Goal: Task Accomplishment & Management: Manage account settings

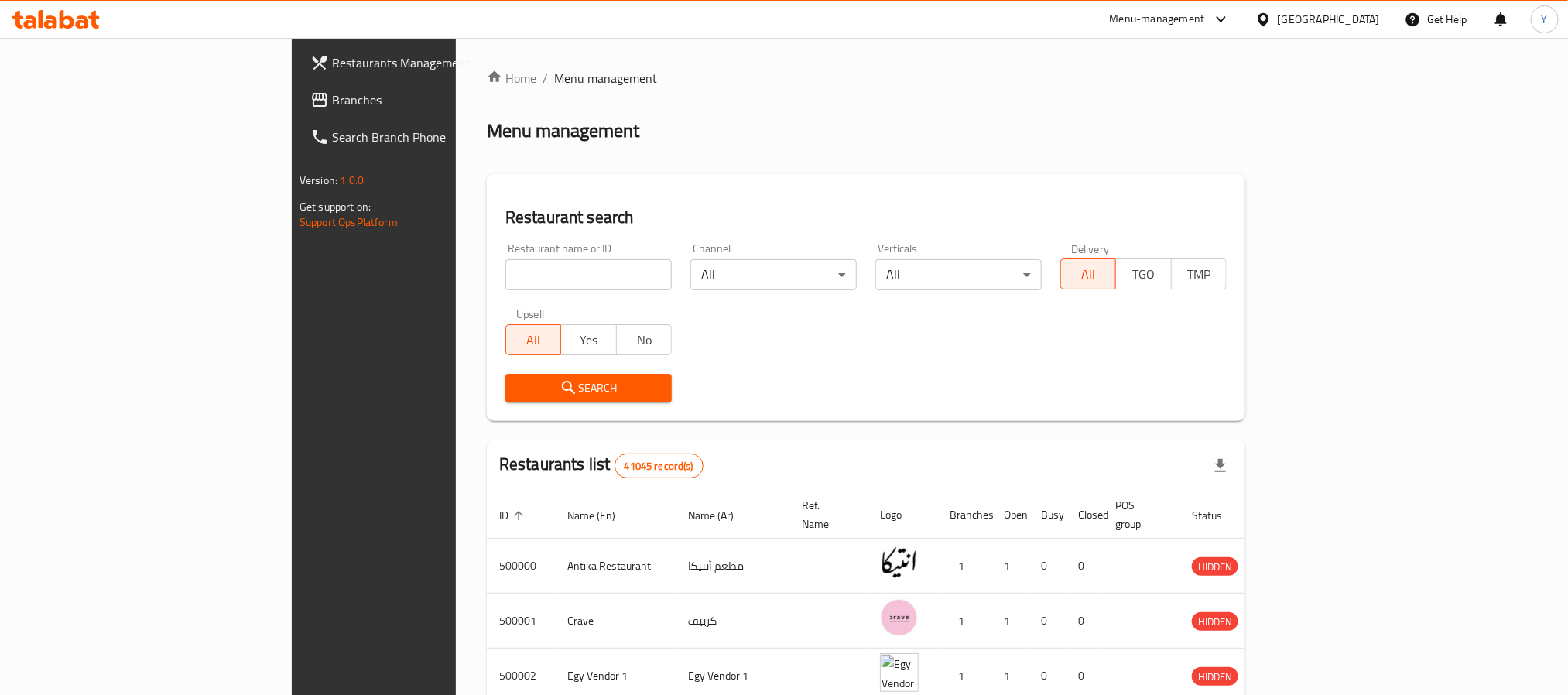
drag, startPoint x: 0, startPoint y: 0, endPoint x: 450, endPoint y: 287, distance: 533.7
click at [506, 287] on input "search" at bounding box center [588, 275] width 166 height 31
paste input "682786"
type input "682786"
click button "Search" at bounding box center [588, 388] width 166 height 28
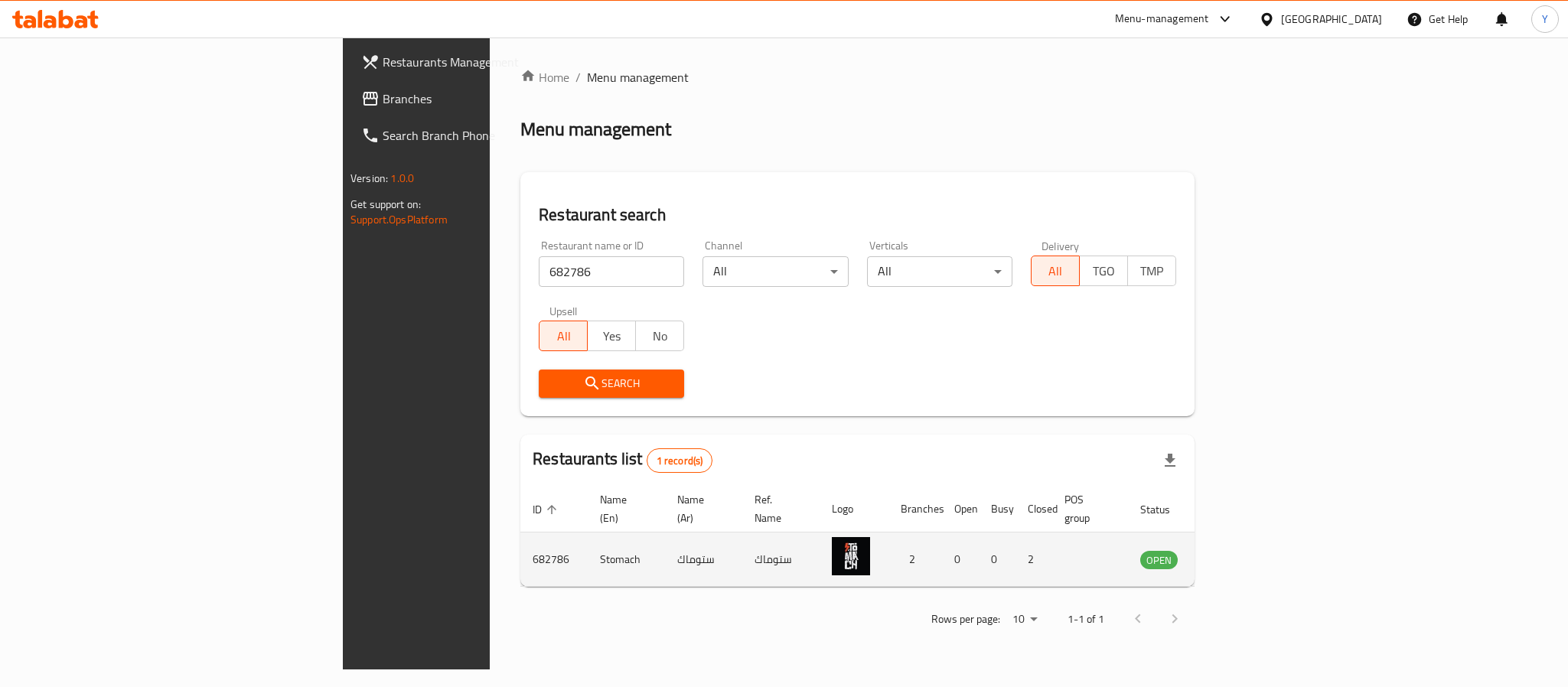
click at [1261, 554] on td "enhanced table" at bounding box center [1234, 560] width 53 height 55
click at [1249, 550] on link "enhanced table" at bounding box center [1234, 559] width 28 height 18
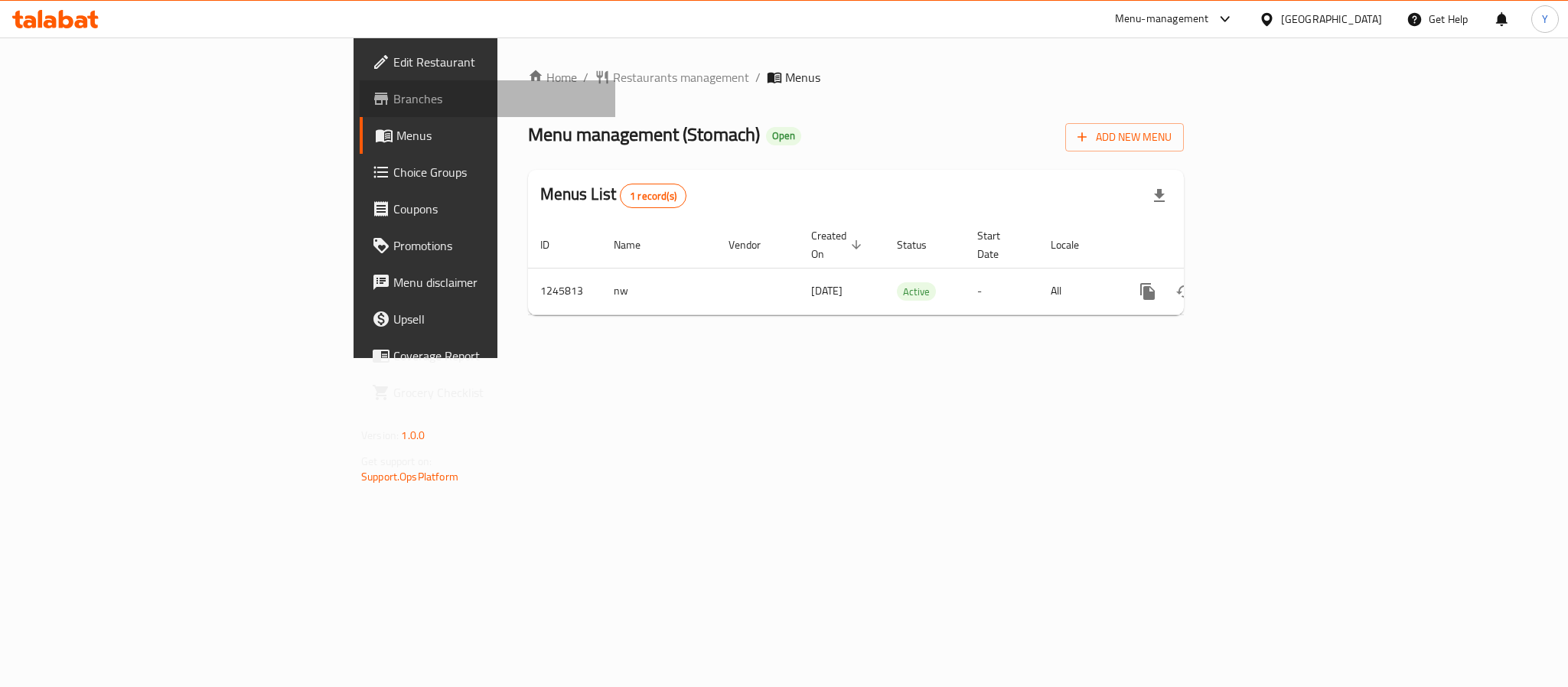
click at [394, 108] on span "Branches" at bounding box center [498, 99] width 210 height 18
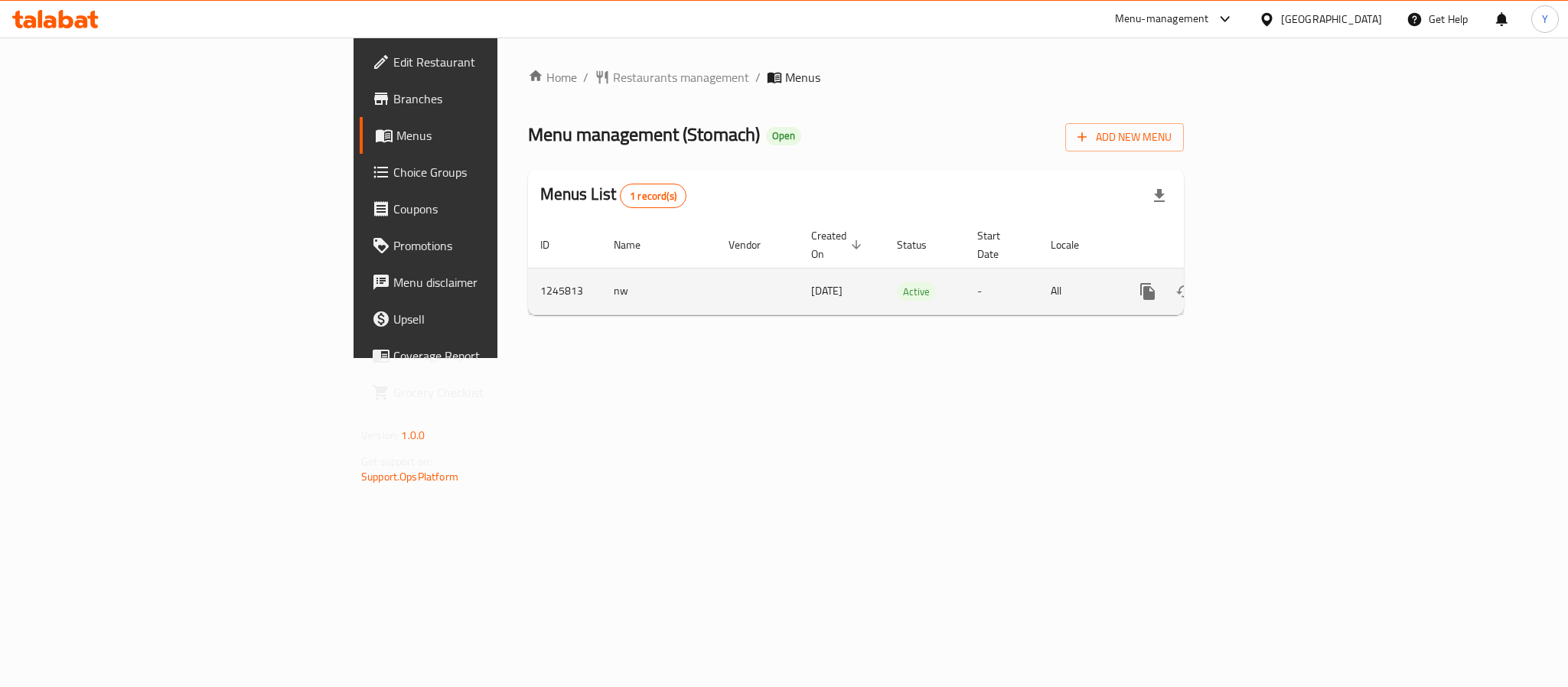
click at [1276, 275] on link "enhanced table" at bounding box center [1258, 292] width 36 height 36
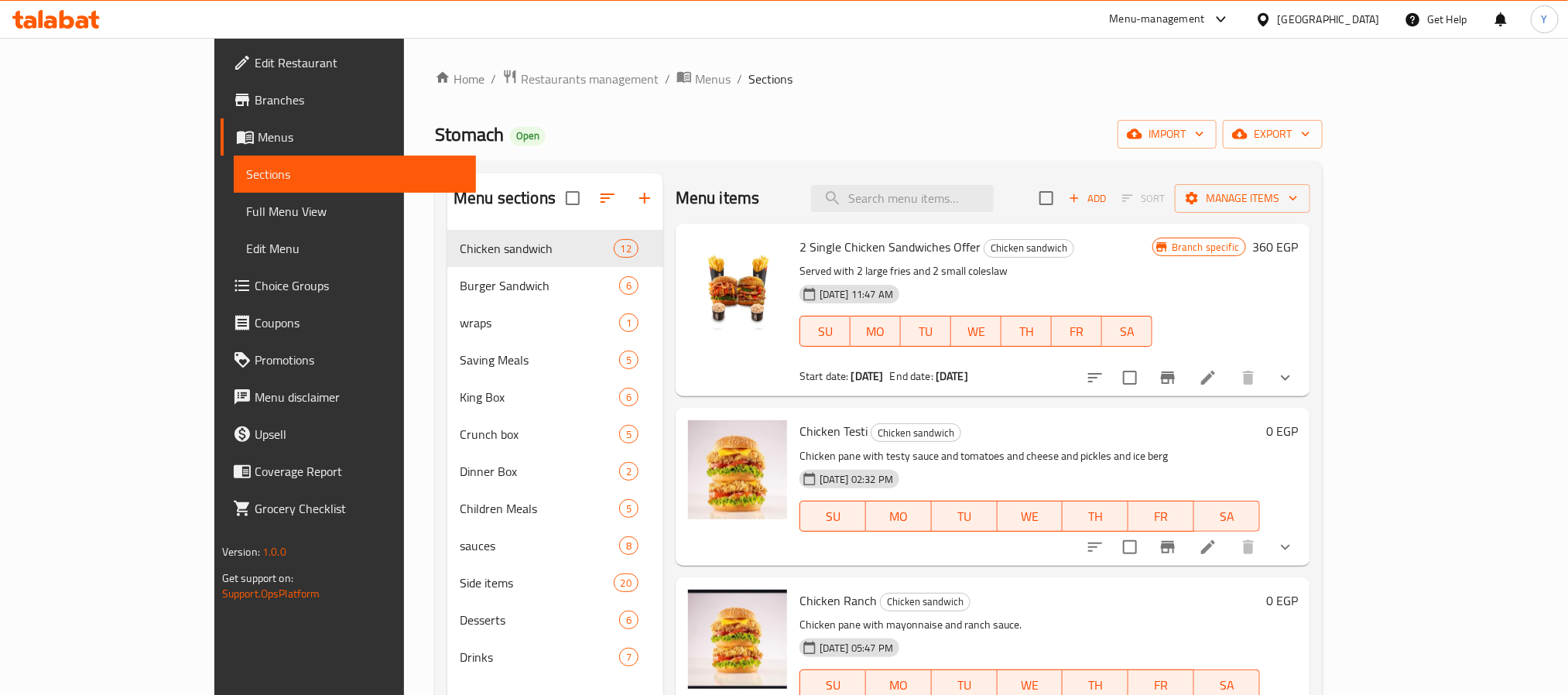
click at [1056, 213] on div "Menu items Add Sort Manage items" at bounding box center [993, 199] width 634 height 51
click at [994, 209] on input "search" at bounding box center [902, 198] width 183 height 27
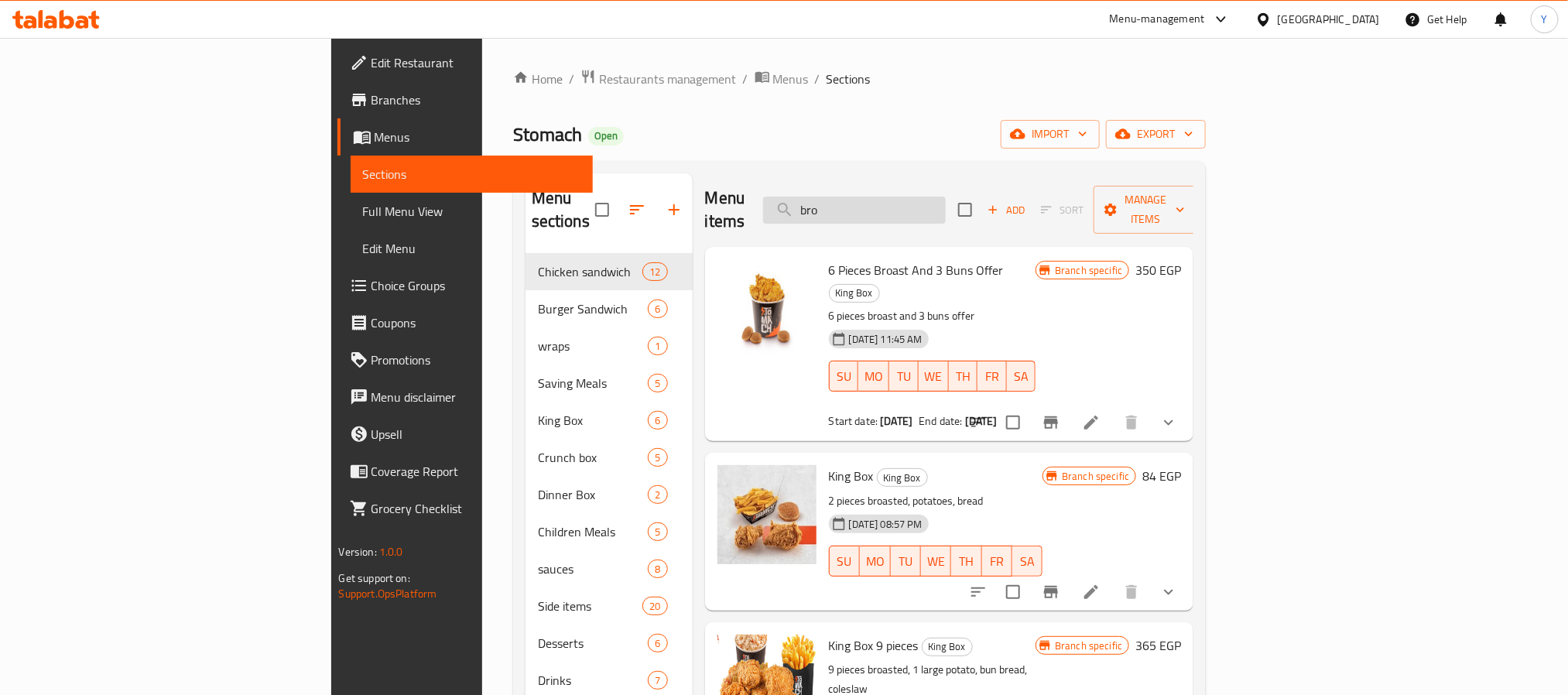
click at [946, 207] on input "bro" at bounding box center [854, 210] width 183 height 27
click at [946, 199] on input "bro" at bounding box center [854, 210] width 183 height 27
paste input "توستومك"
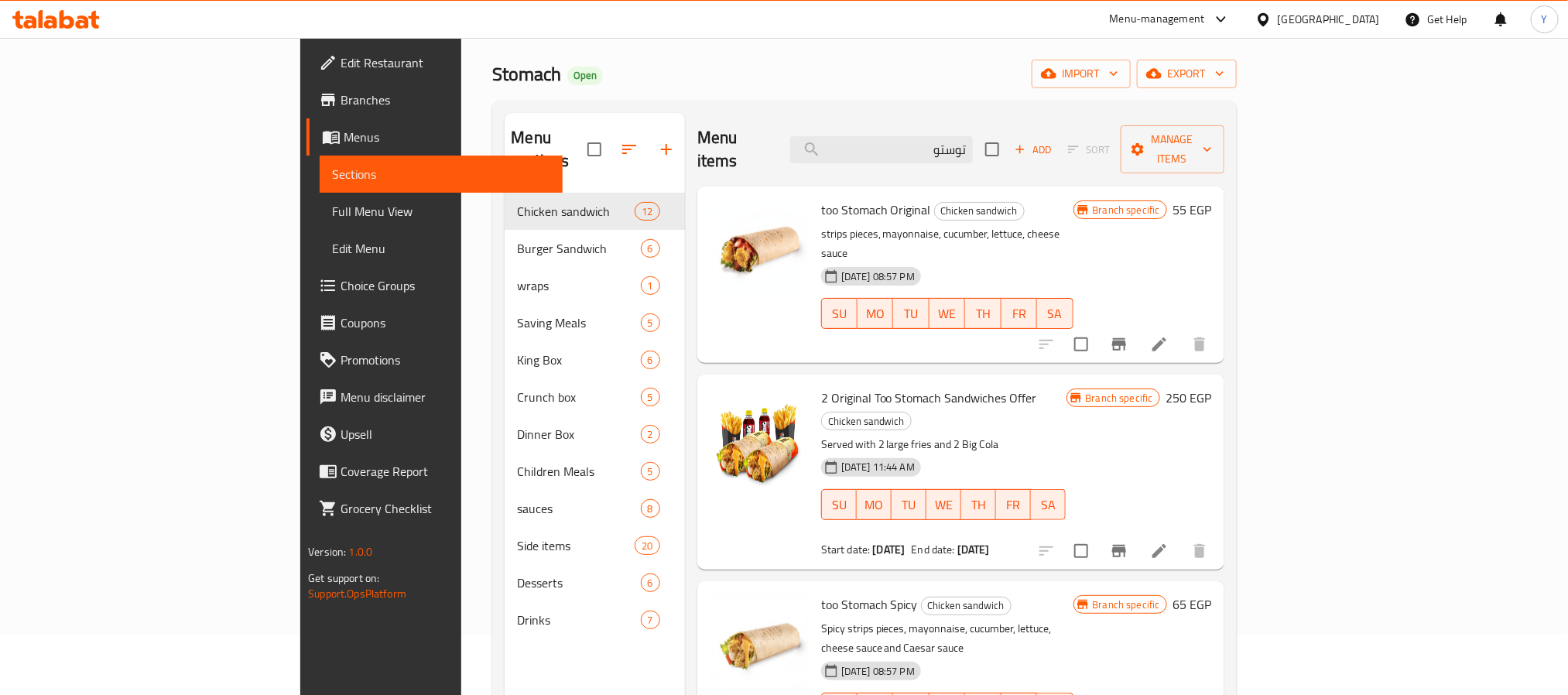
scroll to position [116, 0]
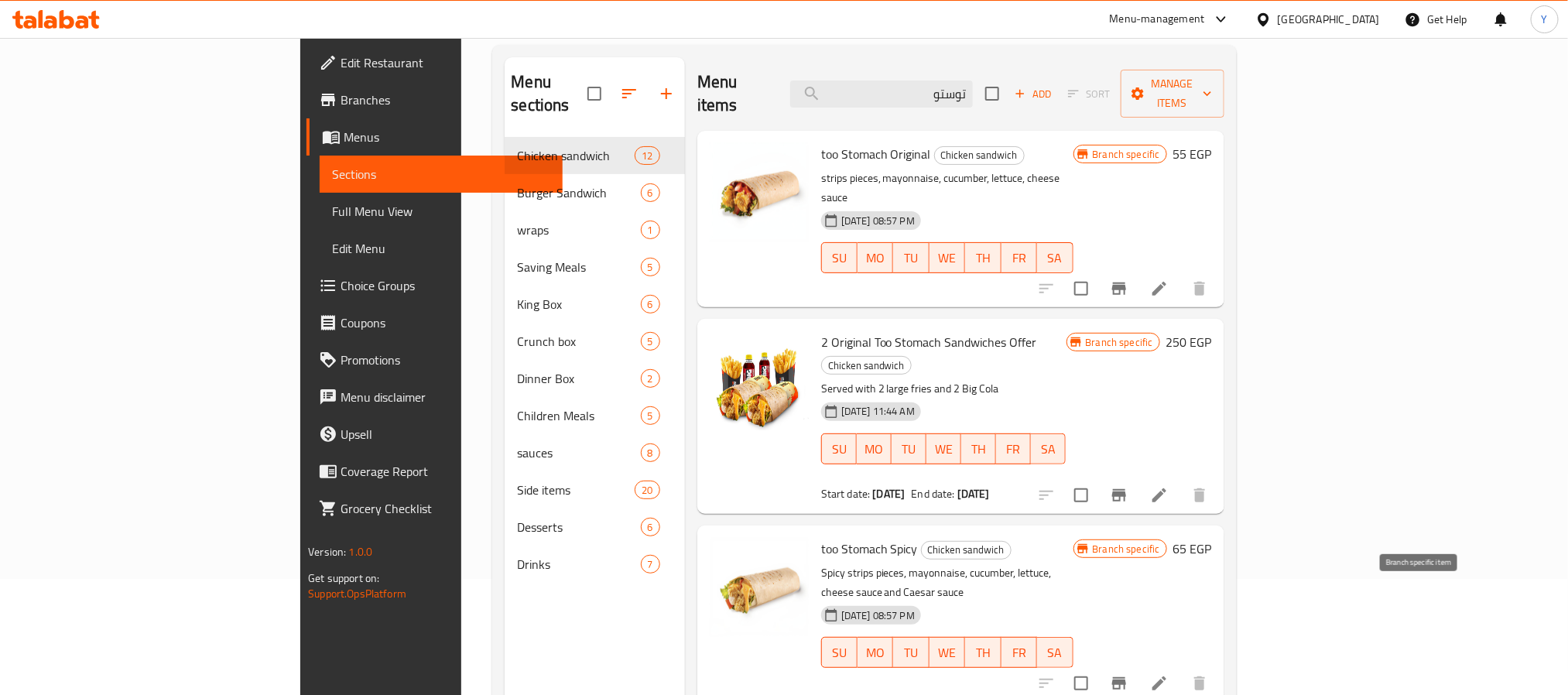
type input "توستو"
click at [1138, 665] on button "Branch-specific-item" at bounding box center [1119, 683] width 37 height 37
click at [1138, 270] on button "Branch-specific-item" at bounding box center [1119, 289] width 37 height 37
click at [1138, 665] on button "Branch-specific-item" at bounding box center [1119, 683] width 37 height 37
click at [972, 81] on input "توستو" at bounding box center [881, 94] width 183 height 27
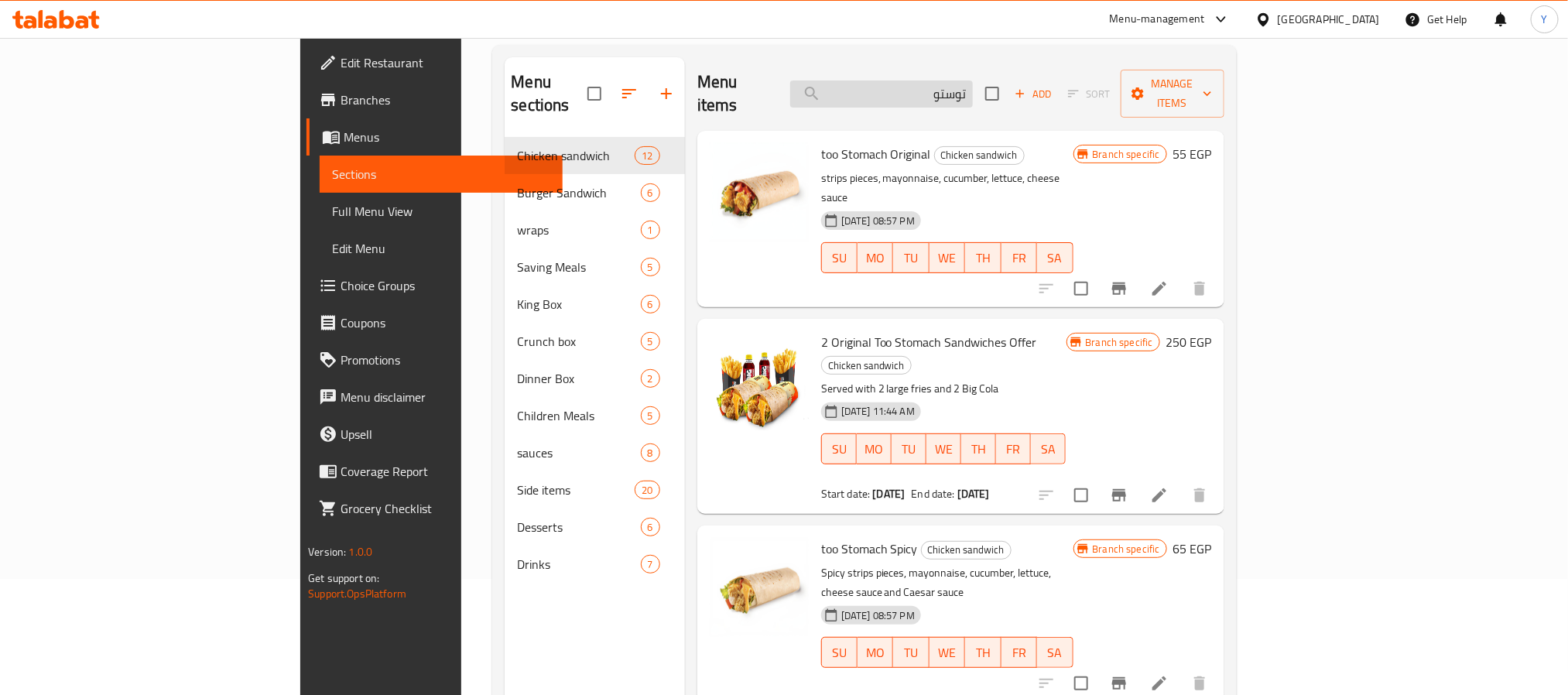
click at [972, 81] on input "توستو" at bounding box center [881, 94] width 183 height 27
click at [340, 94] on span "Branches" at bounding box center [444, 100] width 209 height 18
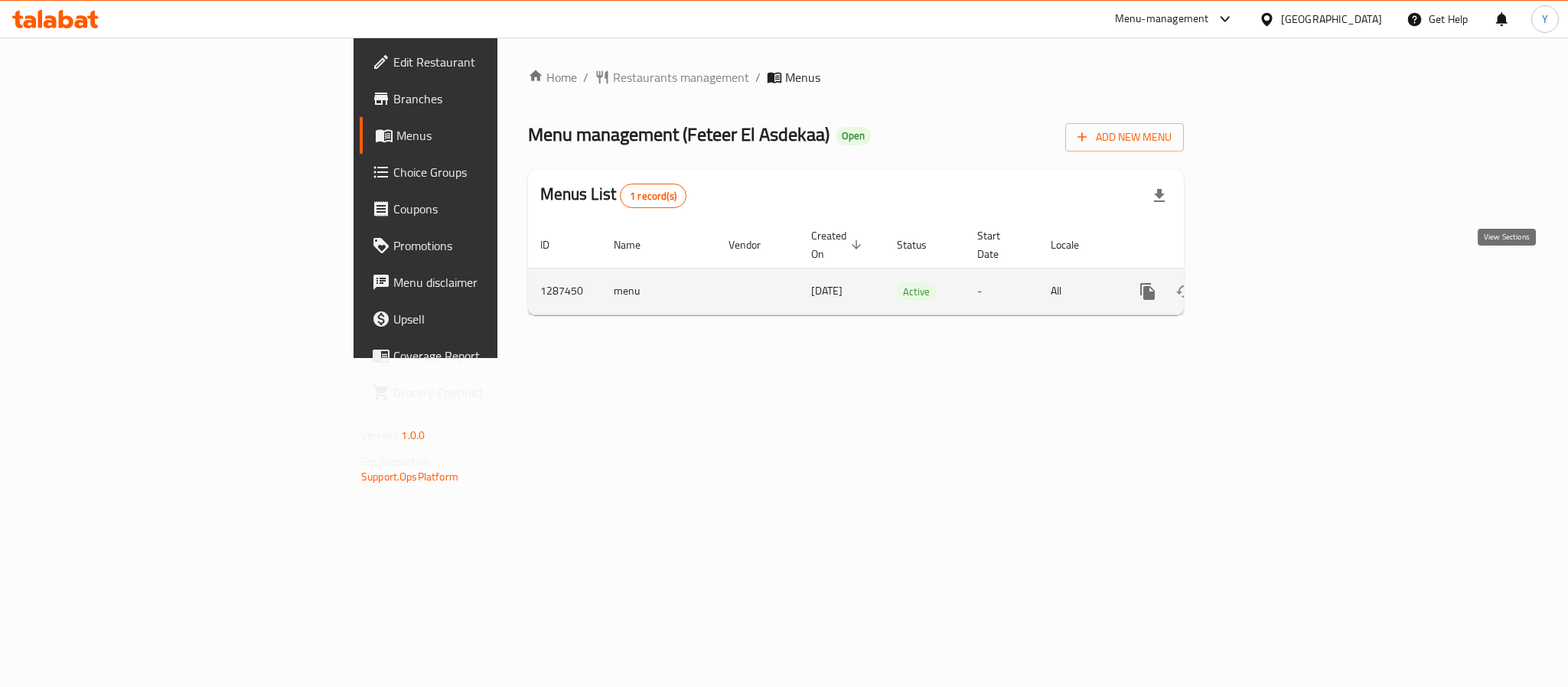
click at [1267, 283] on icon "enhanced table" at bounding box center [1258, 292] width 18 height 18
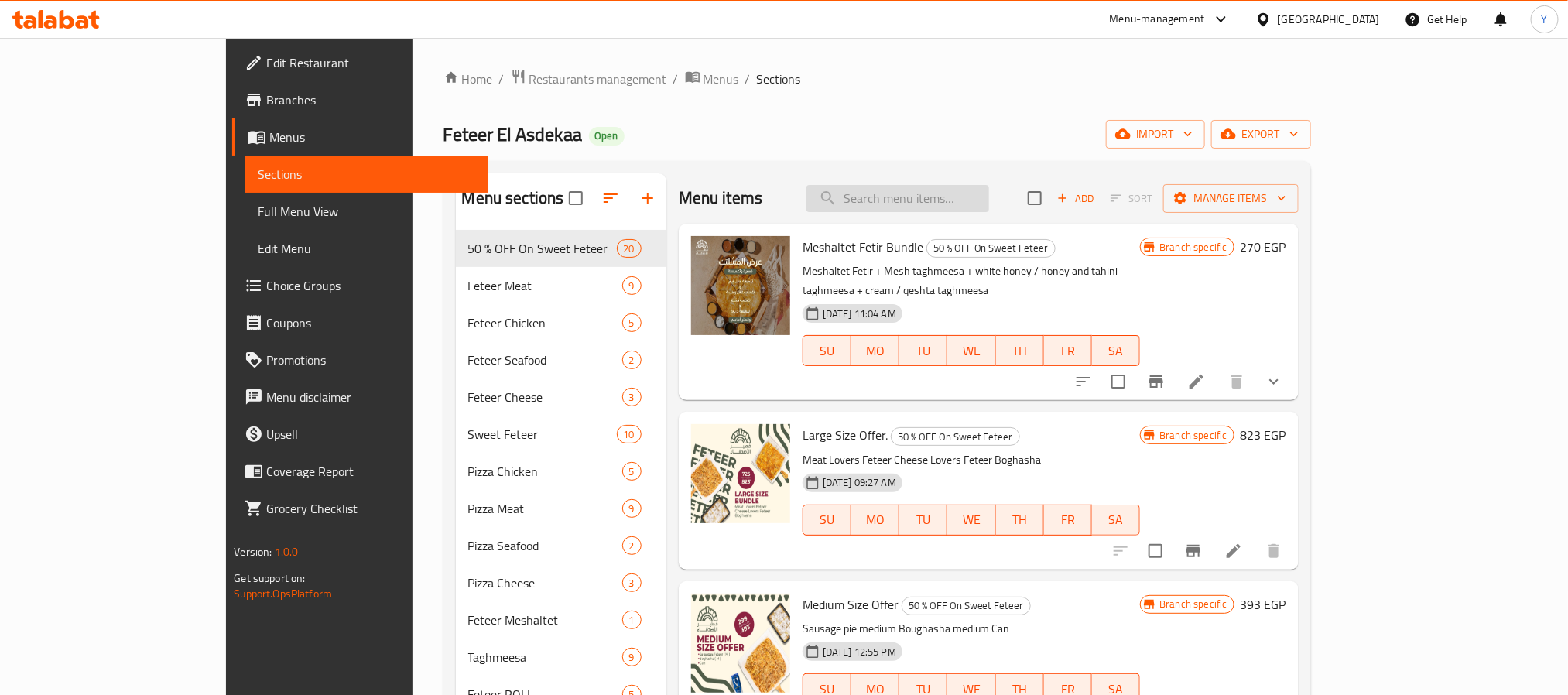
click at [989, 186] on input "search" at bounding box center [897, 198] width 183 height 27
click at [989, 211] on input "search" at bounding box center [897, 198] width 183 height 27
paste input "Medium Size Offer"
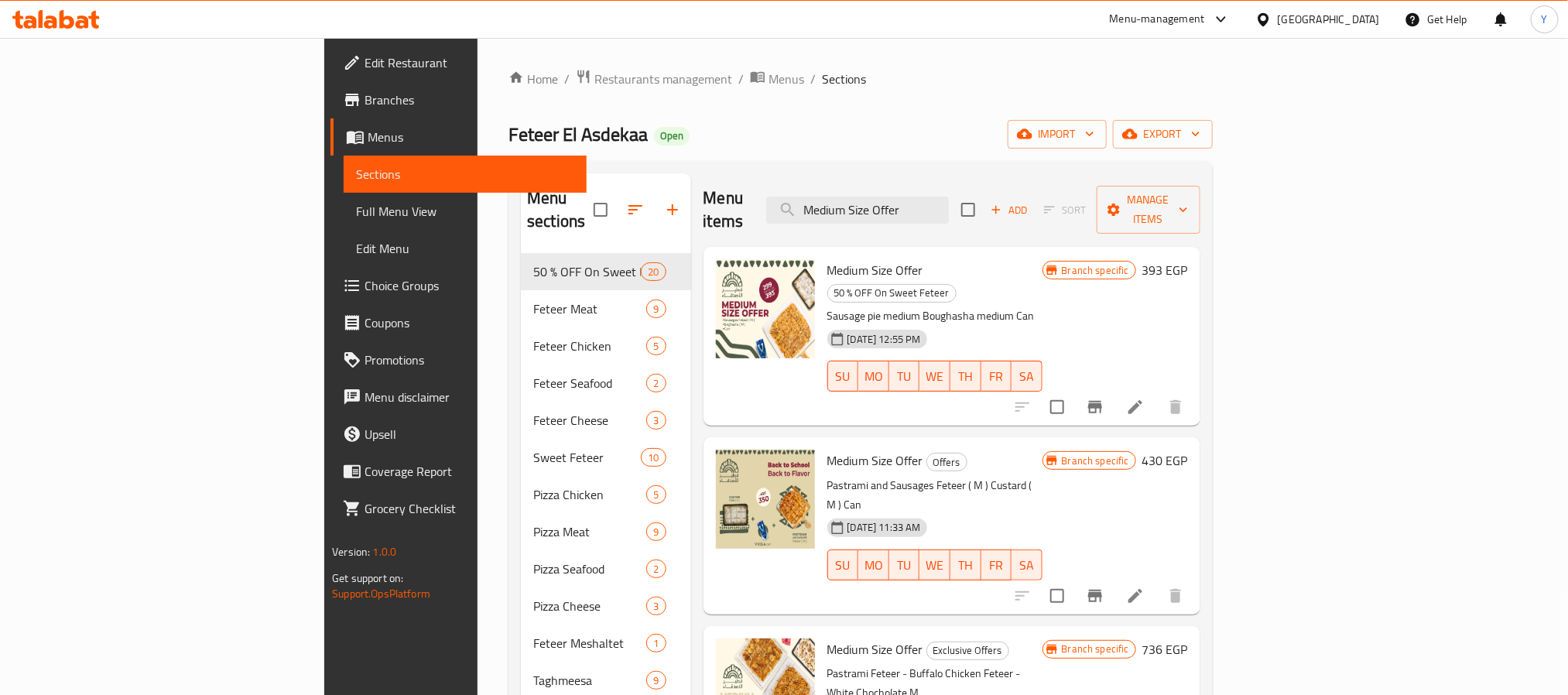
type input "Medium Size Offer"
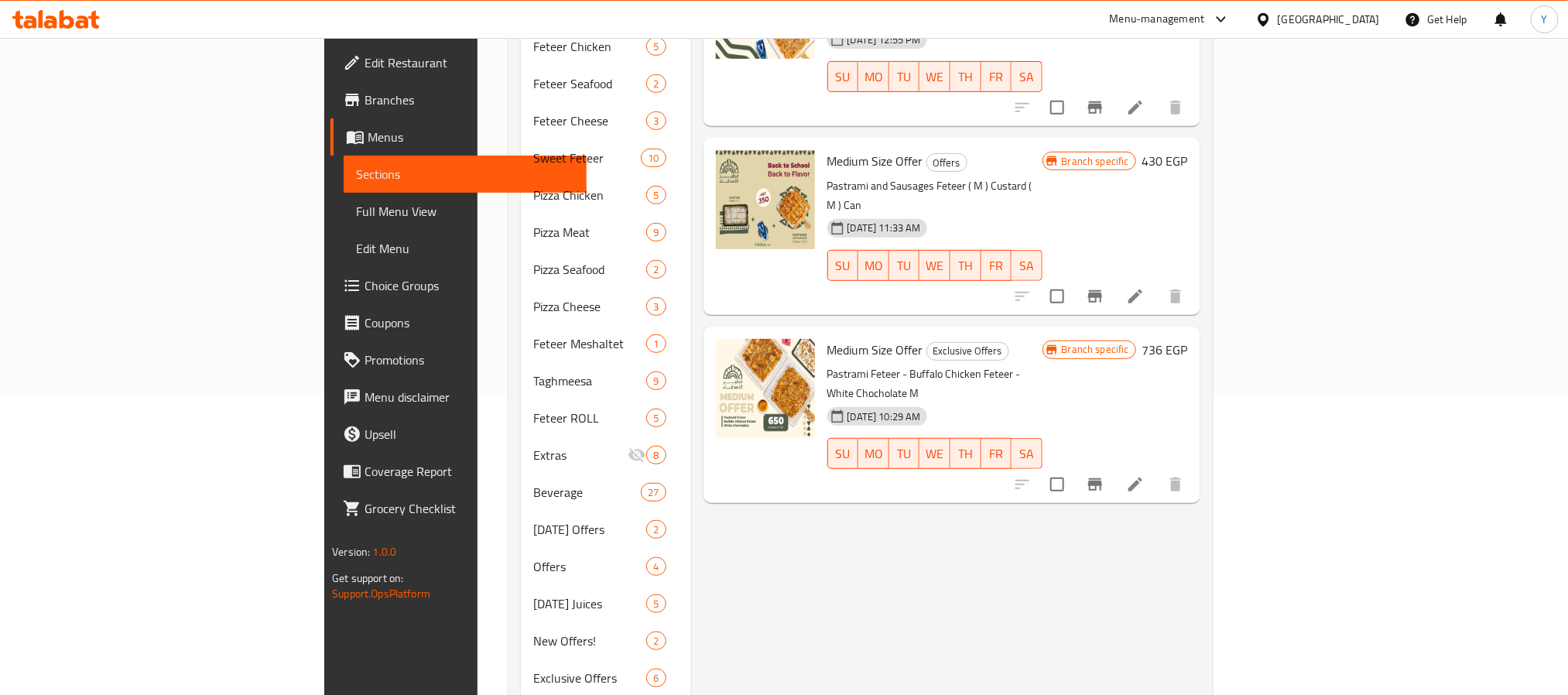
scroll to position [168, 0]
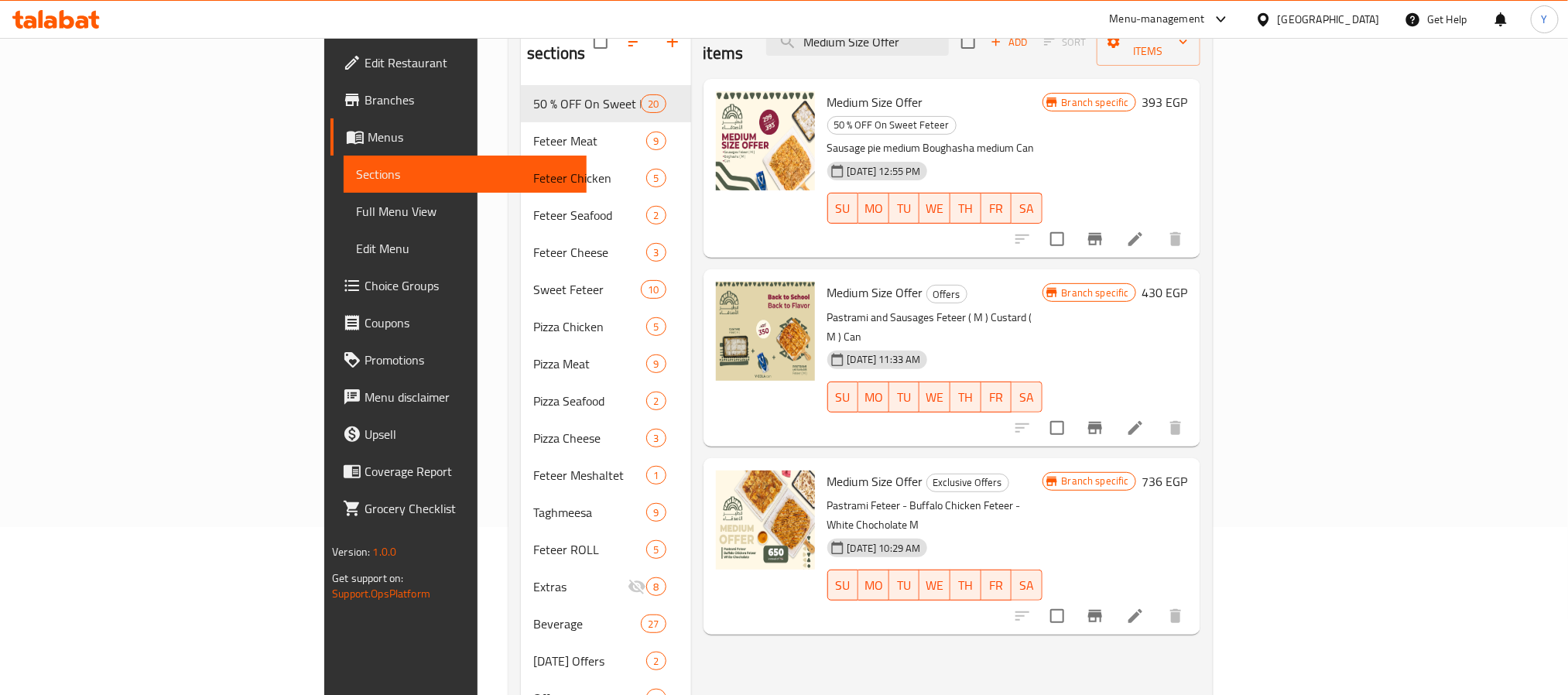
click at [1187, 471] on h6 "736 EGP" at bounding box center [1165, 482] width 46 height 22
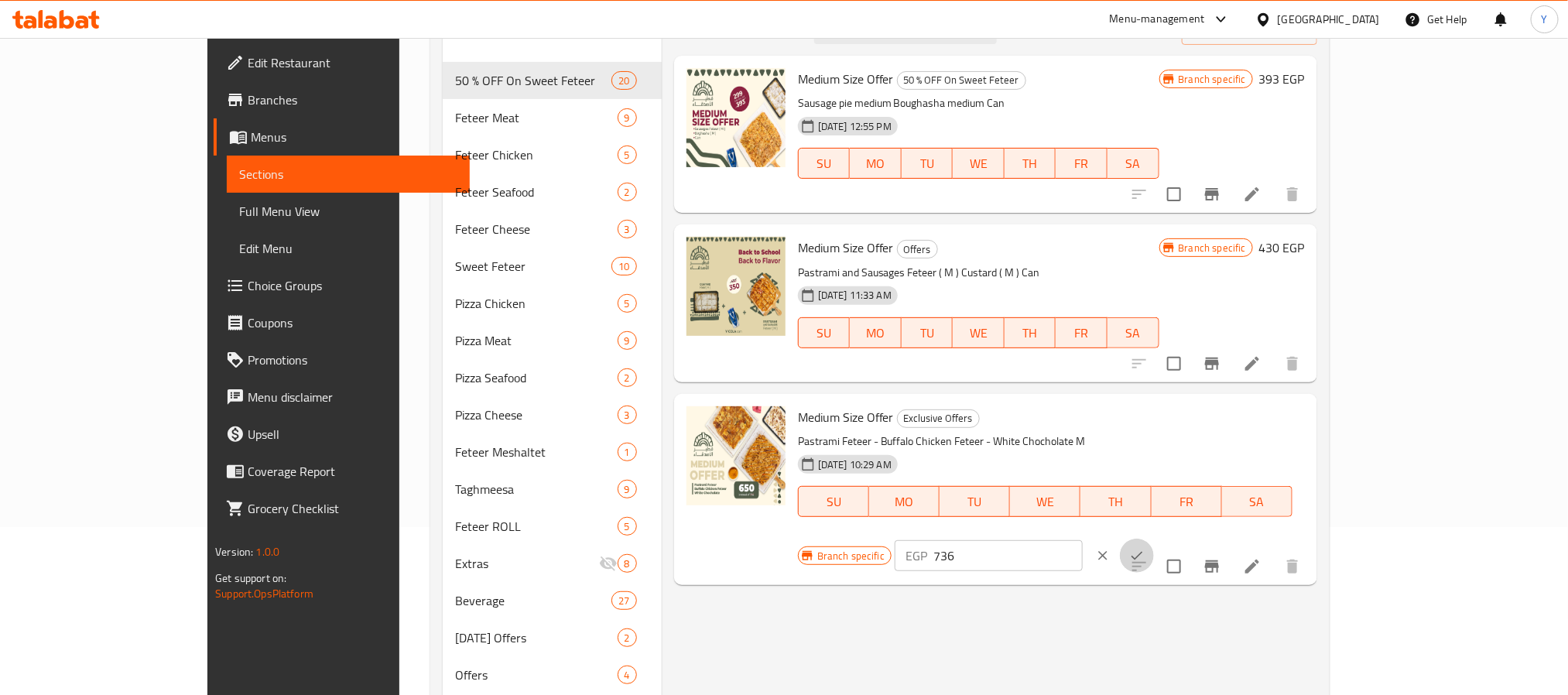
click at [1153, 539] on button "ok" at bounding box center [1136, 555] width 34 height 34
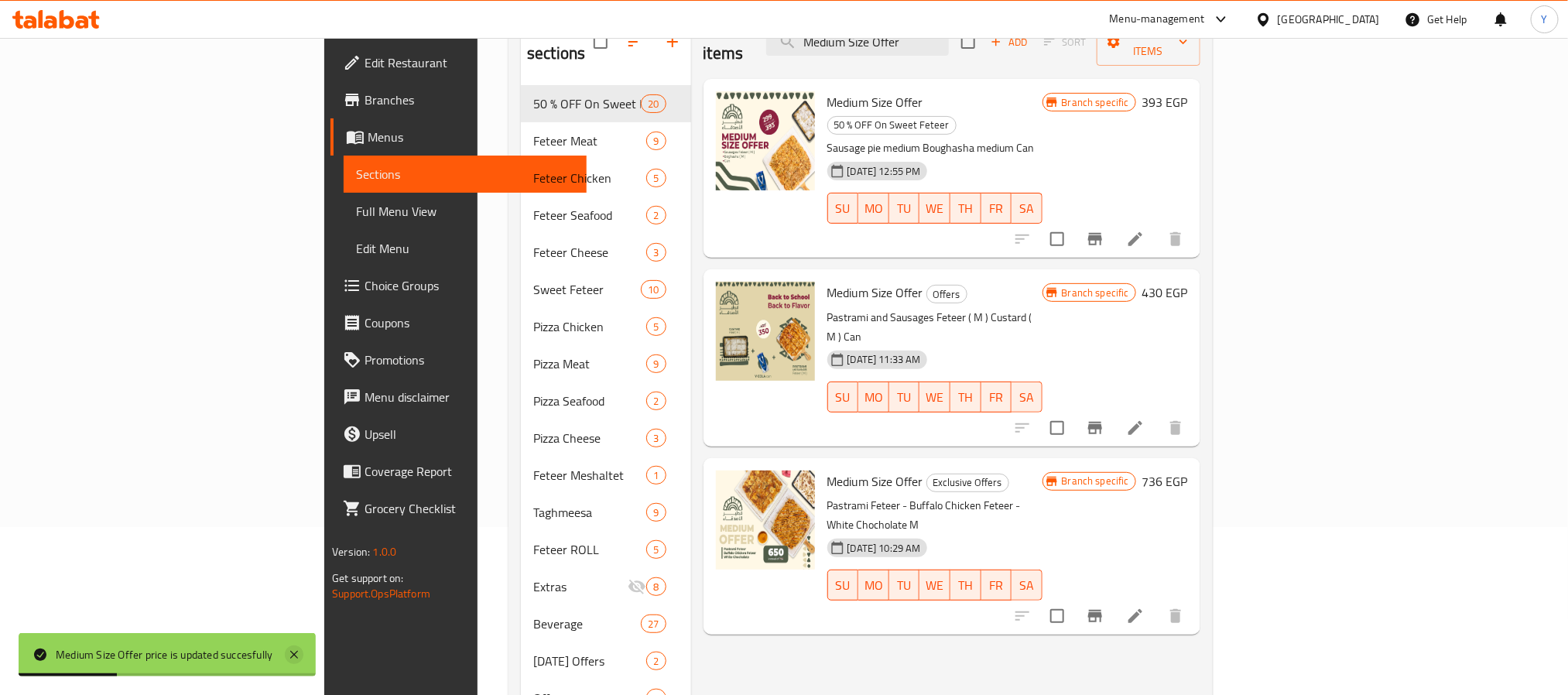
click at [296, 662] on icon at bounding box center [294, 655] width 18 height 18
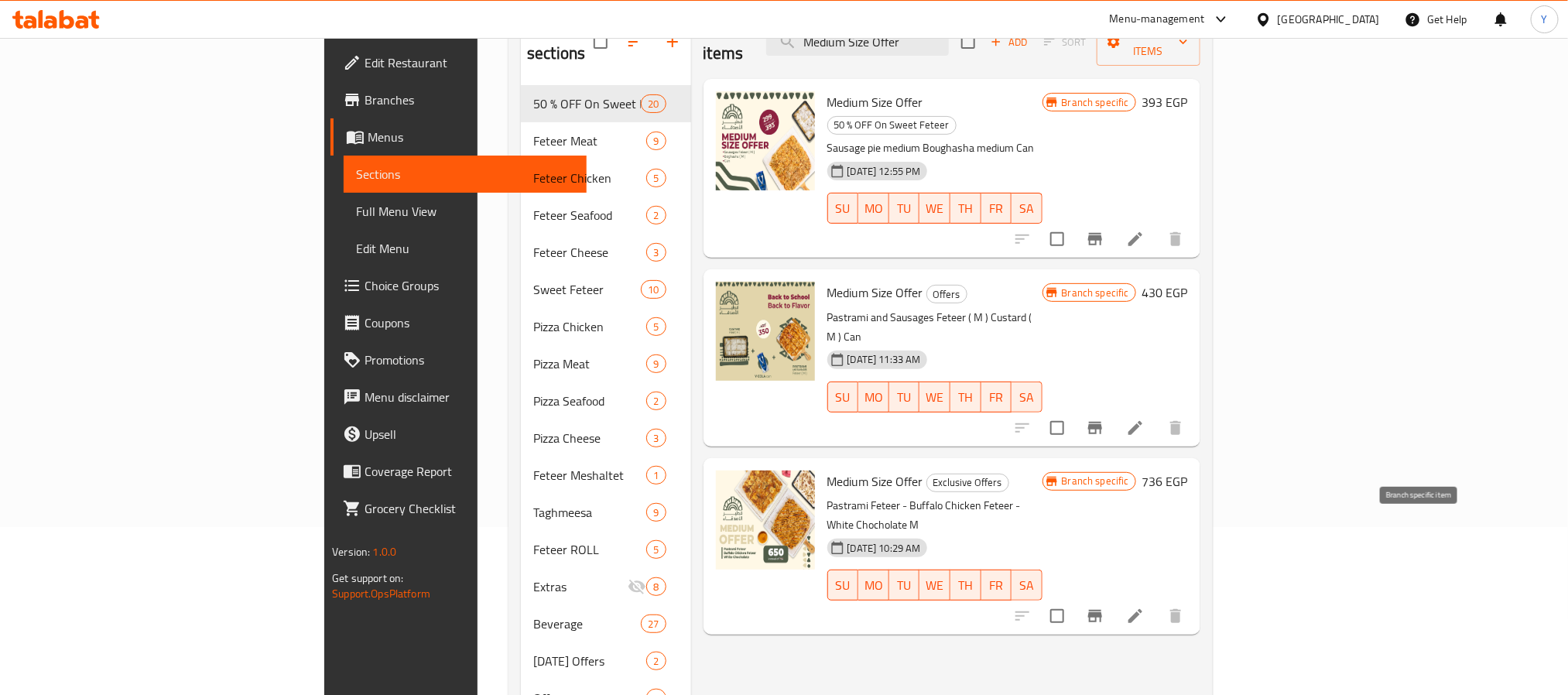
click at [1104, 607] on icon "Branch-specific-item" at bounding box center [1095, 616] width 18 height 18
click at [827, 470] on span "Medium Size Offer" at bounding box center [875, 481] width 96 height 23
drag, startPoint x: 762, startPoint y: 420, endPoint x: 826, endPoint y: 424, distance: 64.1
click at [827, 470] on span "Medium Size Offer" at bounding box center [875, 481] width 96 height 23
click at [827, 308] on p "Pastrami and Sausages Feteer ( M ) Custard ( M ) Can" at bounding box center [935, 327] width 215 height 39
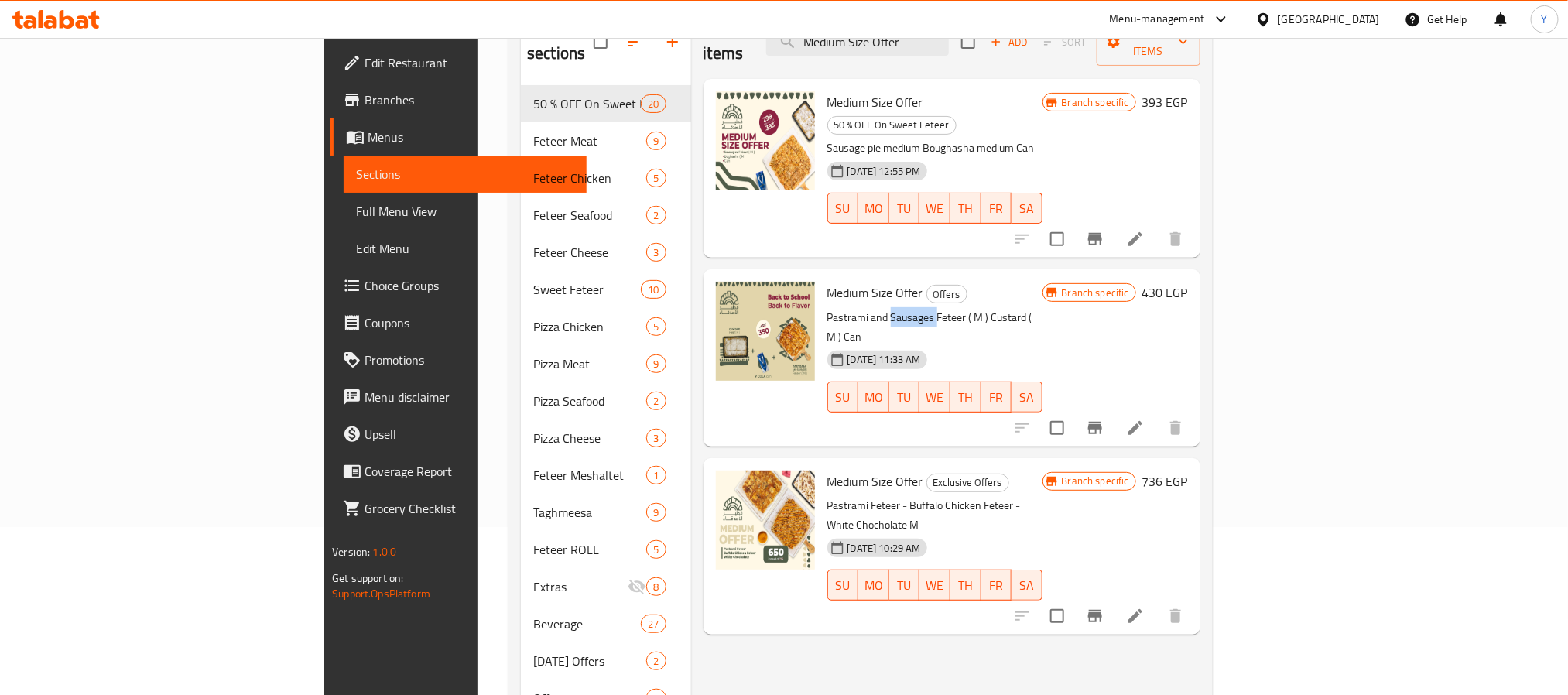
click at [827, 308] on p "Pastrami and Sausages Feteer ( M ) Custard ( M ) Can" at bounding box center [935, 327] width 215 height 39
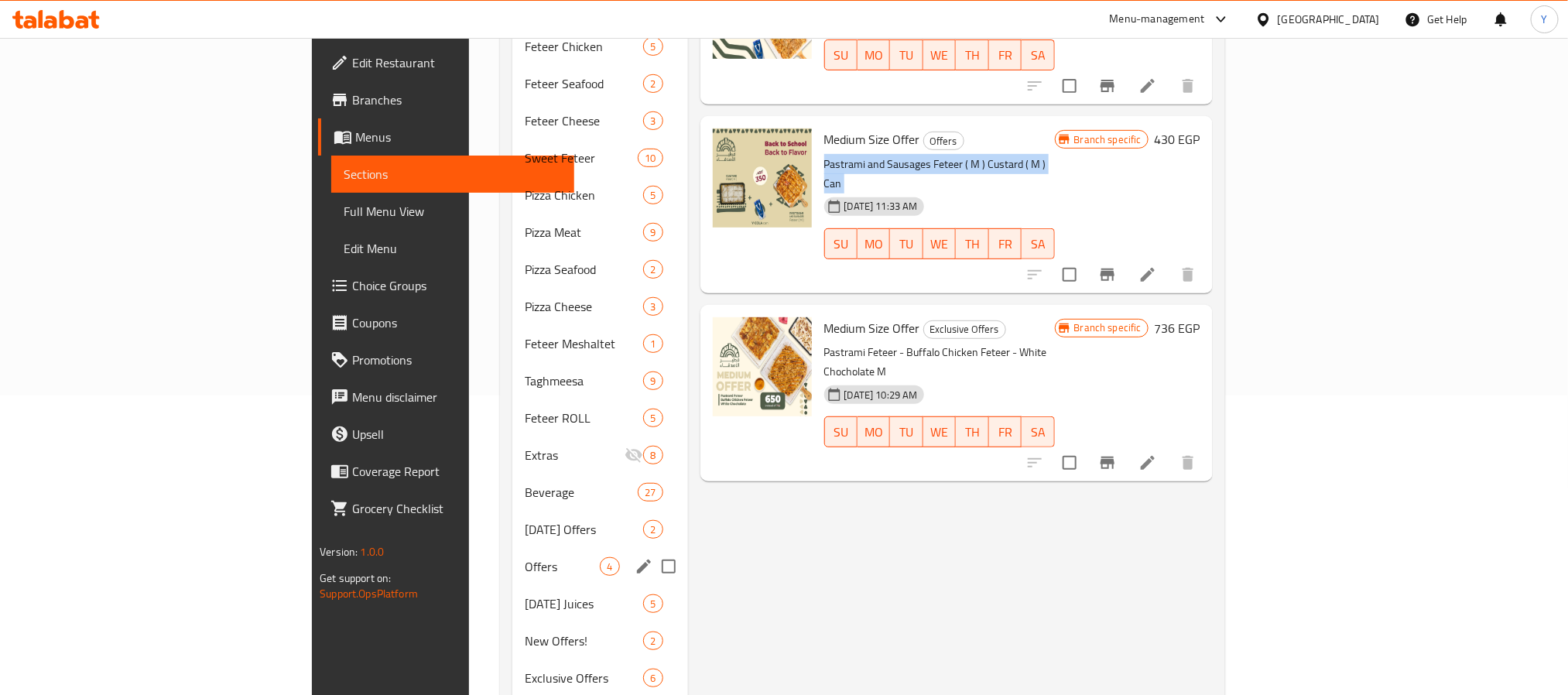
scroll to position [400, 0]
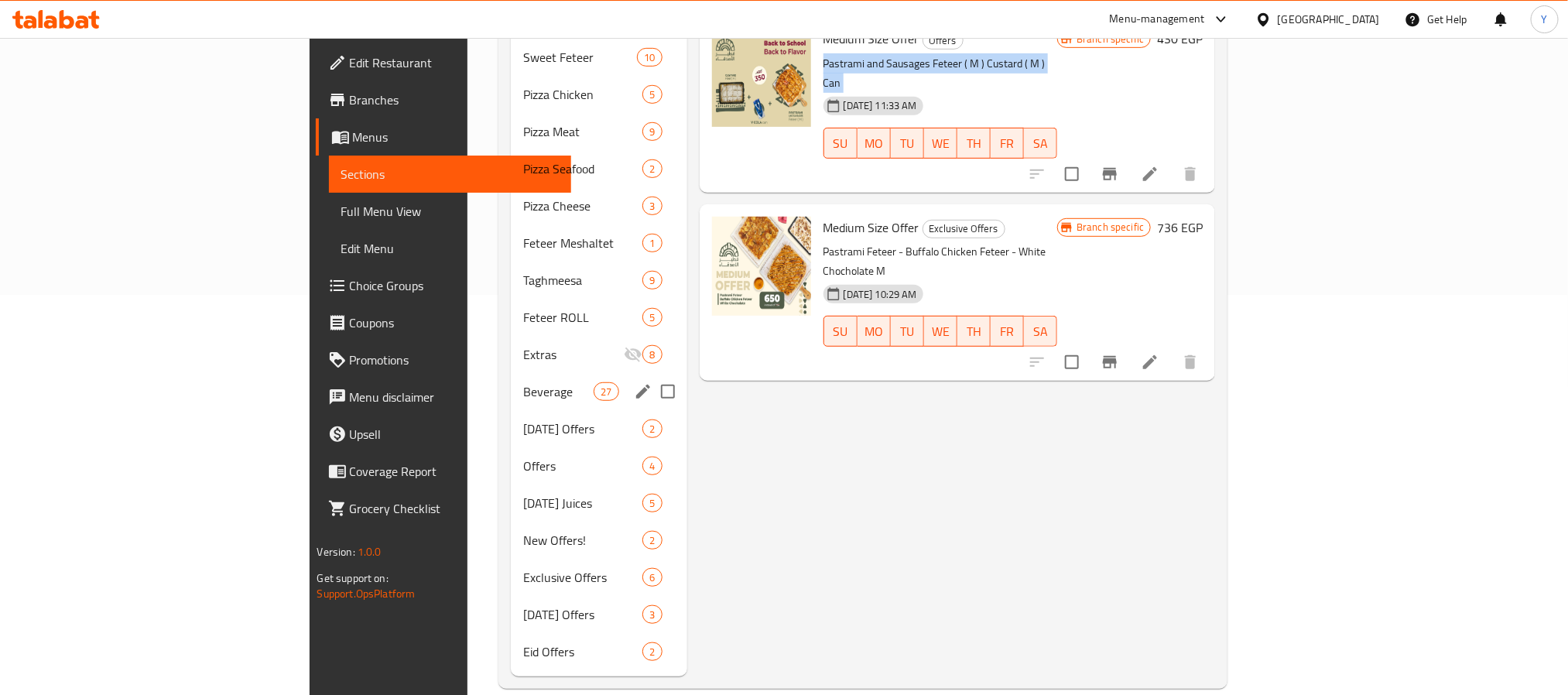
click at [511, 379] on div "Beverage 27" at bounding box center [599, 392] width 176 height 37
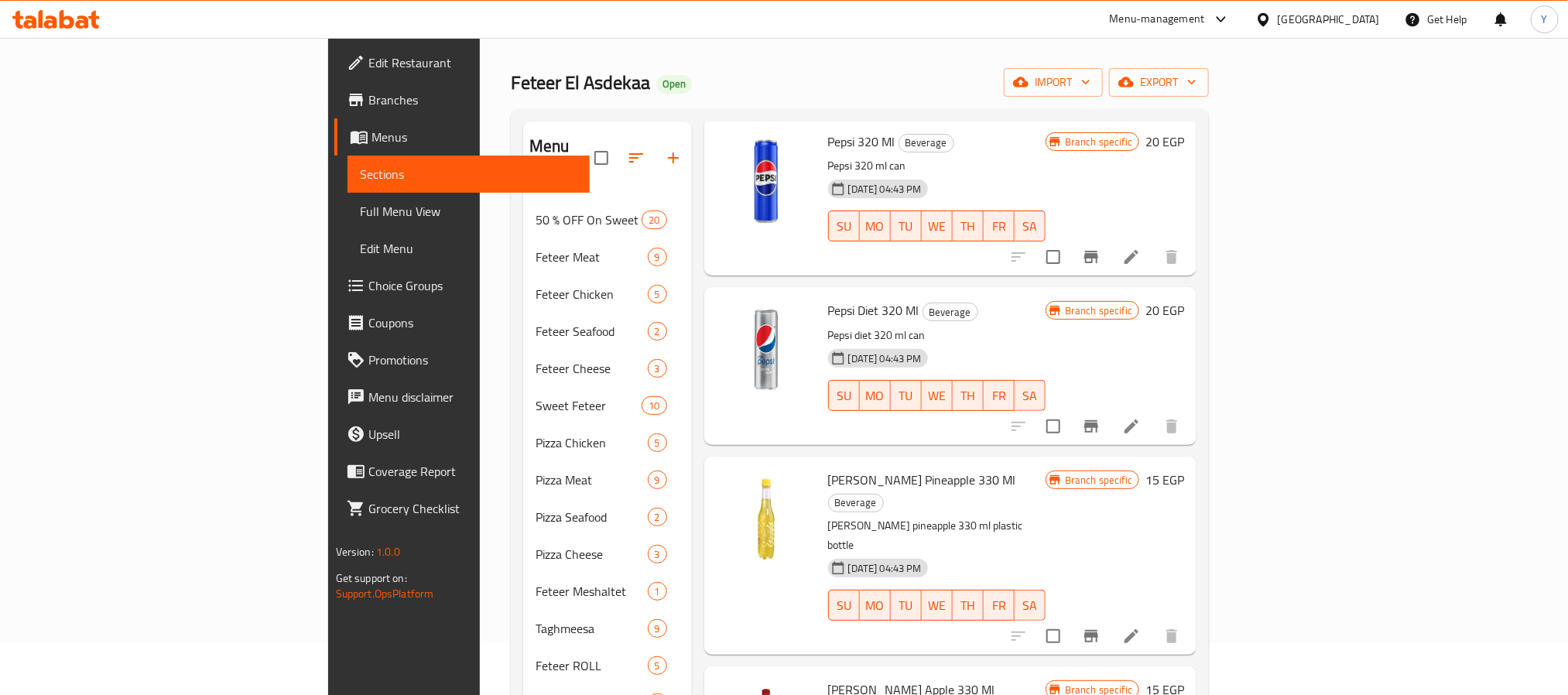
scroll to position [116, 0]
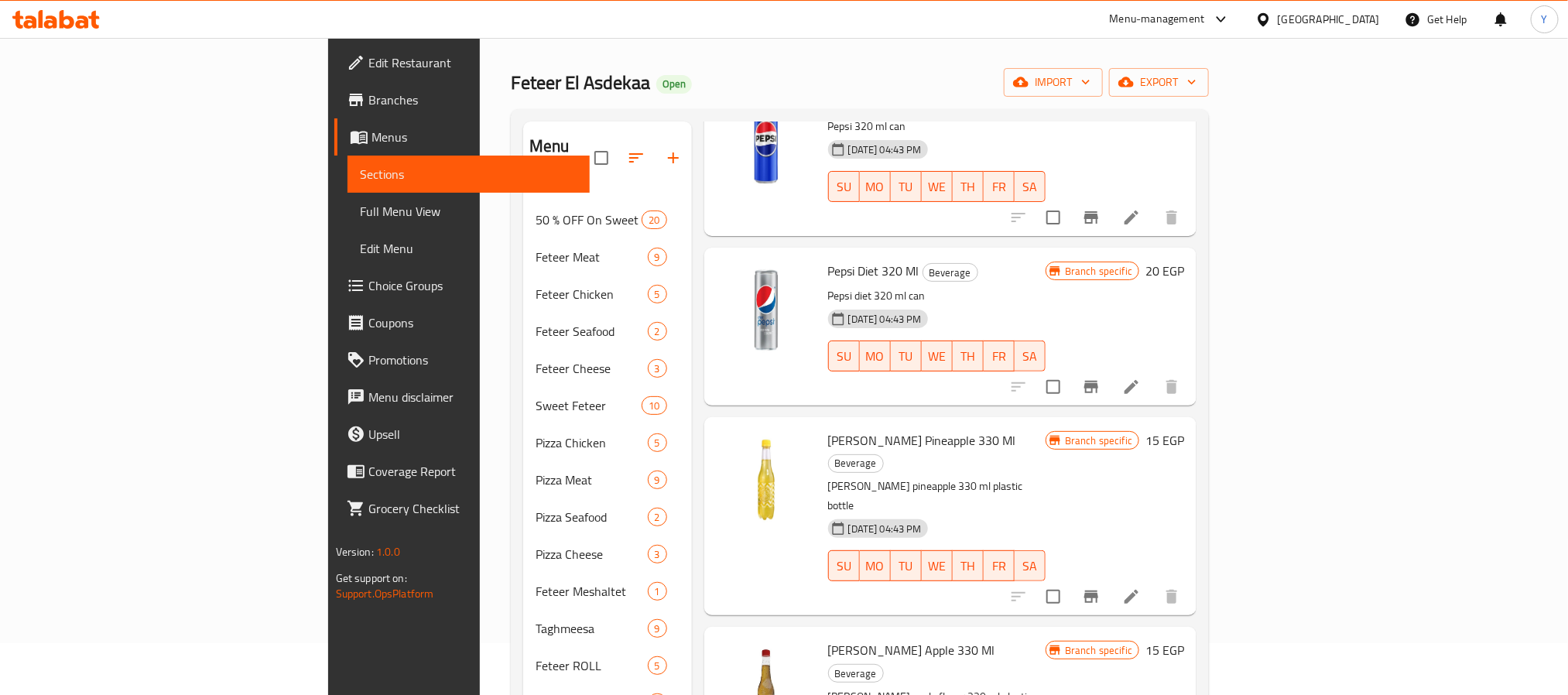
click at [840, 287] on p "Pepsi diet 320 ml can" at bounding box center [937, 296] width 218 height 19
click at [839, 287] on p "Pepsi diet 320 ml can" at bounding box center [937, 296] width 218 height 19
copy p "can"
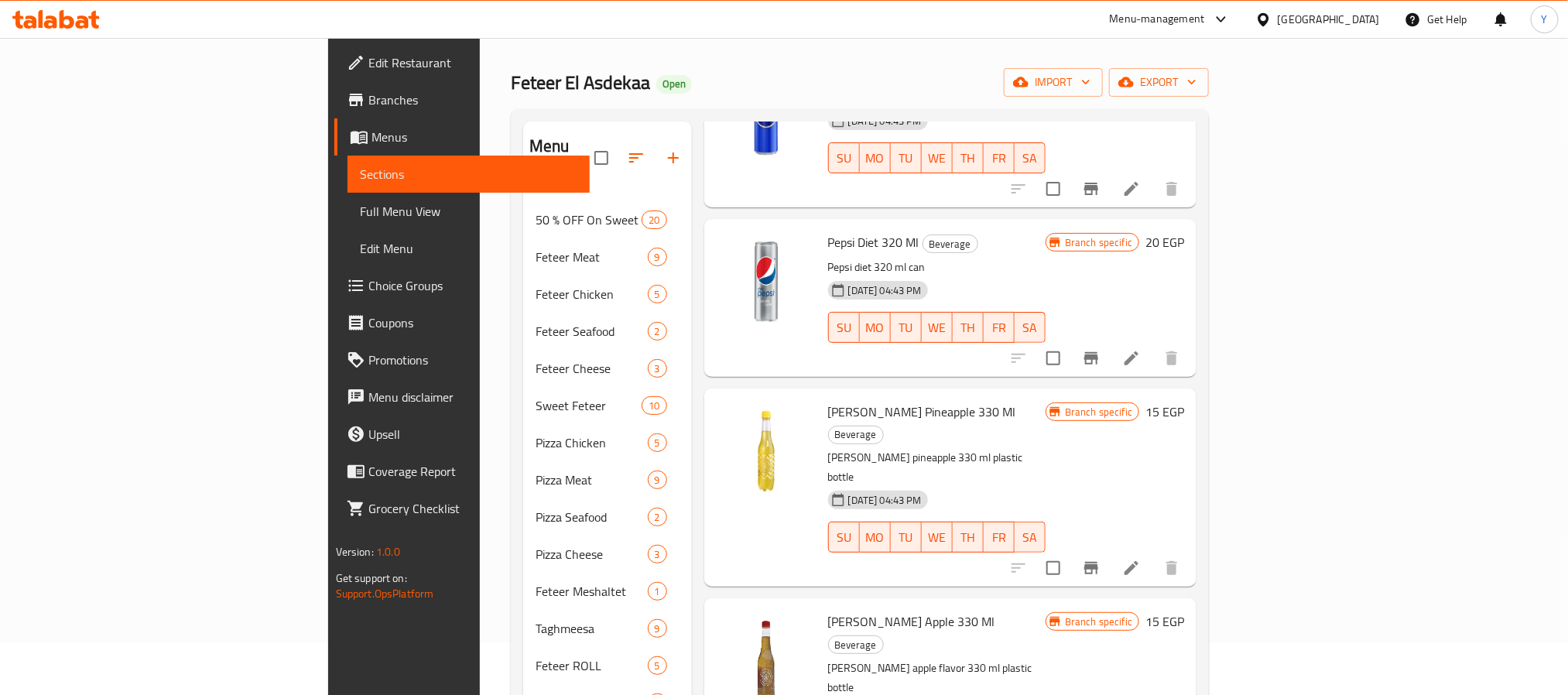
scroll to position [0, 0]
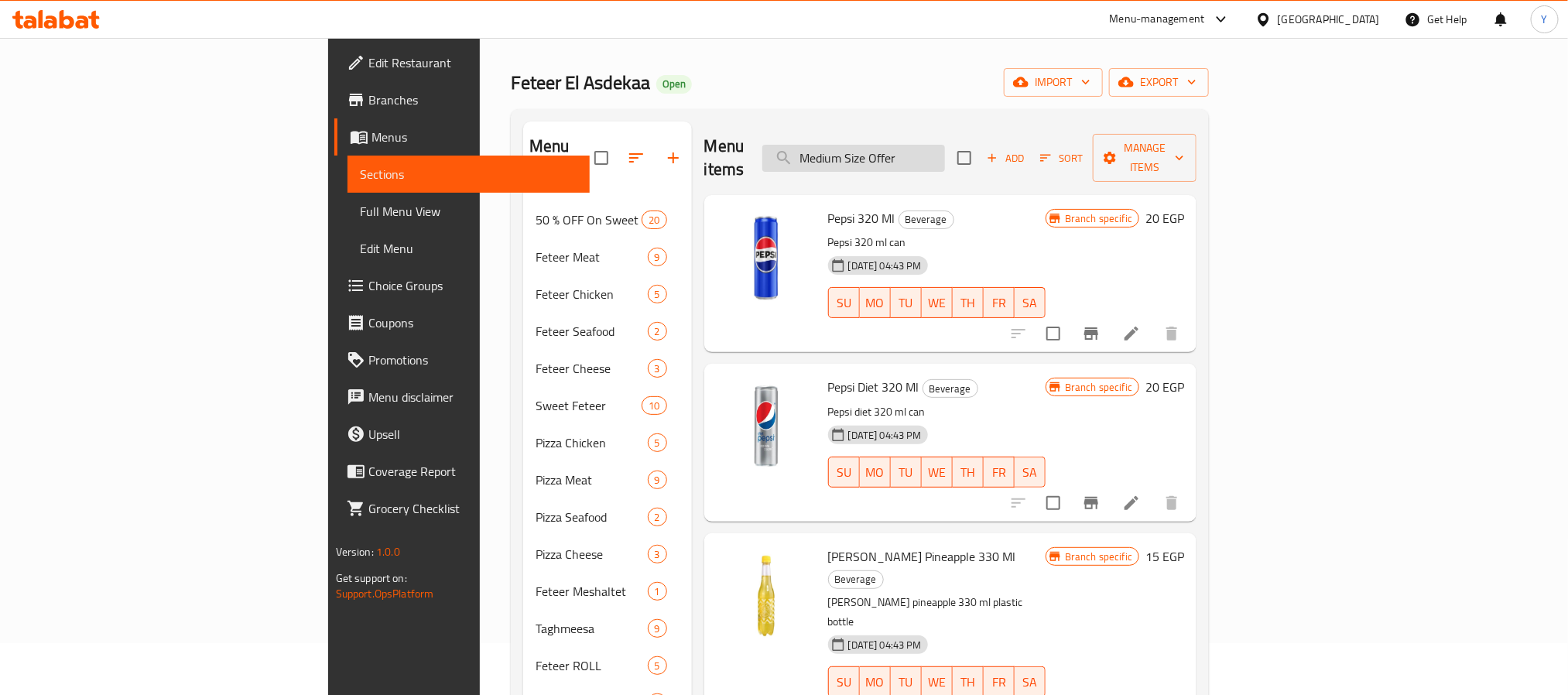
click at [945, 144] on input "Medium Size Offer" at bounding box center [853, 157] width 183 height 27
click at [955, 124] on div "Menu items Medium Size Offer Add Sort Manage items" at bounding box center [950, 158] width 493 height 74
click at [945, 156] on input "Medium Size Offer" at bounding box center [853, 157] width 183 height 27
paste input "custard"
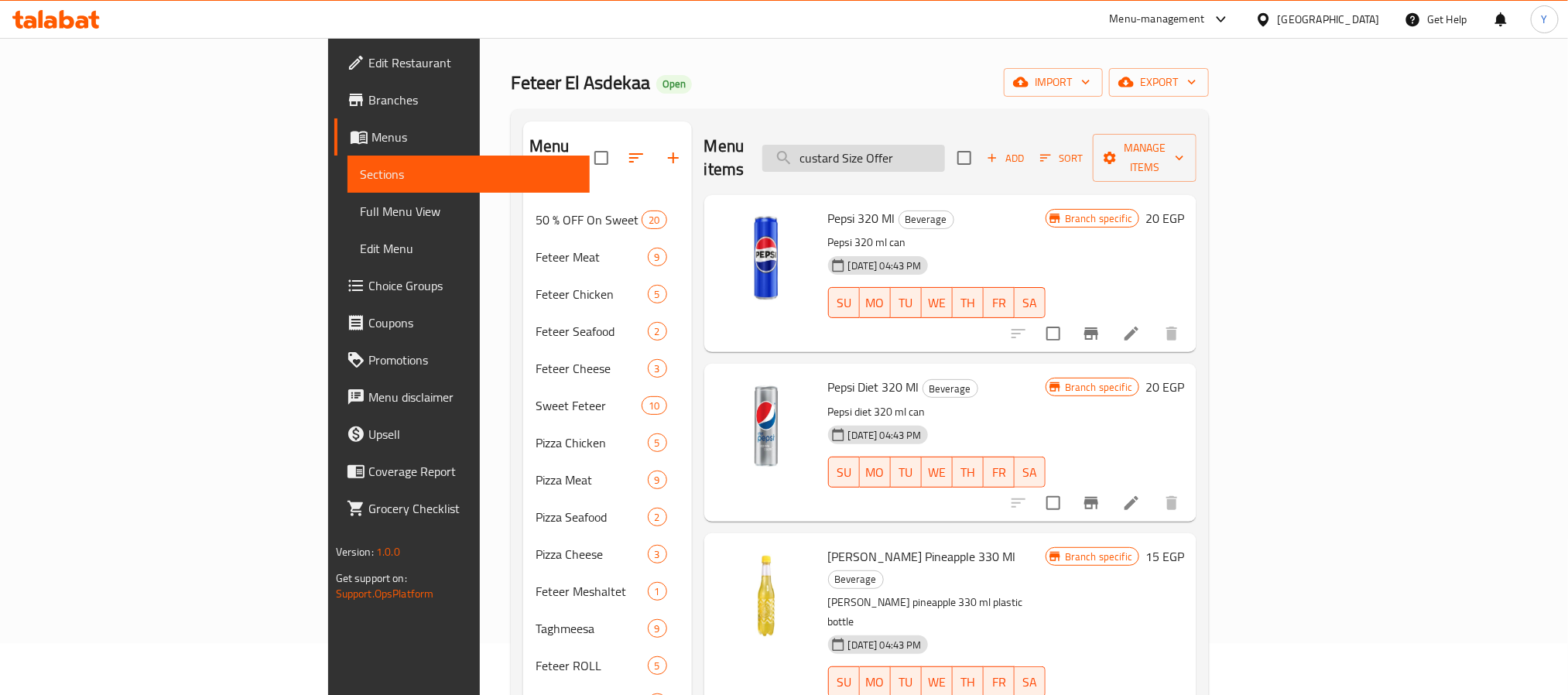
paste input "search"
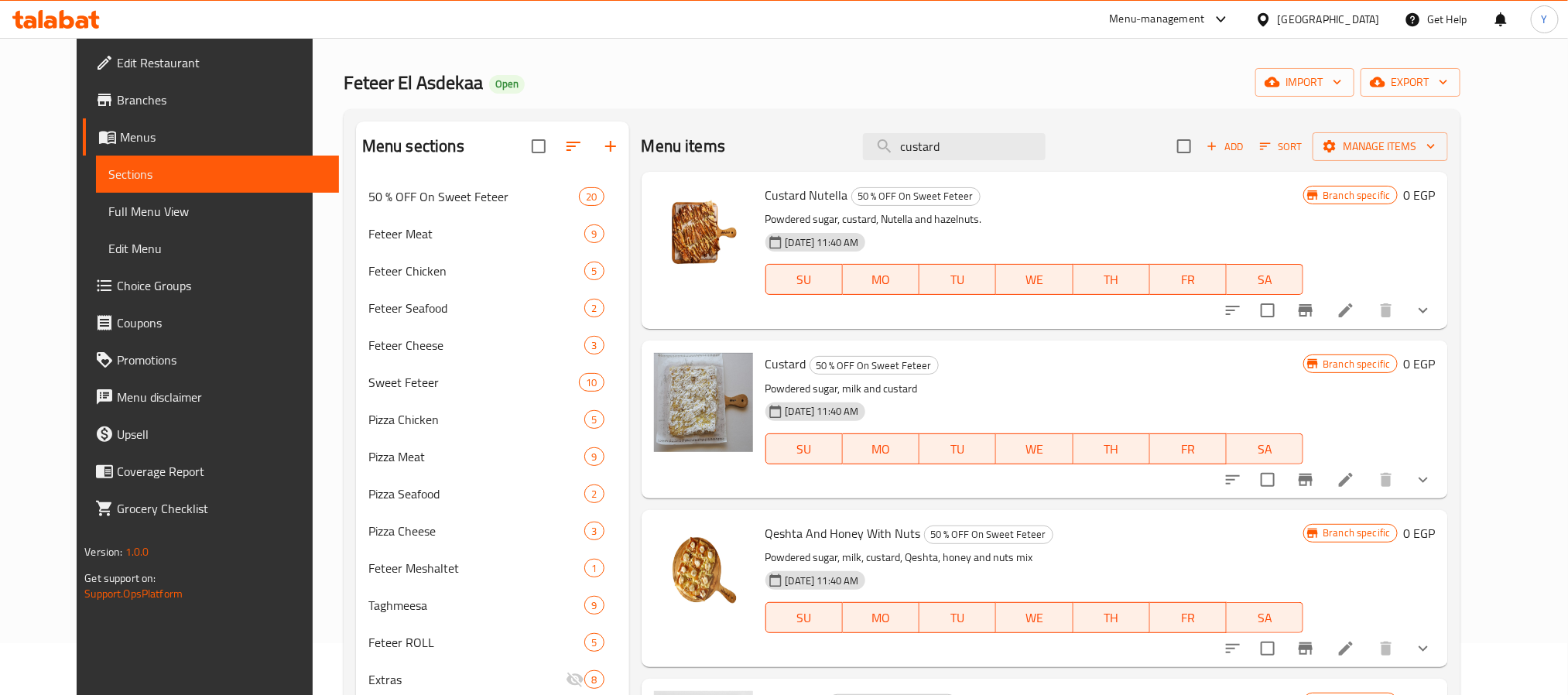
click at [768, 200] on span "Custard Nutella" at bounding box center [807, 195] width 83 height 23
drag, startPoint x: 768, startPoint y: 200, endPoint x: 791, endPoint y: 199, distance: 23.0
click at [791, 199] on span "Custard Nutella" at bounding box center [807, 195] width 83 height 23
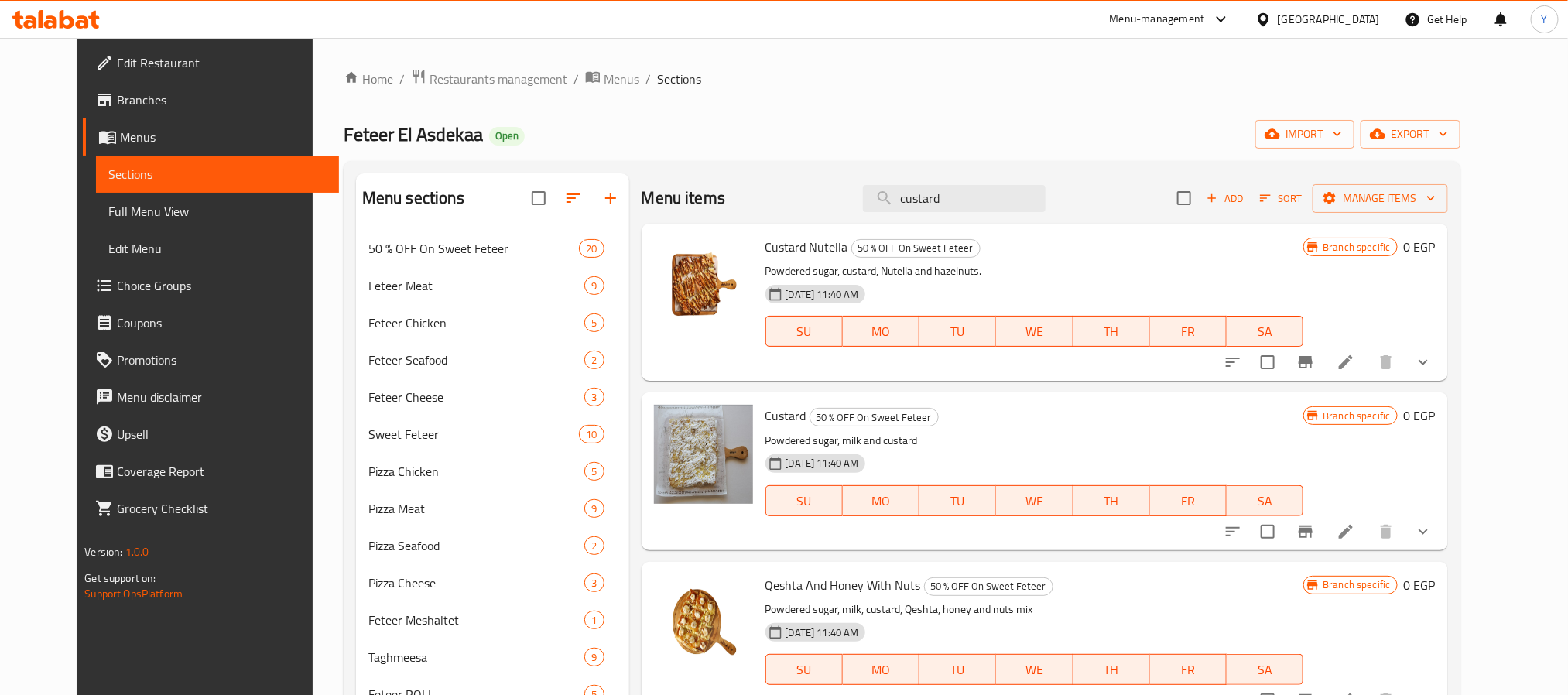
click at [992, 154] on div "Home / Restaurants management / Menus / Sections Feteer El Asdekaa Open import …" at bounding box center [902, 567] width 1117 height 997
click at [980, 191] on input "custard" at bounding box center [954, 198] width 183 height 27
paste input "Family Offer"
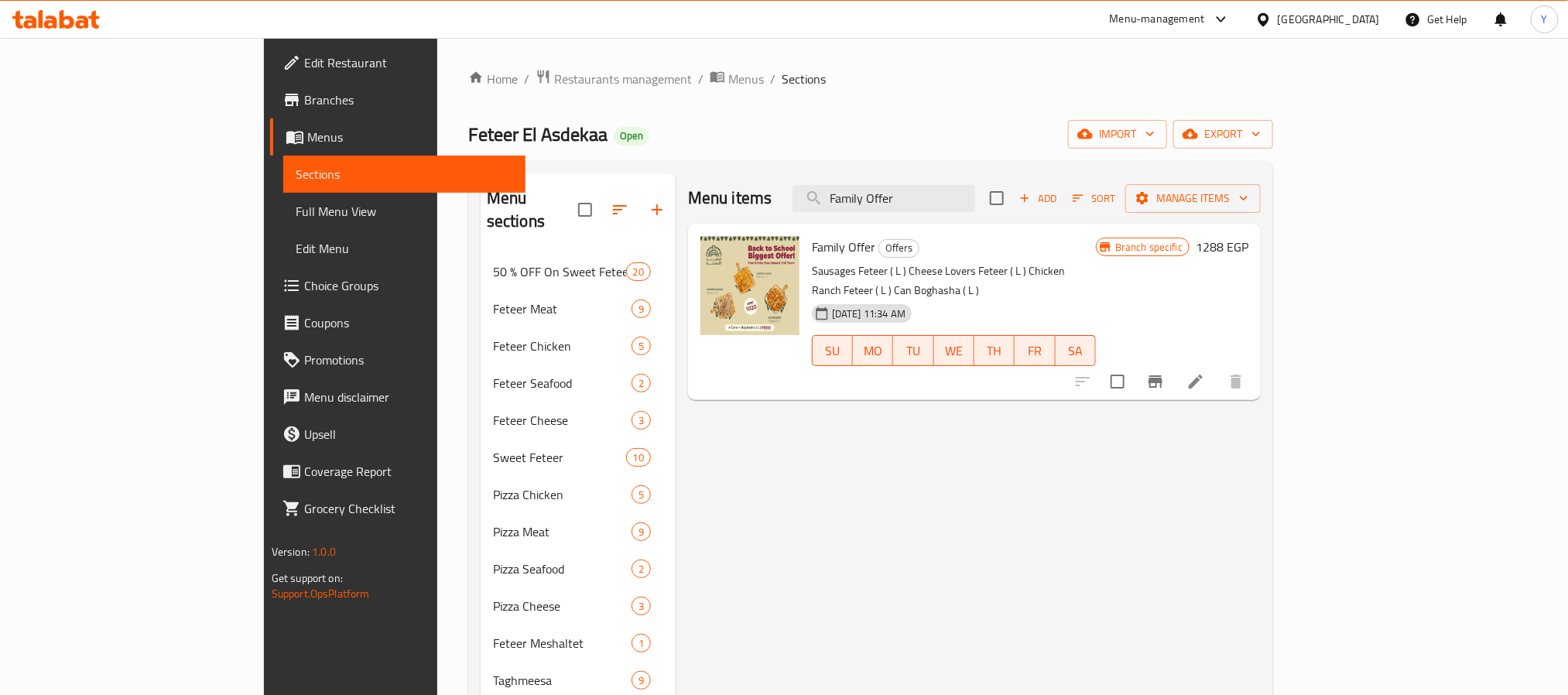
type input "Family Offer"
click at [812, 274] on p "Sausages Feteer ( L ) Cheese Lovers Feteer ( L ) Chicken Ranch Feteer ( L ) Can…" at bounding box center [953, 281] width 284 height 39
drag, startPoint x: 759, startPoint y: 274, endPoint x: 1171, endPoint y: 270, distance: 412.0
click at [1096, 270] on p "Sausages Feteer ( L ) Cheese Lovers Feteer ( L ) Chicken Ranch Feteer ( L ) Can…" at bounding box center [953, 281] width 284 height 39
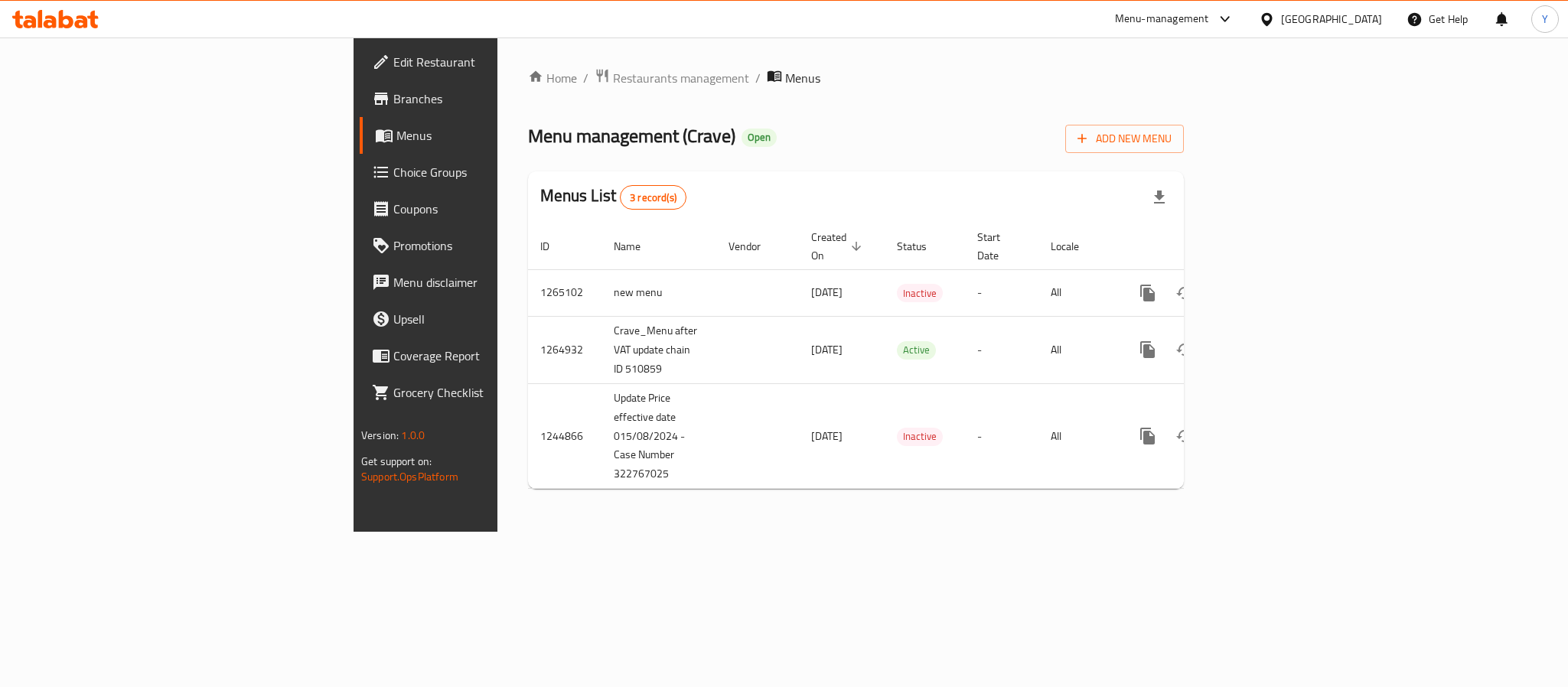
click at [394, 101] on span "Branches" at bounding box center [498, 99] width 210 height 18
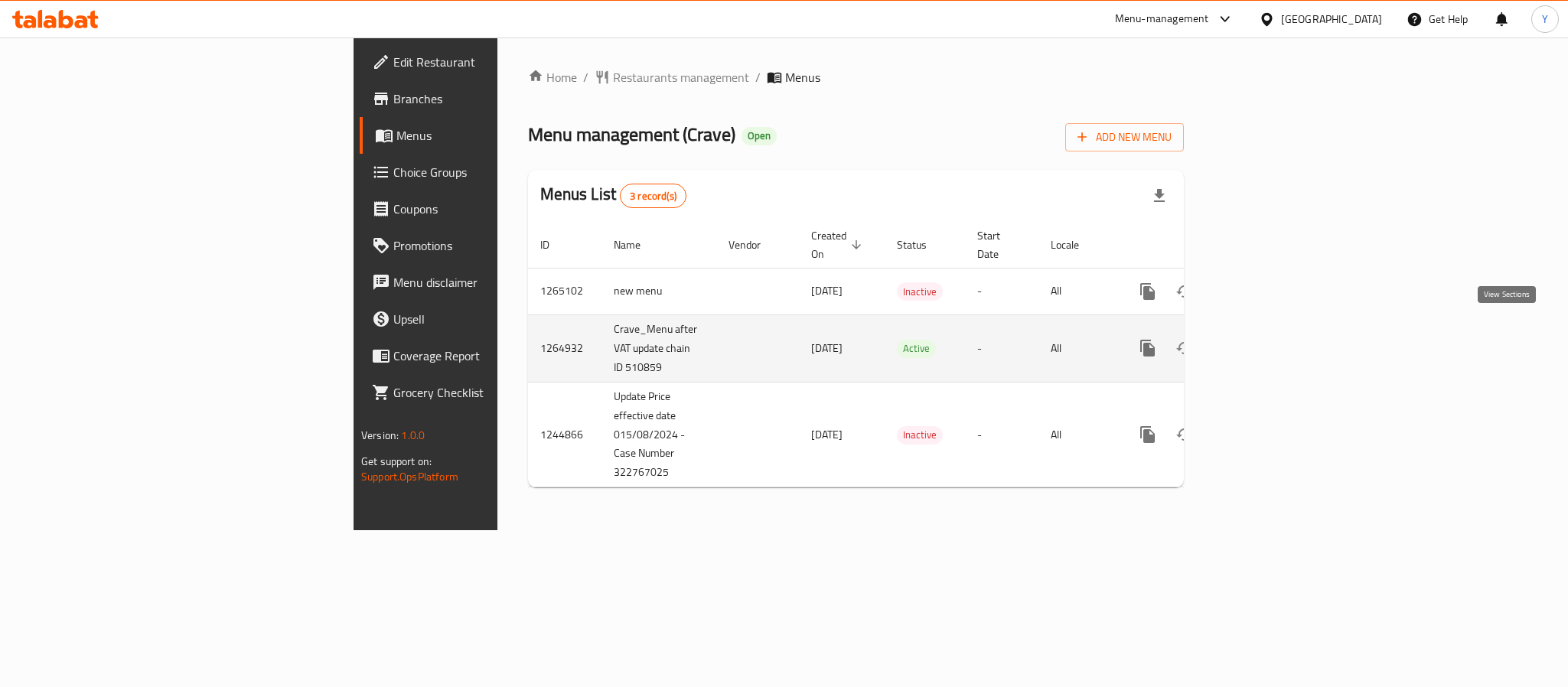
click at [1276, 332] on link "enhanced table" at bounding box center [1258, 348] width 36 height 36
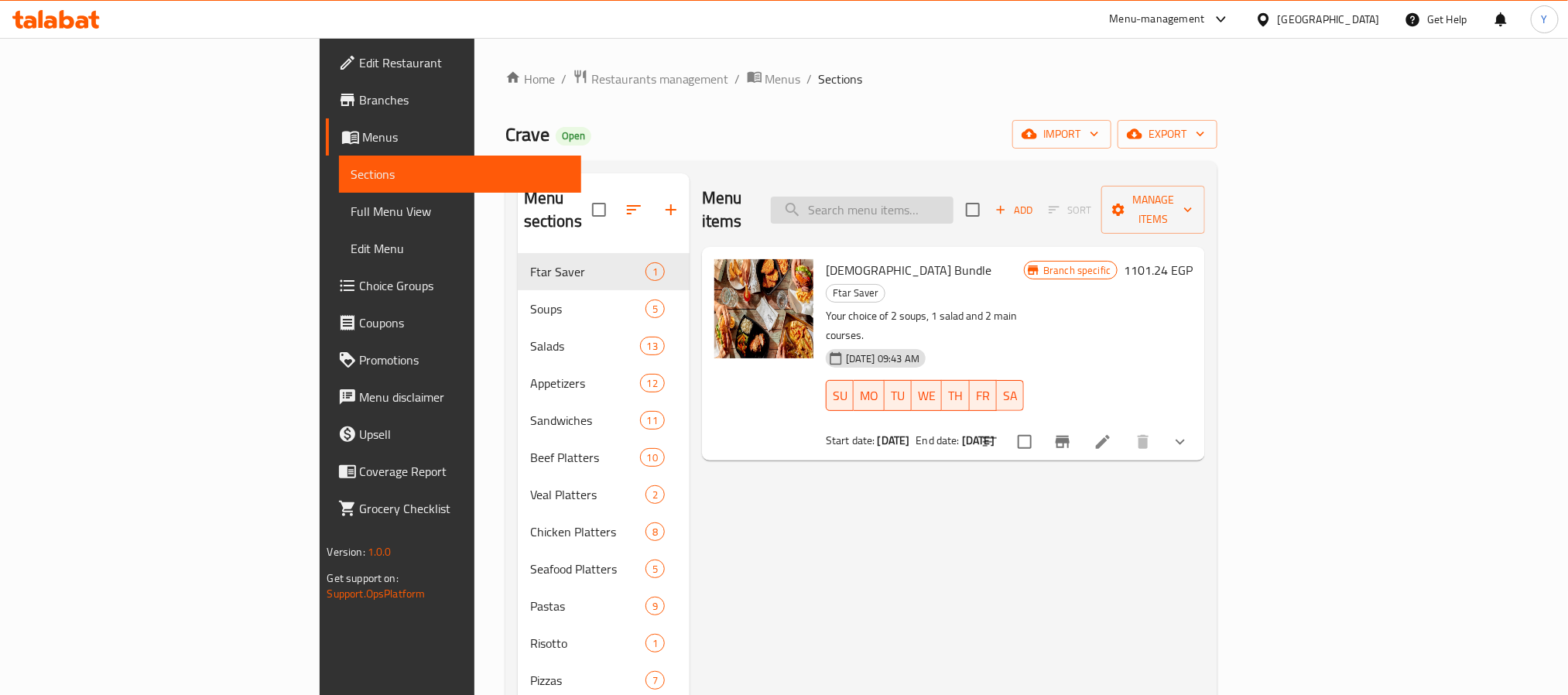
click at [945, 199] on input "search" at bounding box center [862, 210] width 183 height 27
paste input "Charbroiled Fillet Tenderloin"
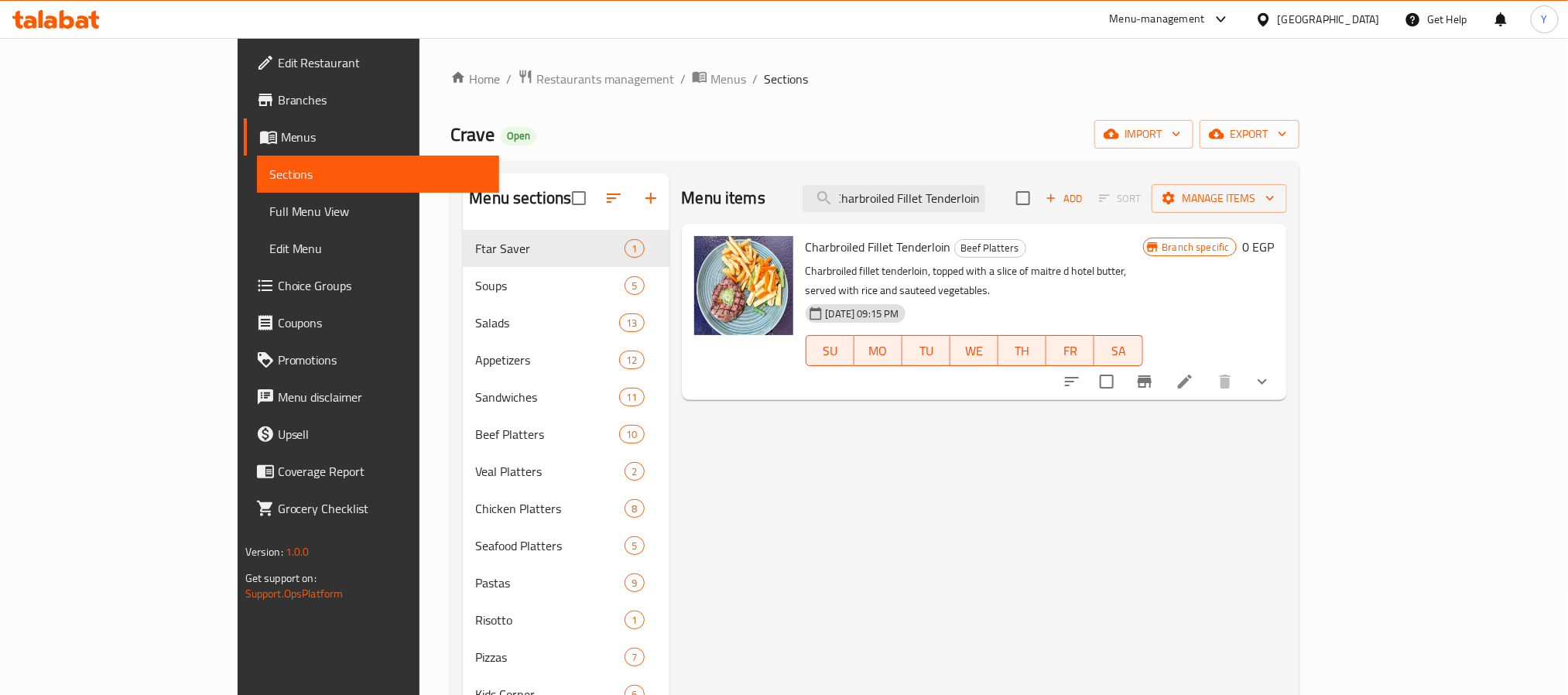
type input "Charbroiled Fillet Tenderloin"
click at [1280, 363] on button "show more" at bounding box center [1262, 382] width 37 height 37
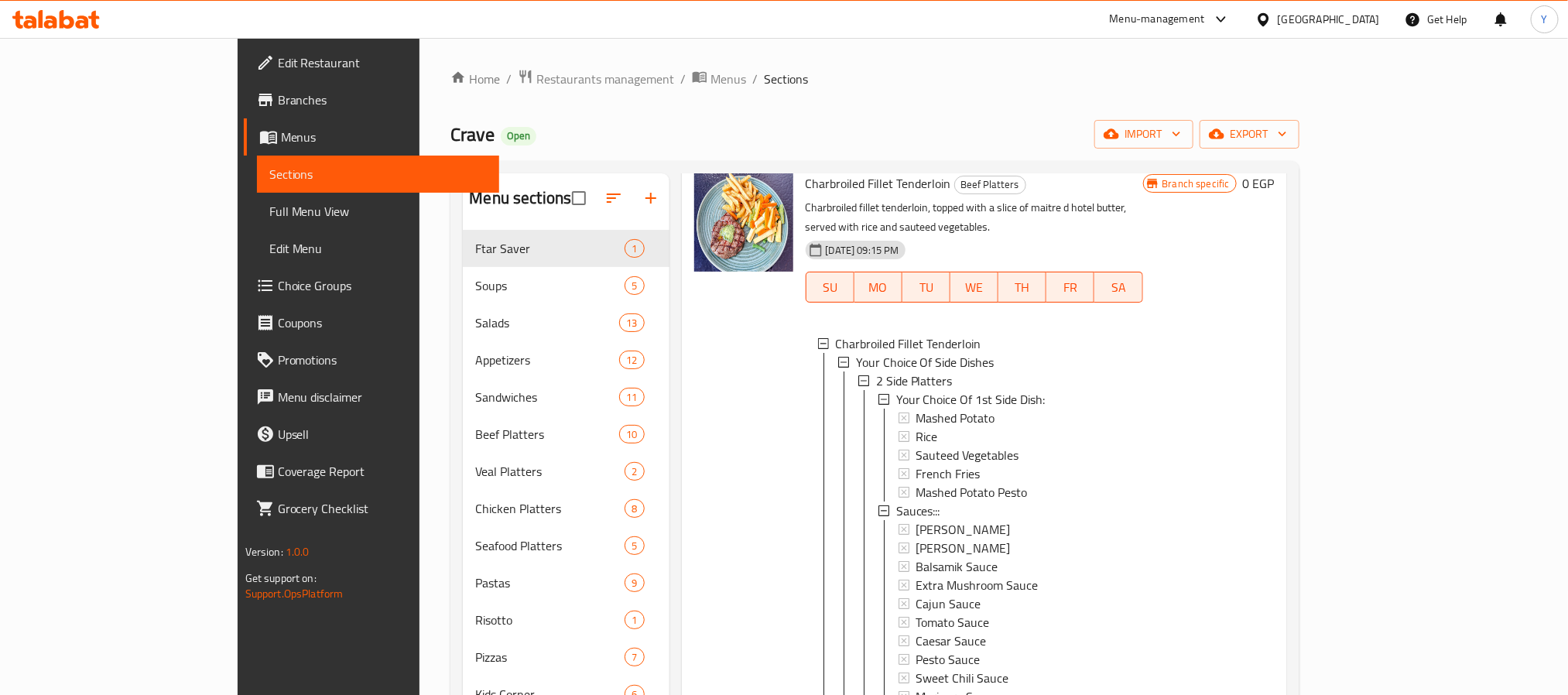
scroll to position [116, 0]
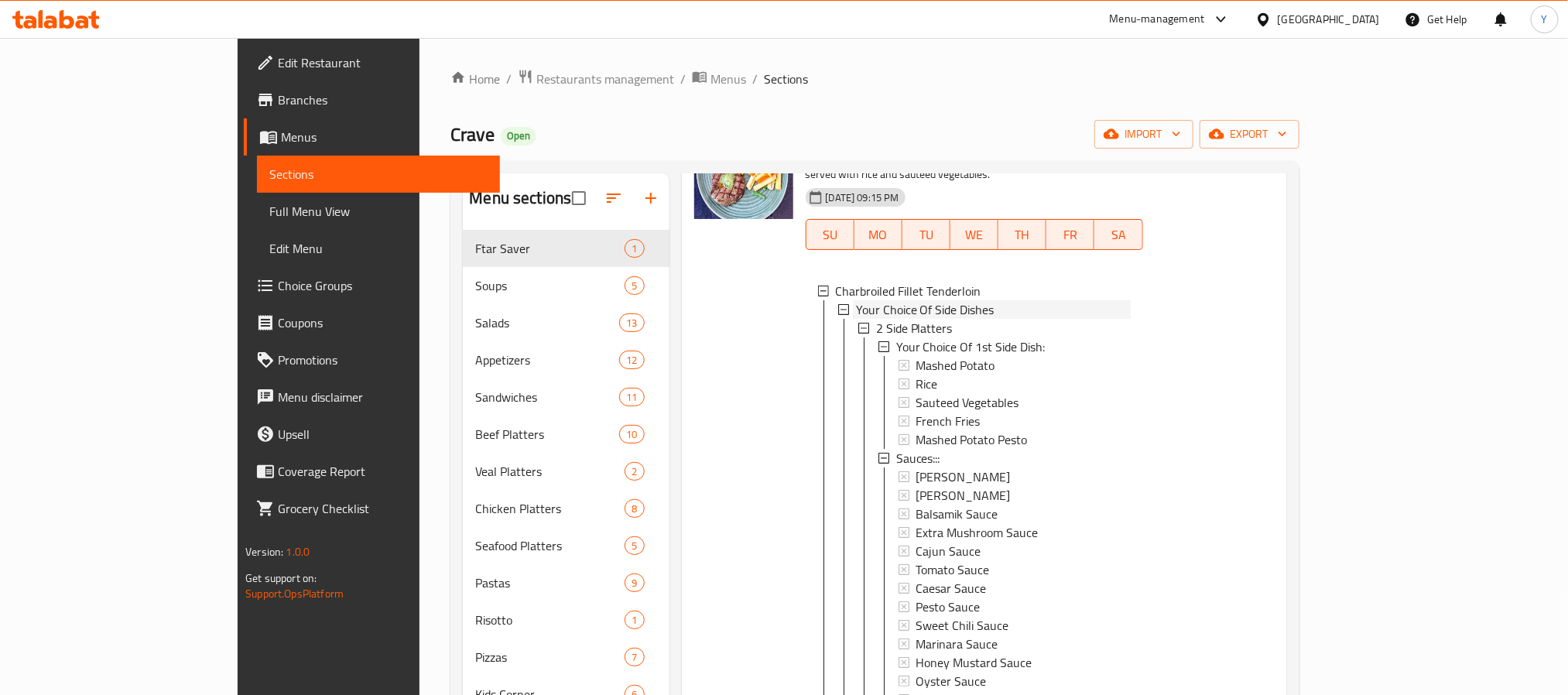
click at [862, 301] on span "Your Choice Of Side Dishes" at bounding box center [925, 310] width 139 height 18
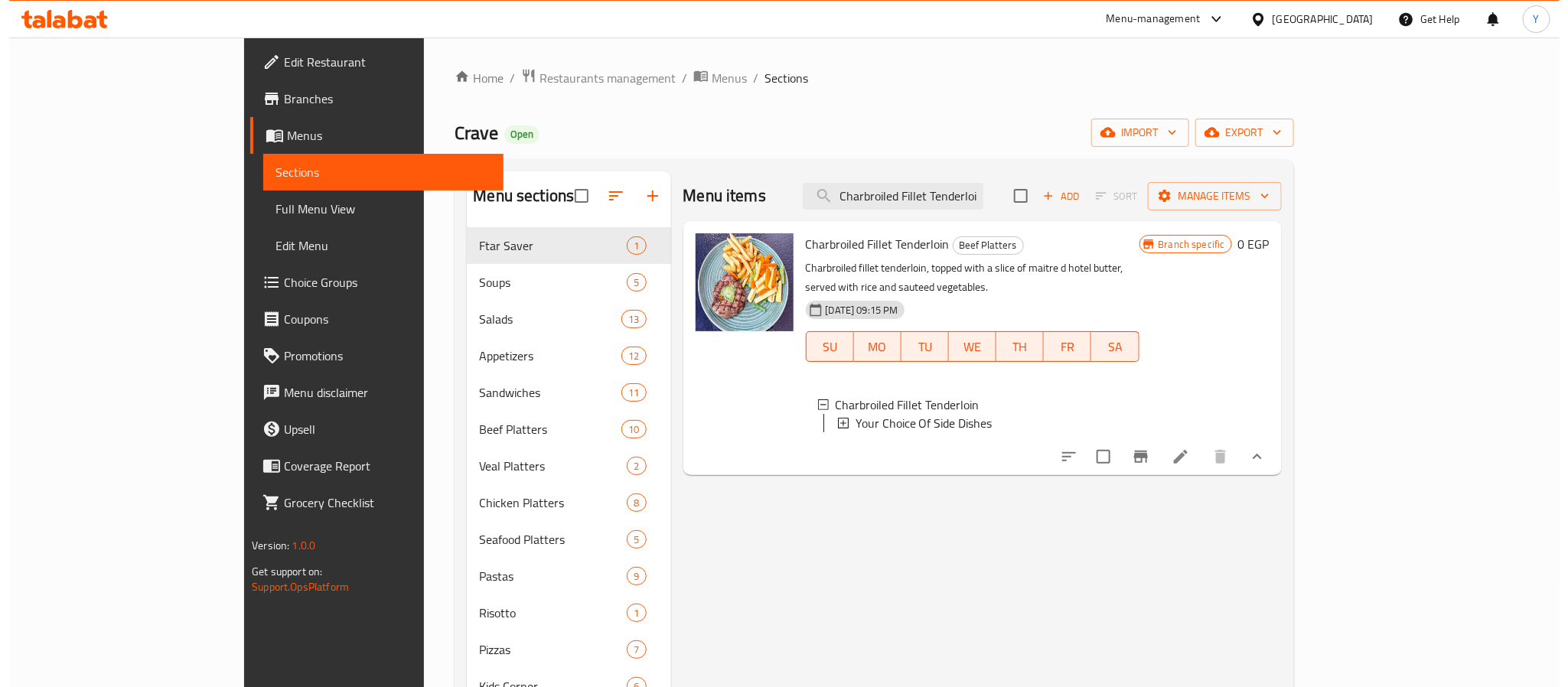
scroll to position [0, 0]
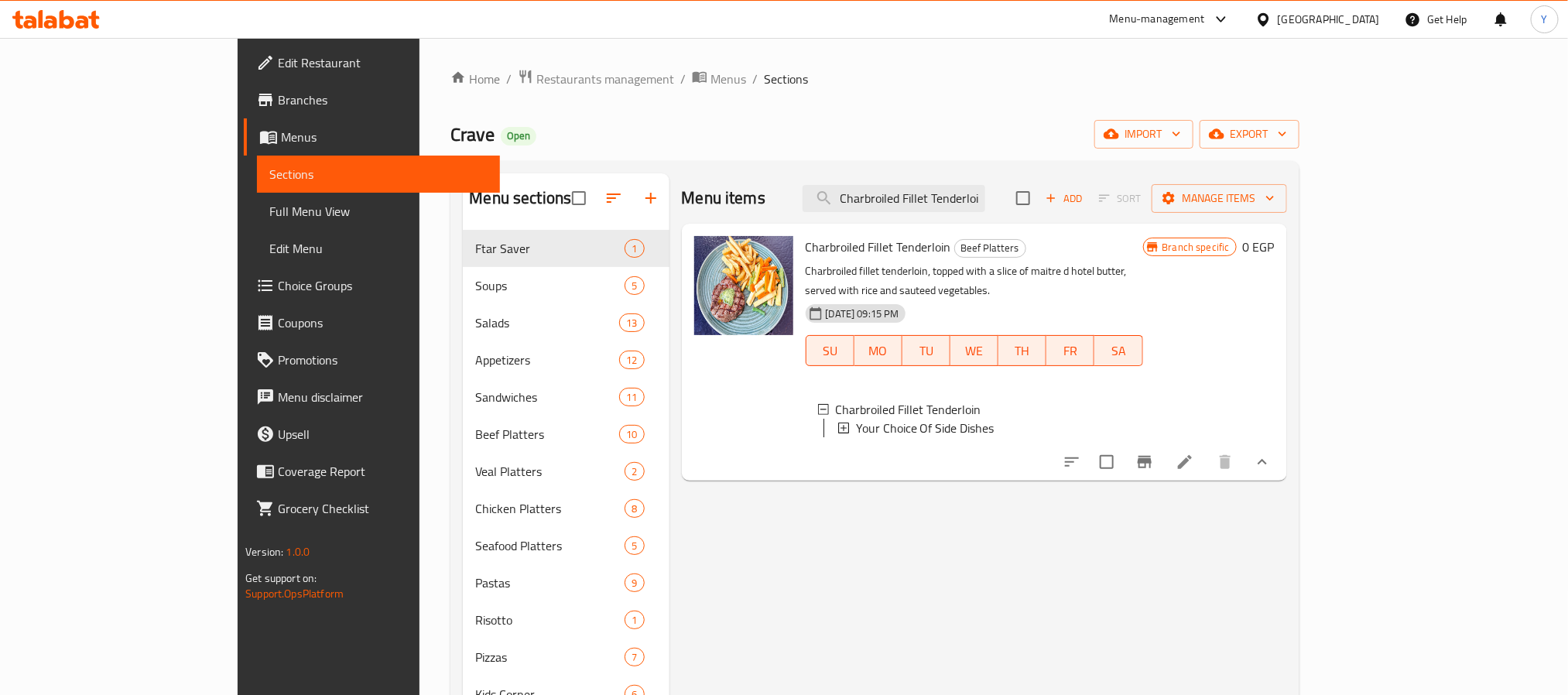
click at [864, 306] on span "12-11-2024 09:15 PM" at bounding box center [862, 313] width 85 height 15
click at [856, 418] on span "Your Choice Of Side Dishes" at bounding box center [925, 427] width 139 height 18
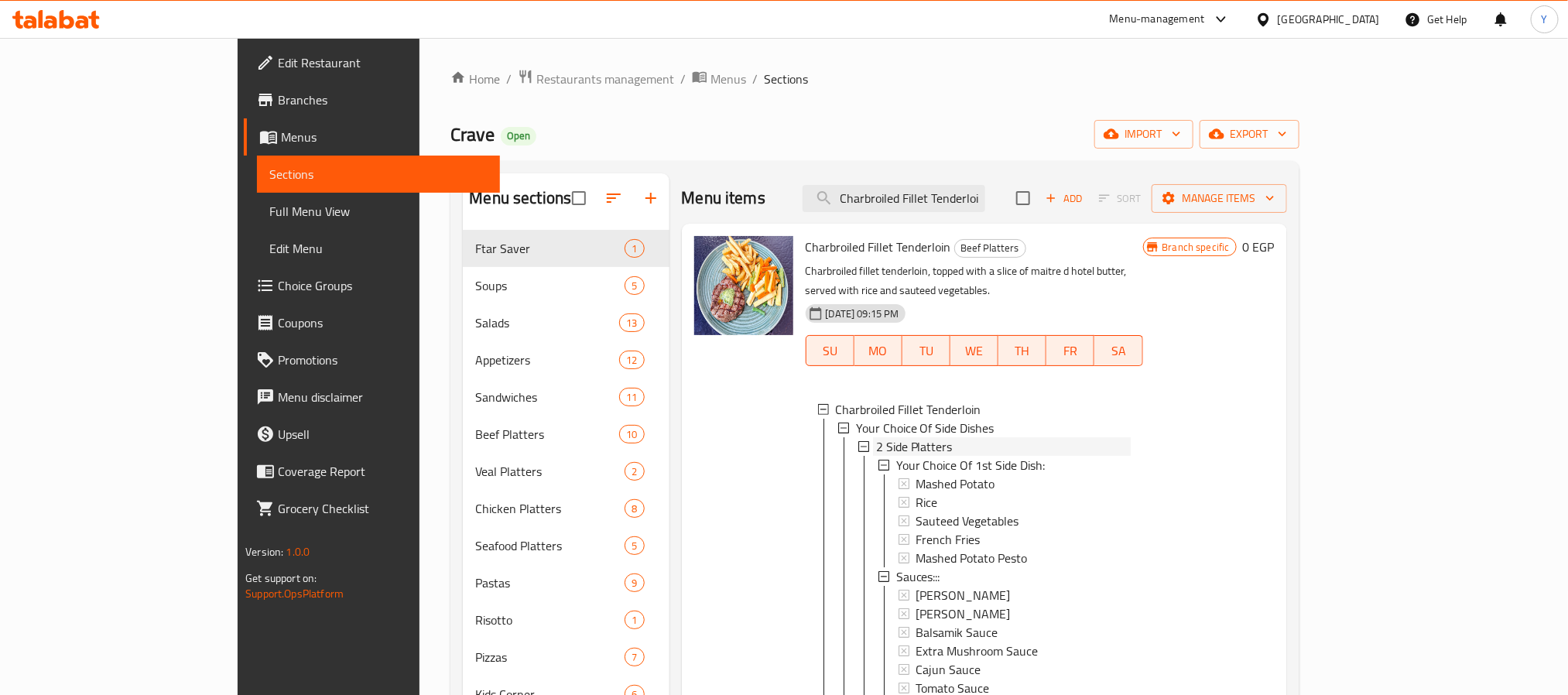
click at [881, 438] on span "2 Side Platters" at bounding box center [914, 447] width 76 height 18
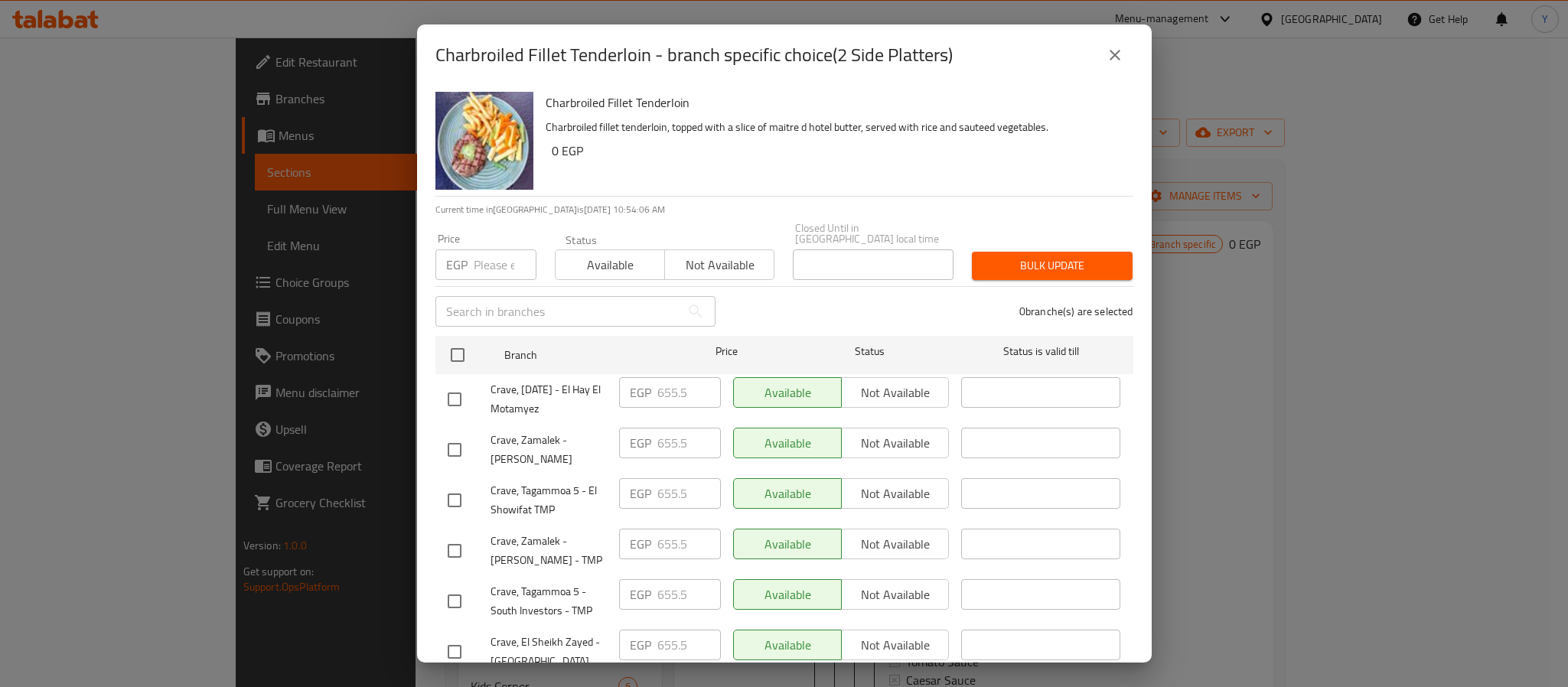
click at [1109, 63] on icon "close" at bounding box center [1115, 55] width 18 height 18
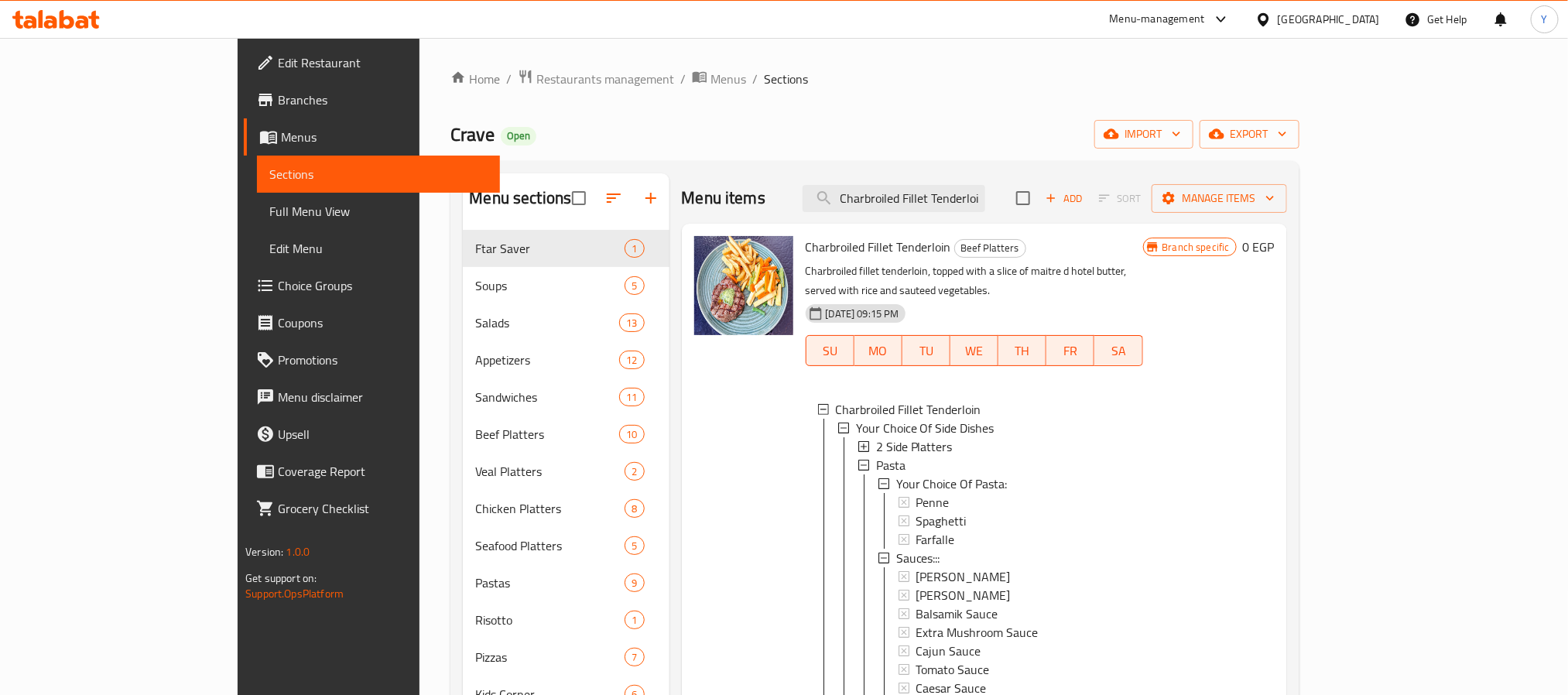
click at [876, 438] on span "2 Side Platters" at bounding box center [914, 447] width 76 height 18
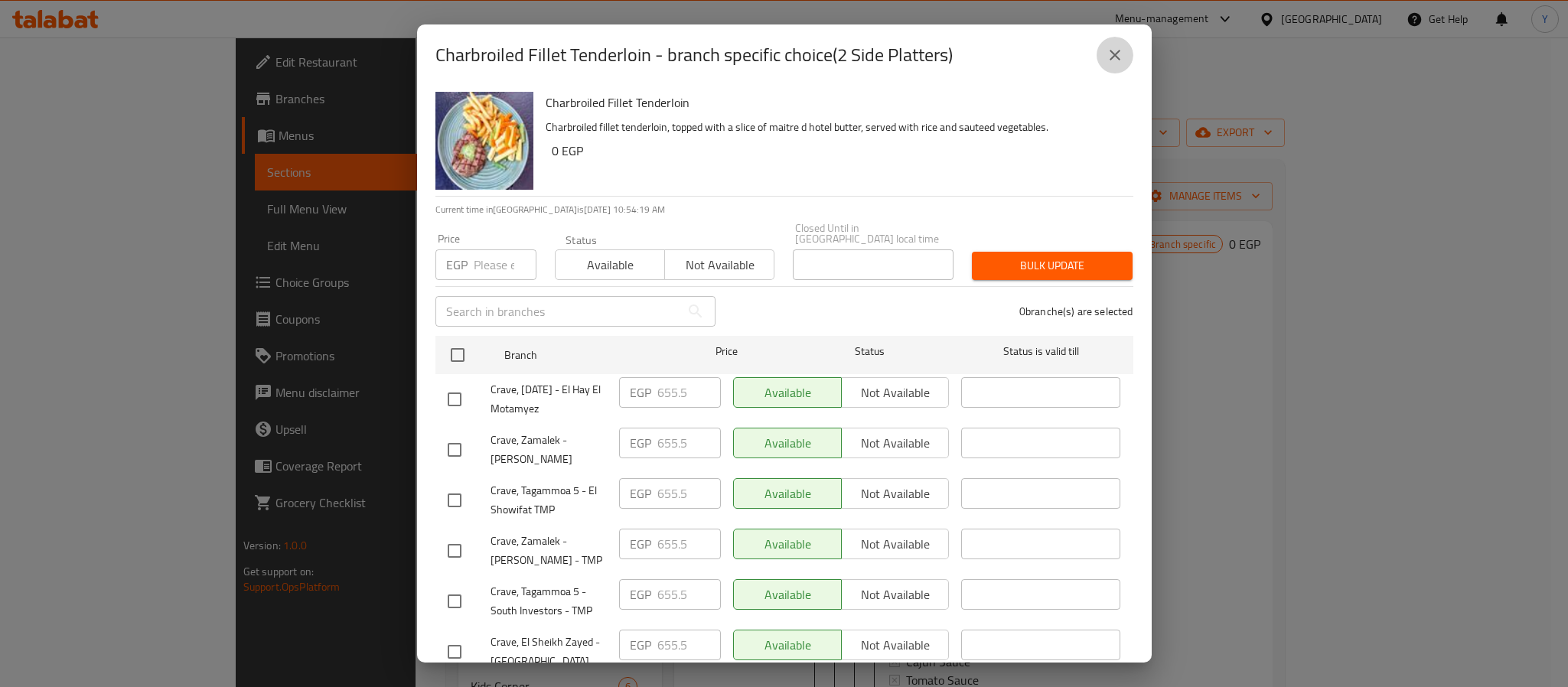
click at [1102, 61] on button "close" at bounding box center [1114, 55] width 36 height 36
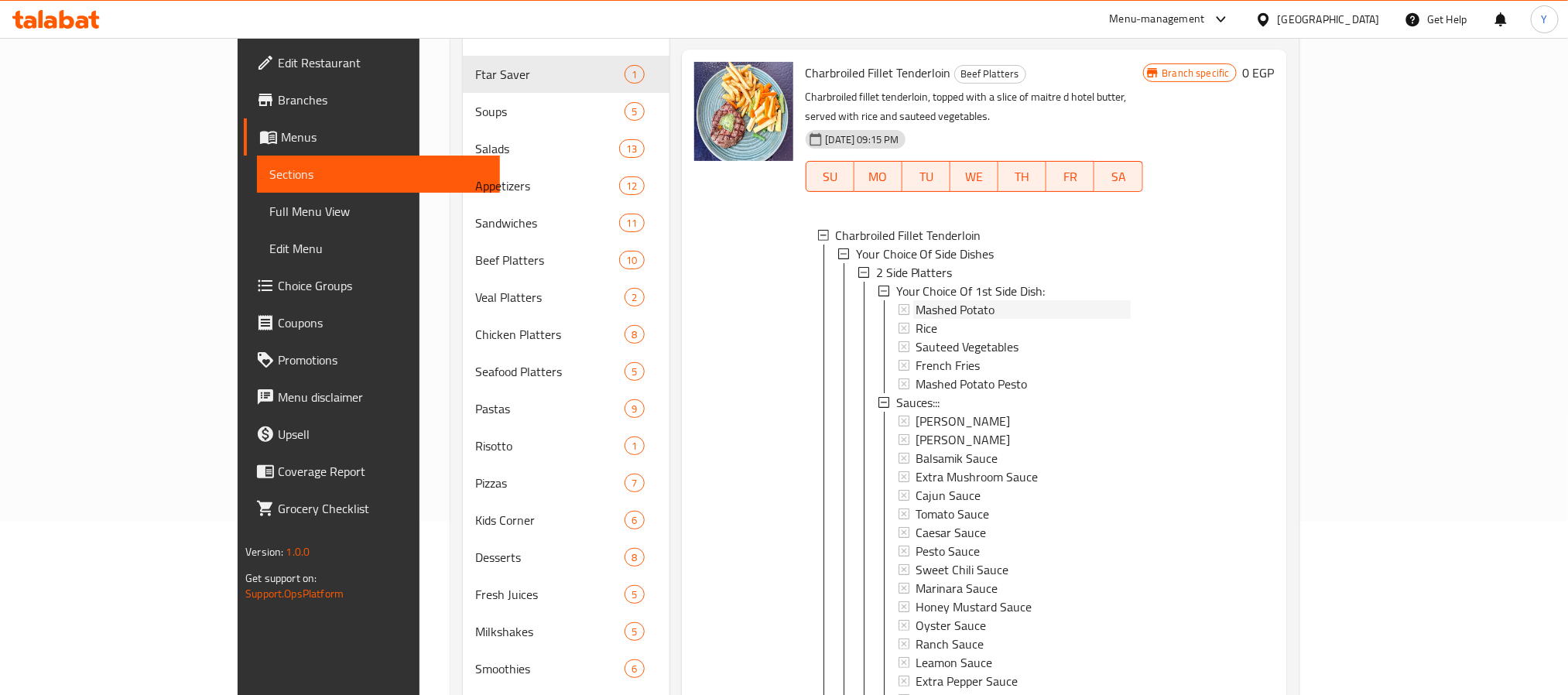
click at [916, 301] on span "Mashed Potato" at bounding box center [956, 310] width 79 height 18
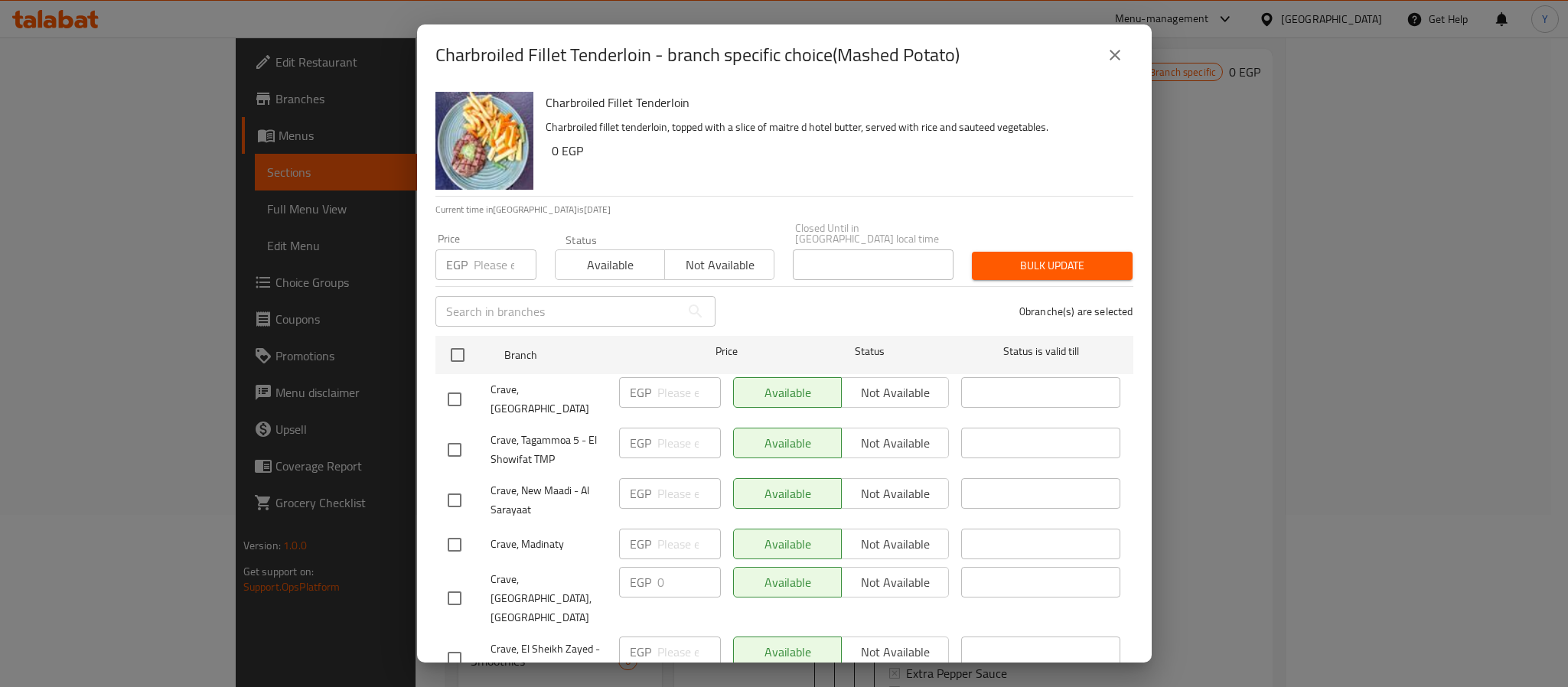
click at [1121, 46] on icon "close" at bounding box center [1115, 55] width 18 height 18
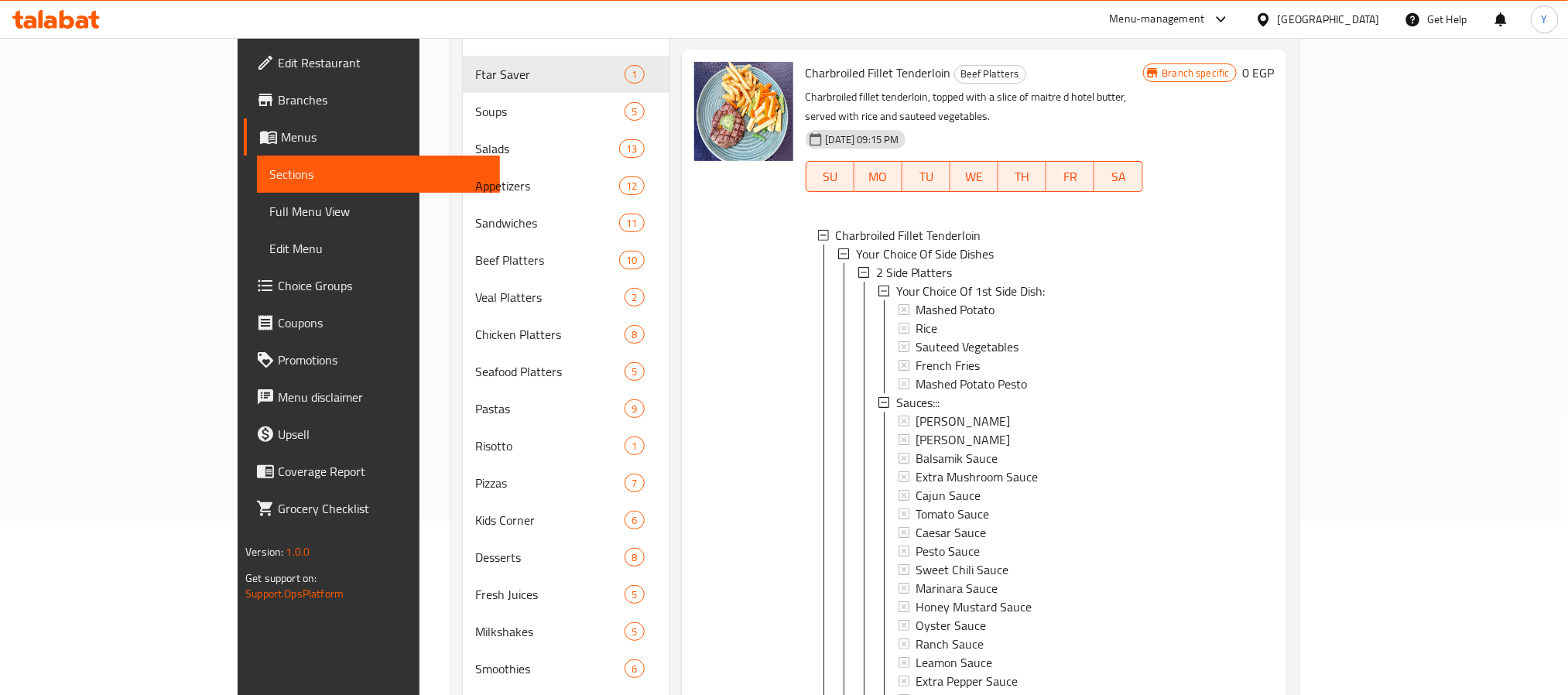
scroll to position [4161, 0]
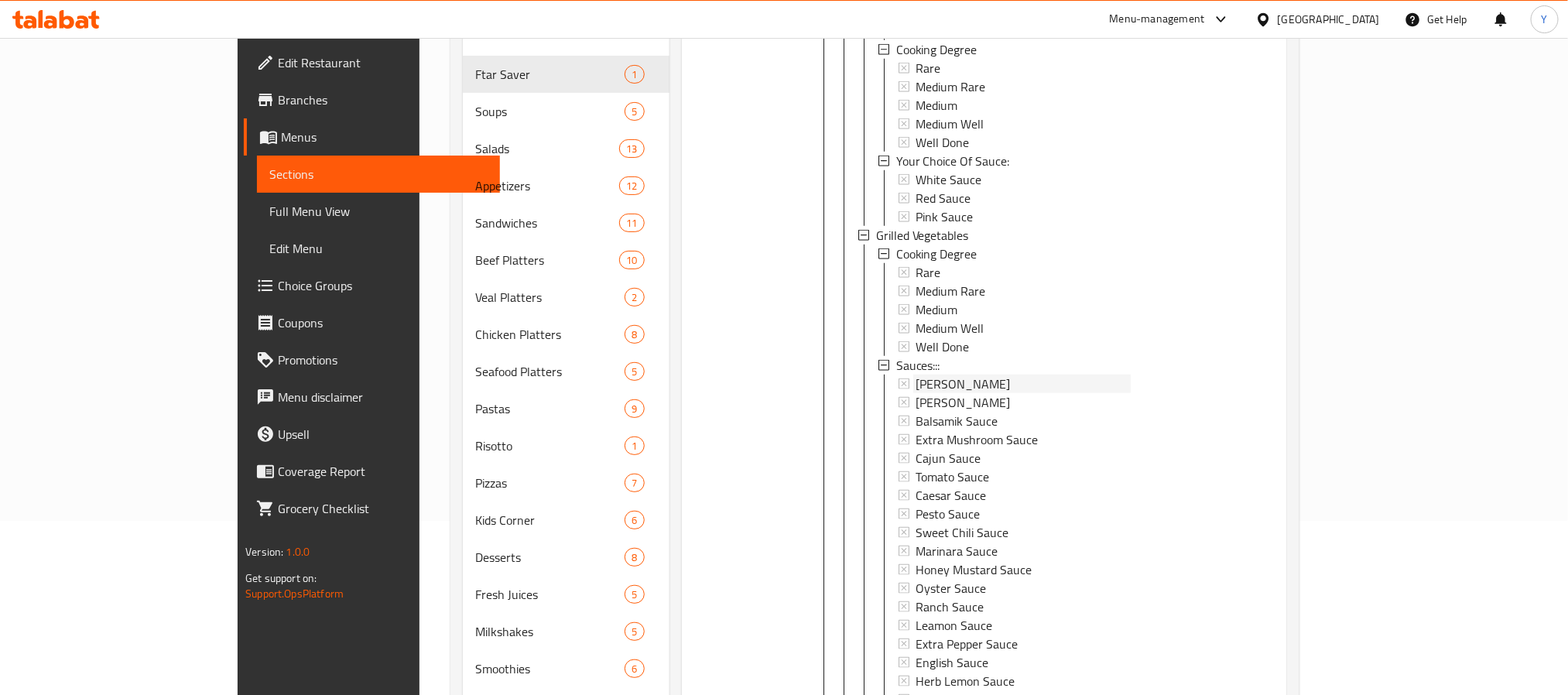
drag, startPoint x: 867, startPoint y: 390, endPoint x: 829, endPoint y: 438, distance: 61.2
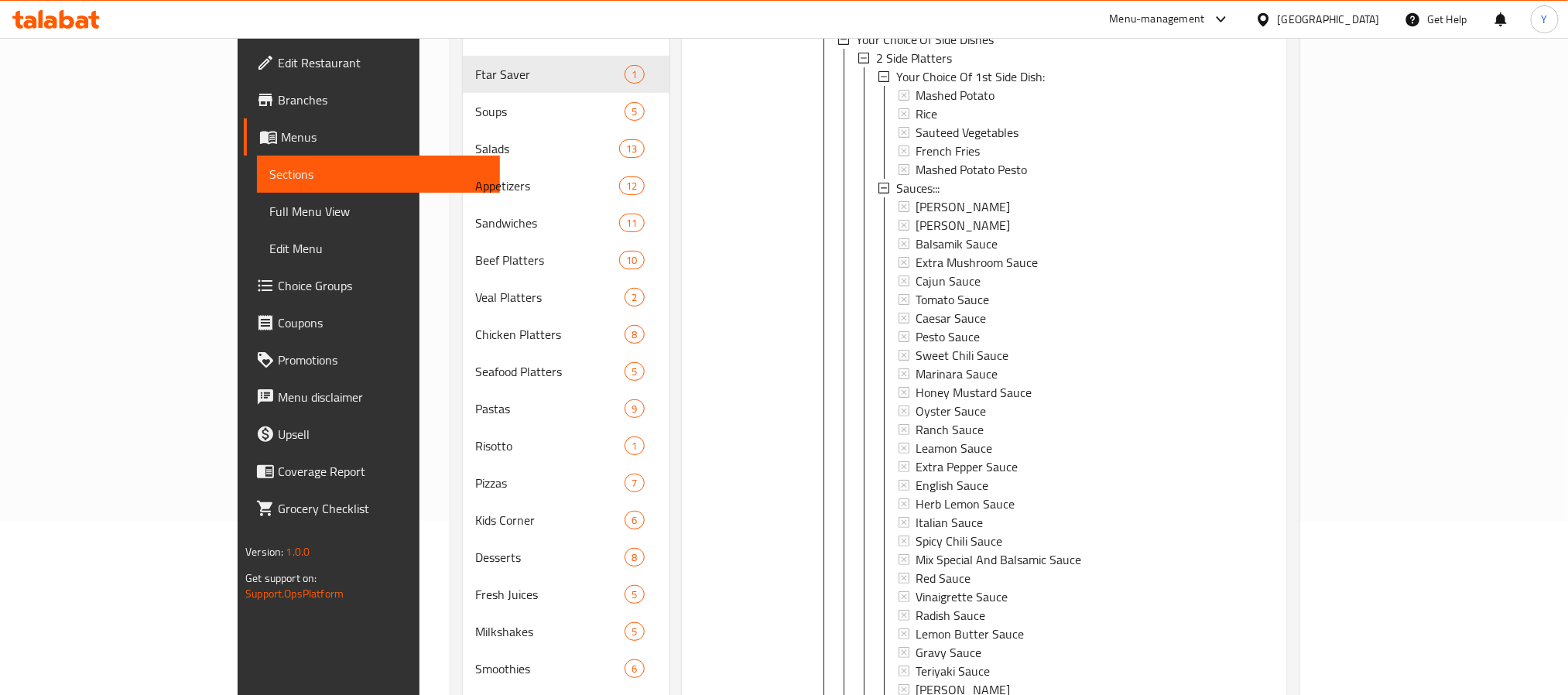
scroll to position [0, 0]
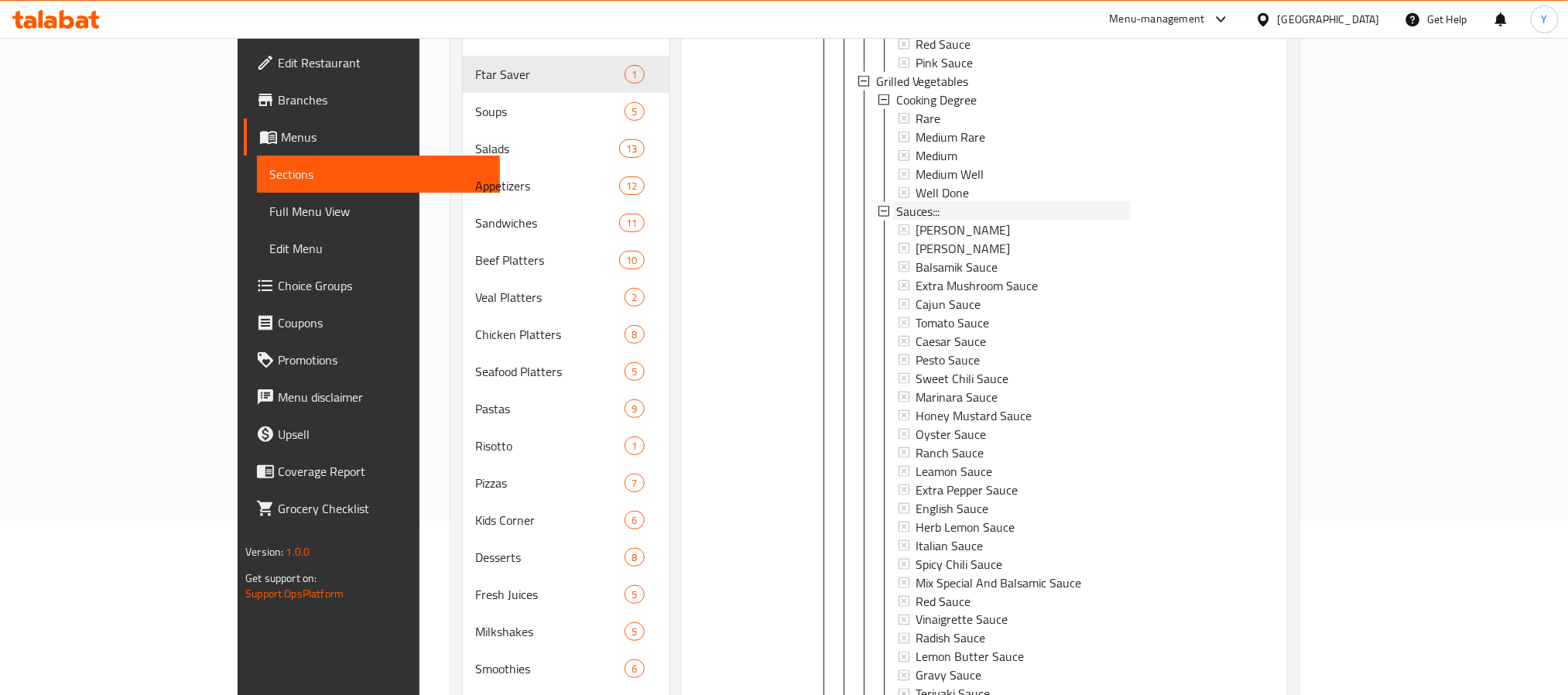
scroll to position [4226, 0]
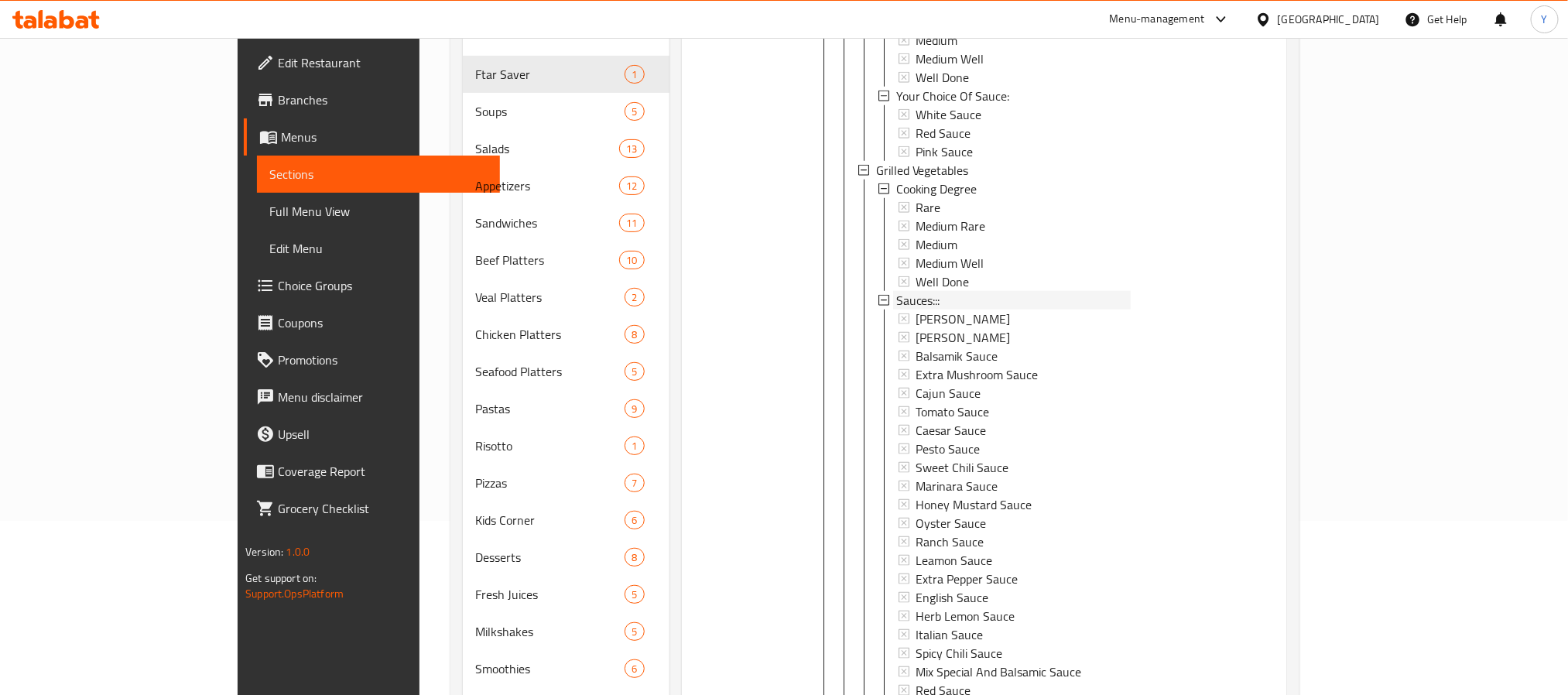
click at [896, 291] on div "Sauces:::" at bounding box center [1013, 301] width 234 height 18
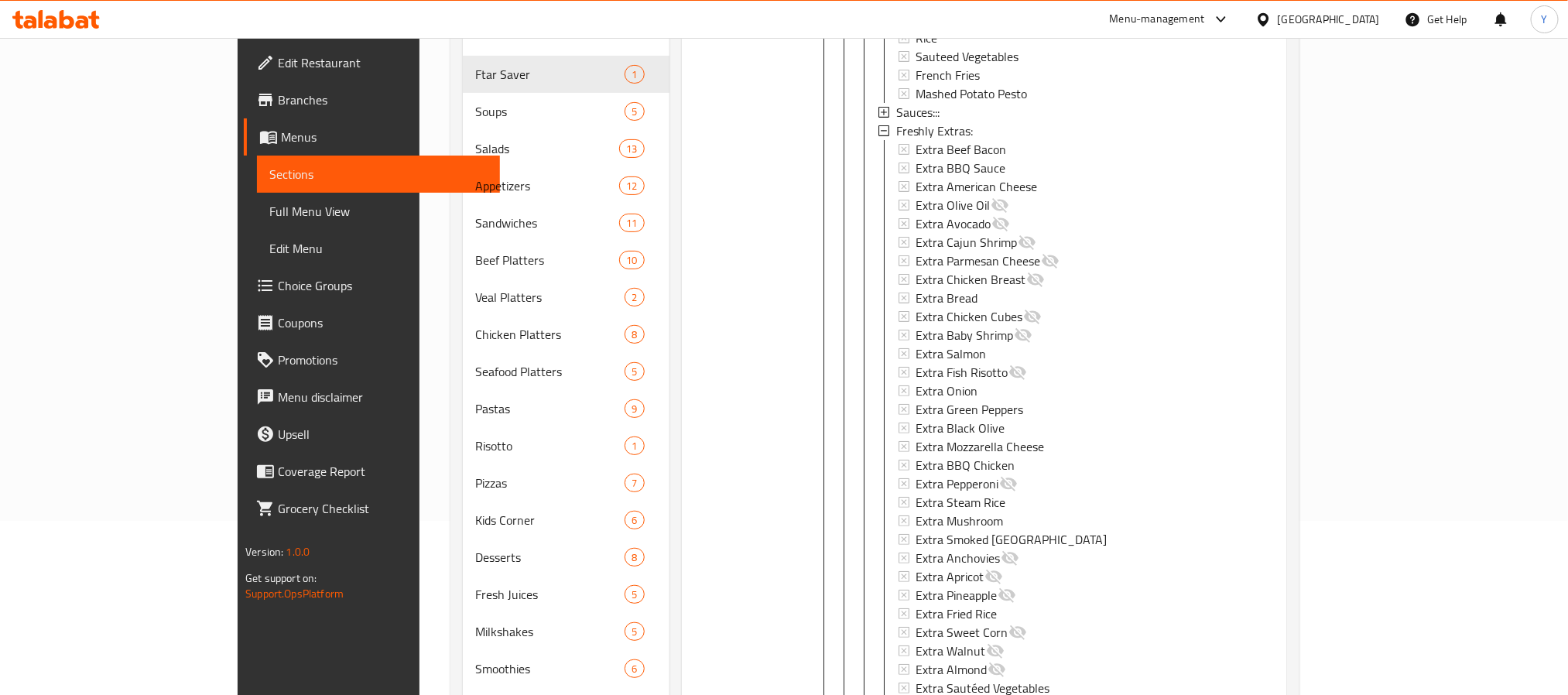
scroll to position [0, 0]
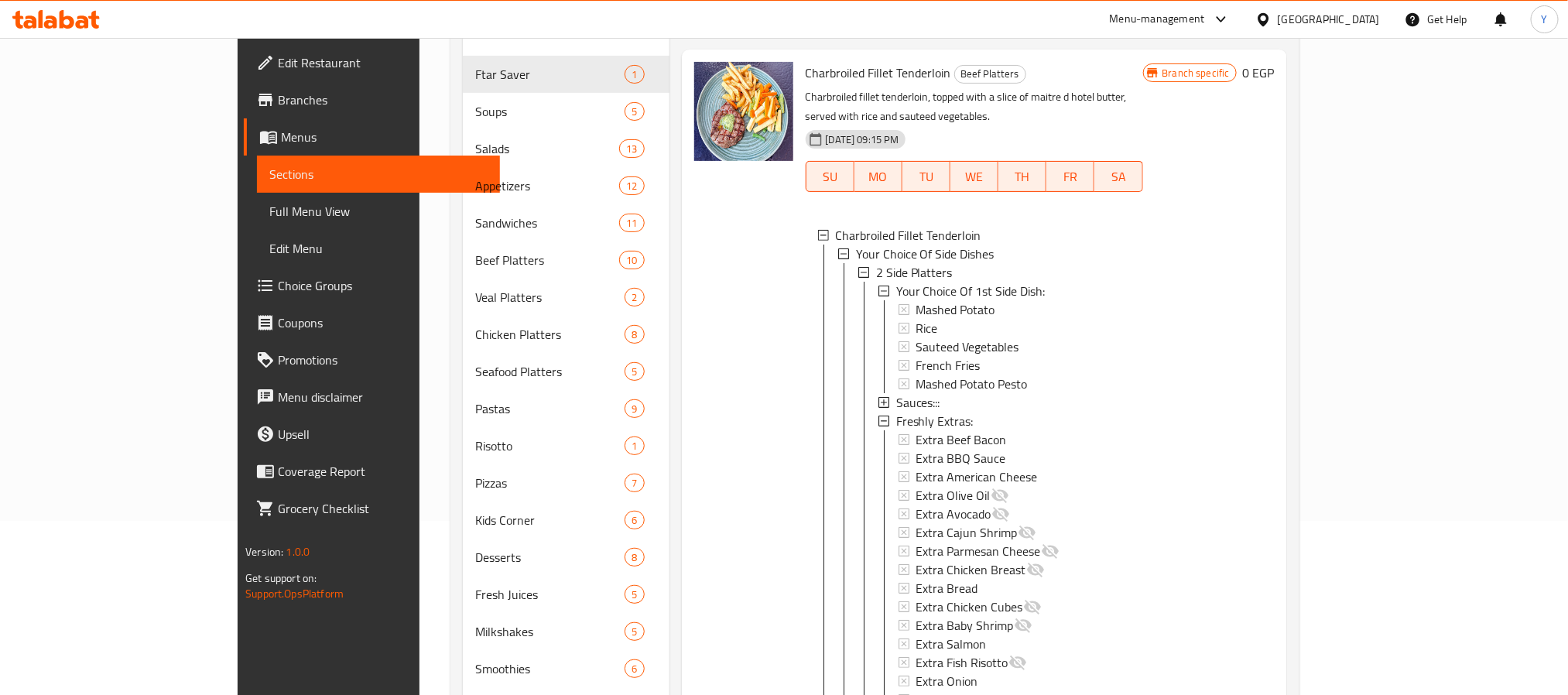
click at [879, 397] on icon at bounding box center [884, 403] width 11 height 11
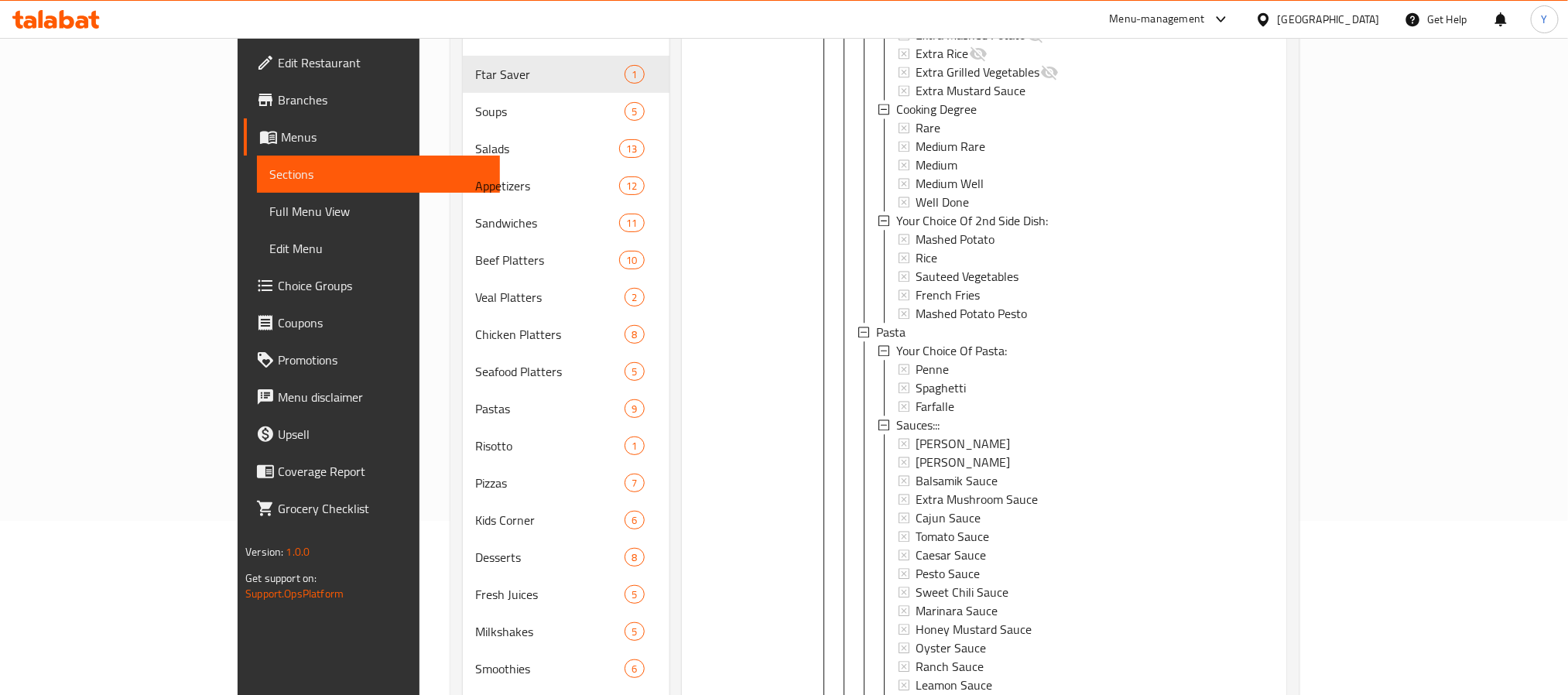
scroll to position [2090, 0]
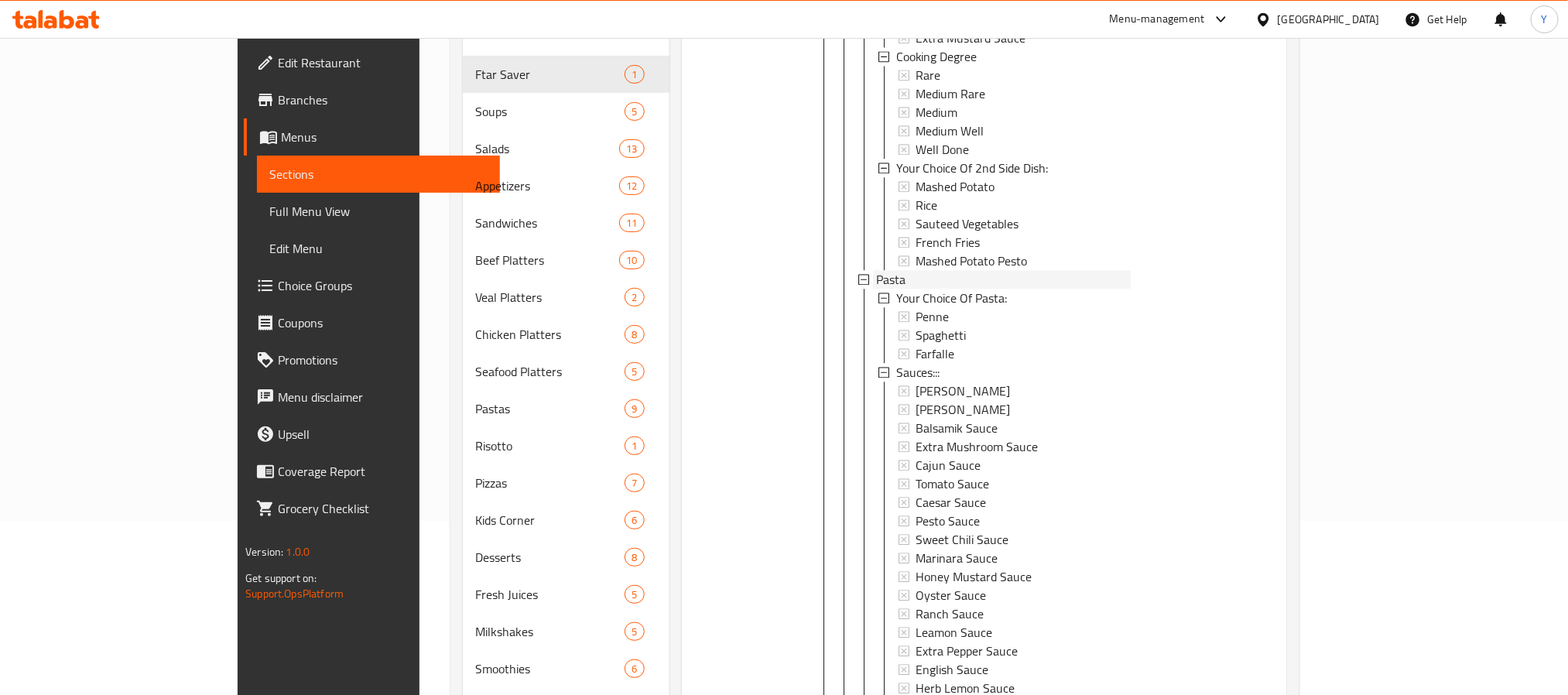
click at [876, 270] on div "Pasta" at bounding box center [1003, 279] width 255 height 18
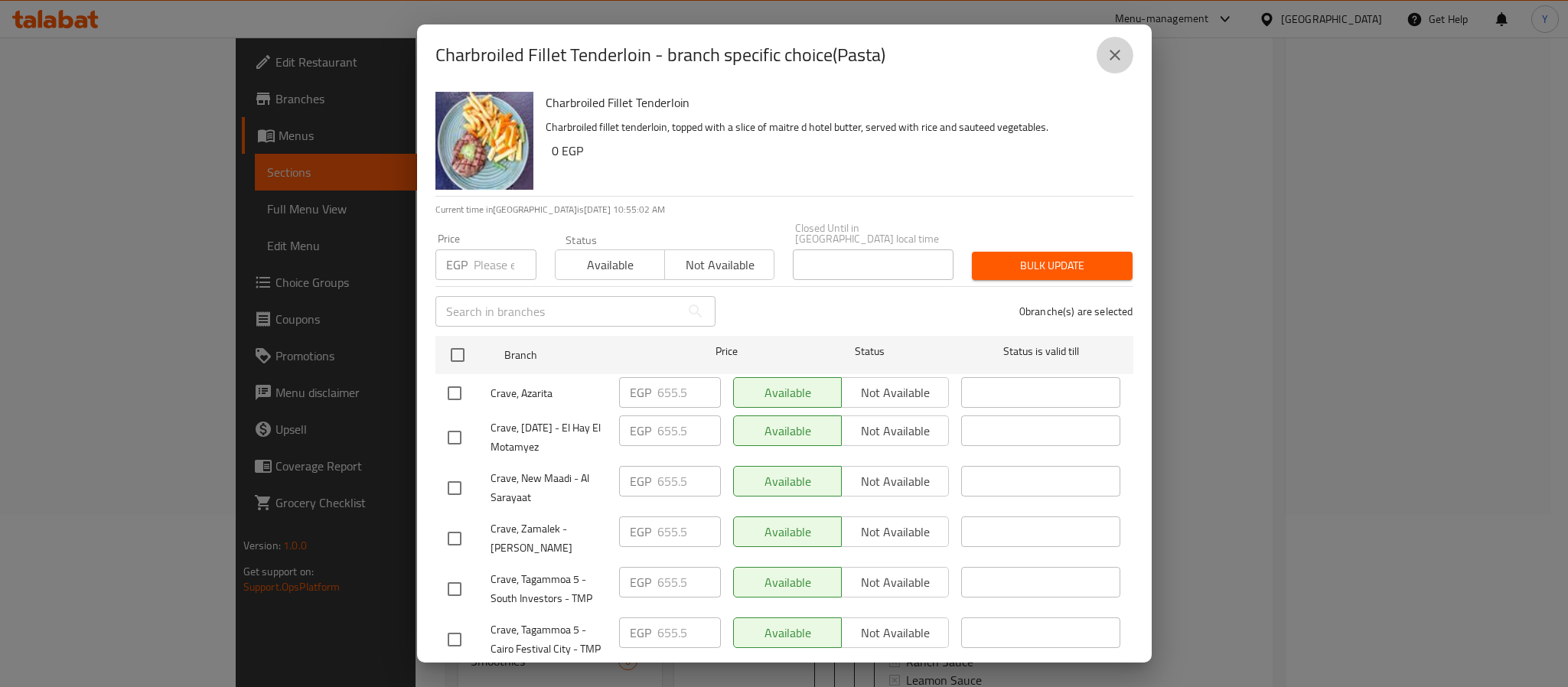
click at [1121, 55] on icon "close" at bounding box center [1115, 55] width 18 height 18
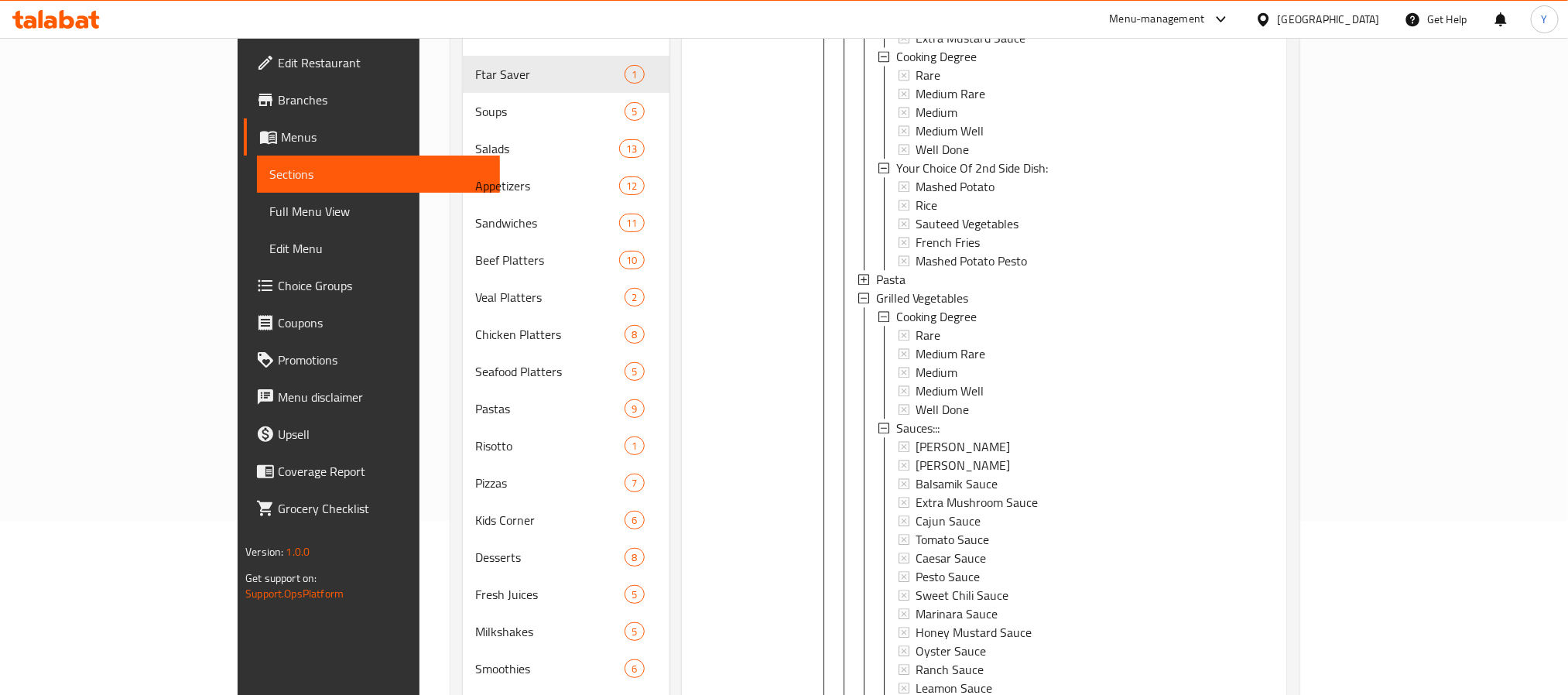
click at [858, 274] on icon at bounding box center [864, 279] width 11 height 11
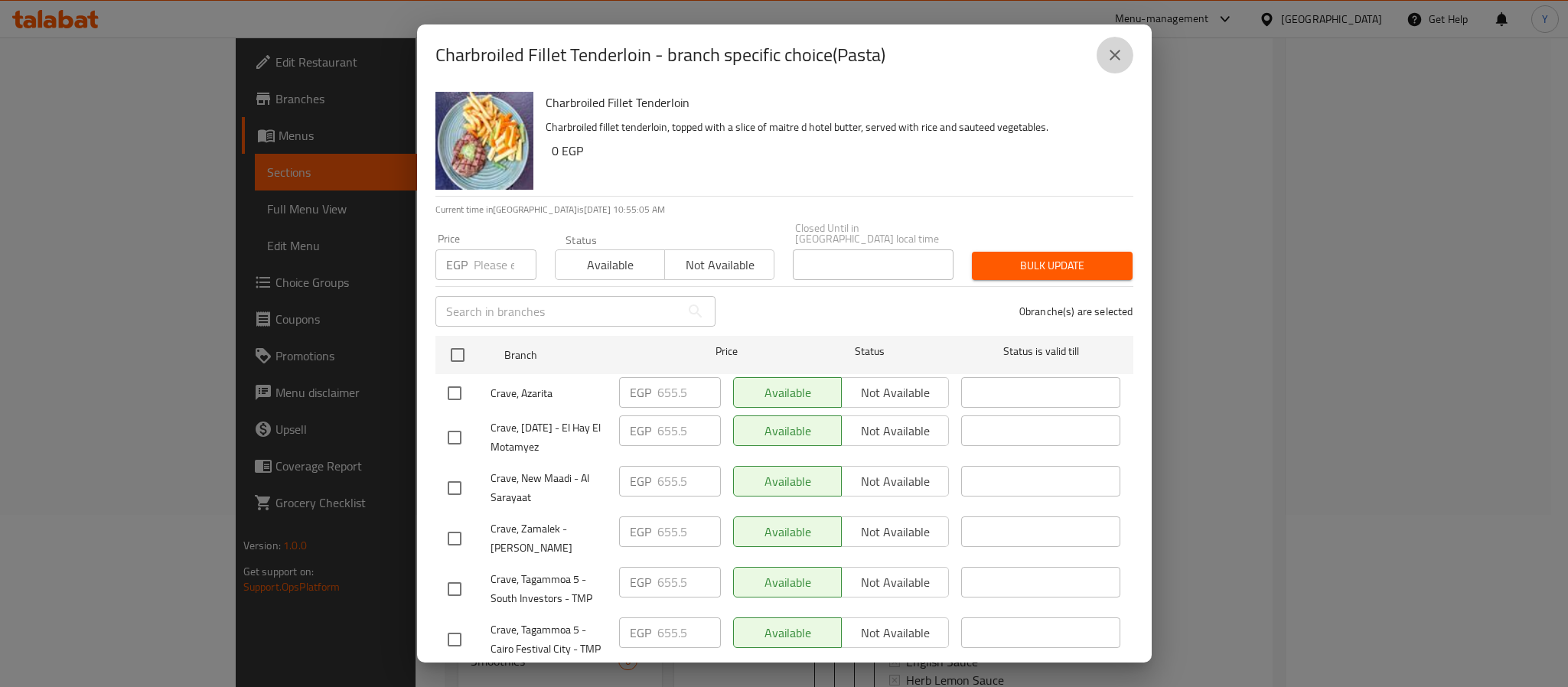
click at [1104, 65] on button "close" at bounding box center [1114, 55] width 36 height 36
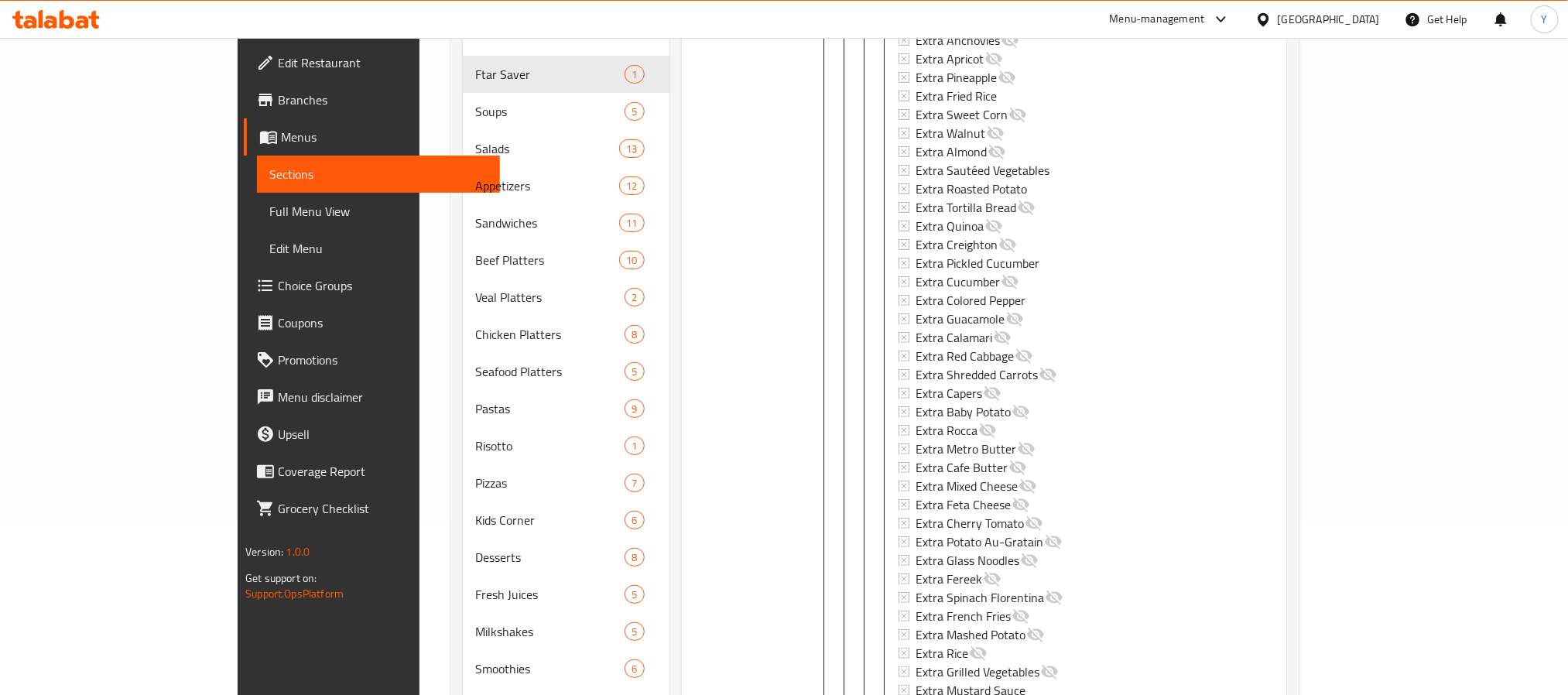
scroll to position [3386, 0]
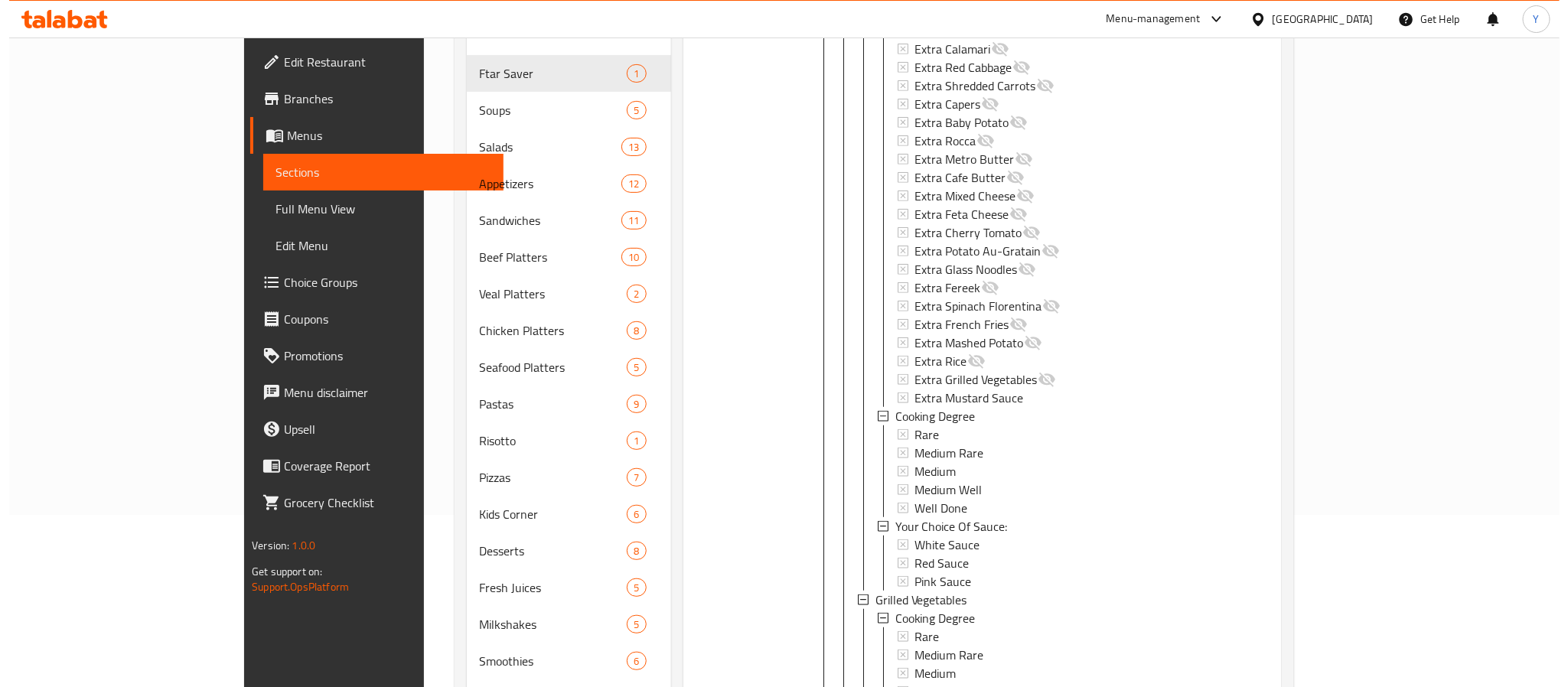
scroll to position [3858, 0]
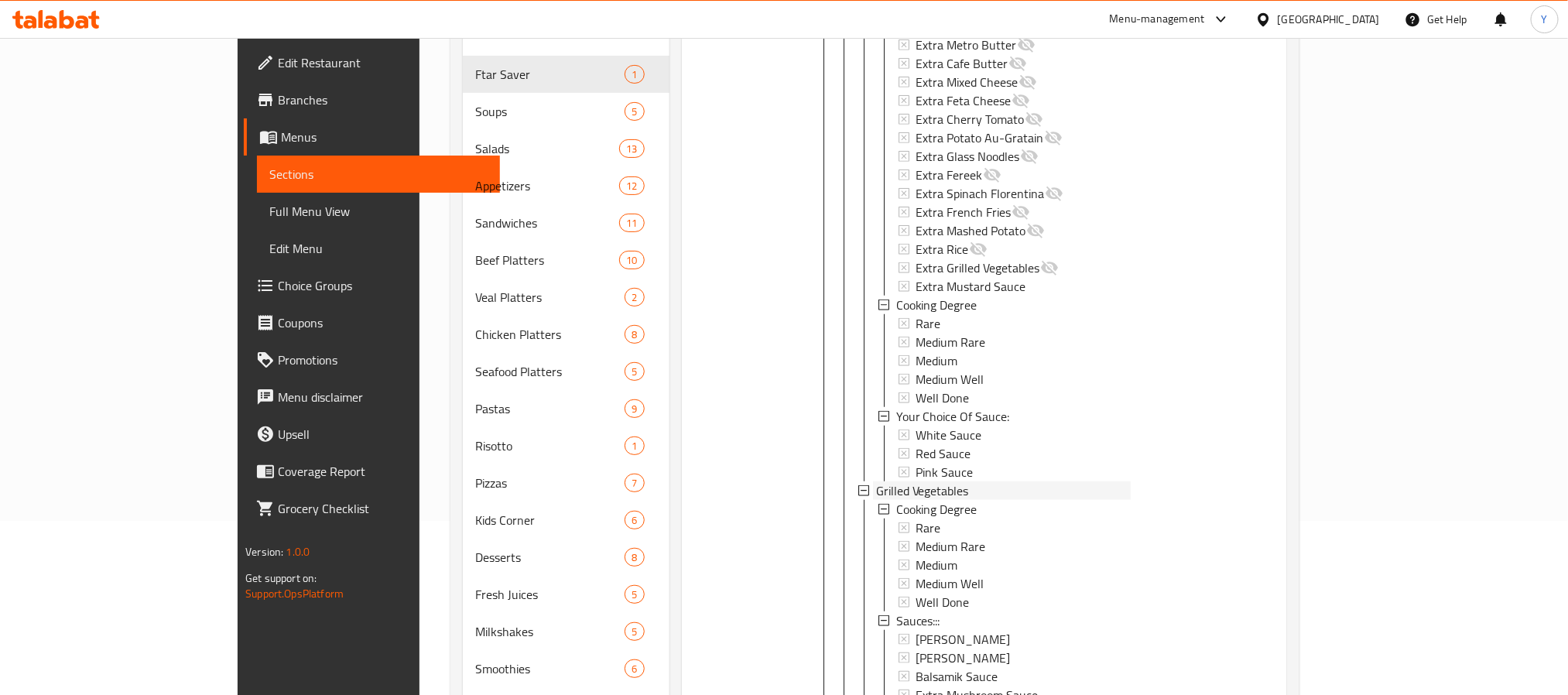
click at [876, 482] on span "Grilled Vegetables" at bounding box center [922, 491] width 93 height 18
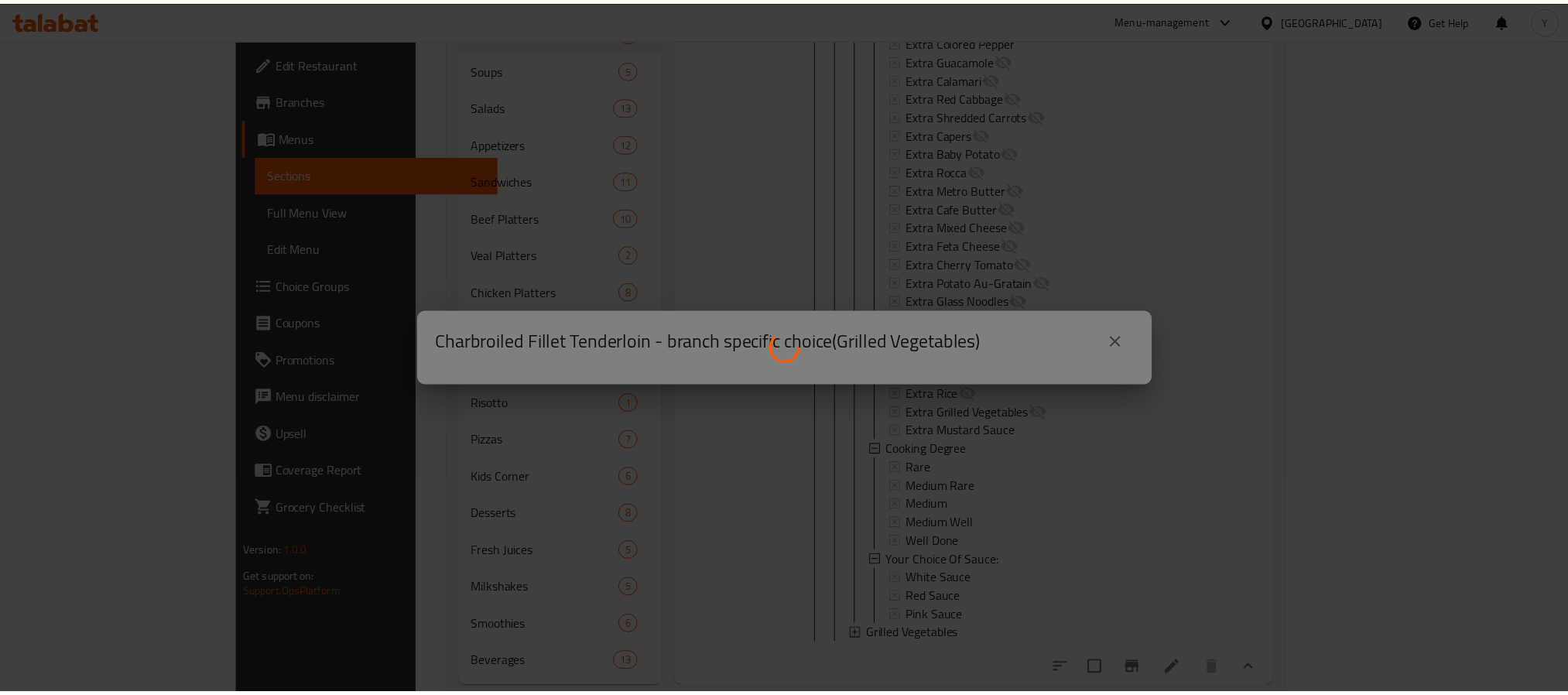
scroll to position [253, 0]
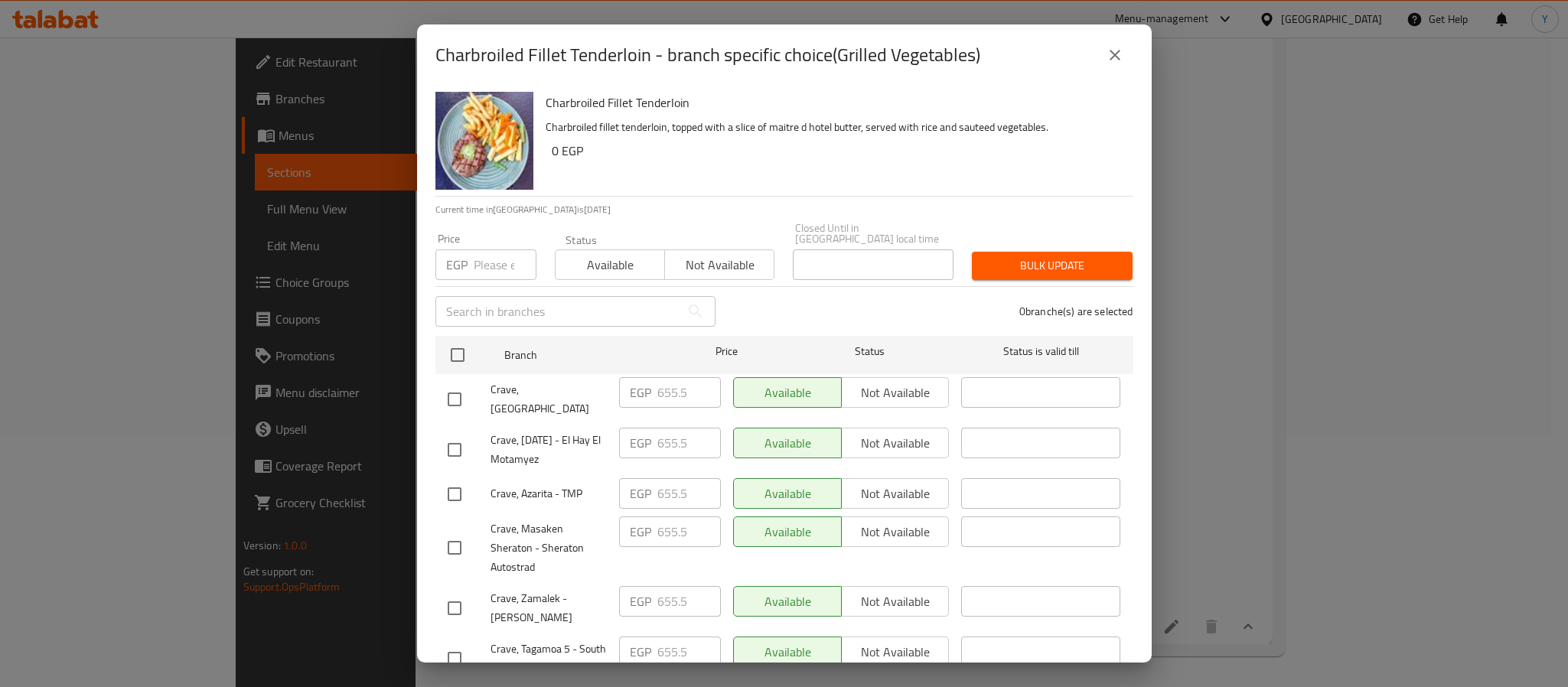
click at [1121, 65] on button "close" at bounding box center [1114, 55] width 36 height 36
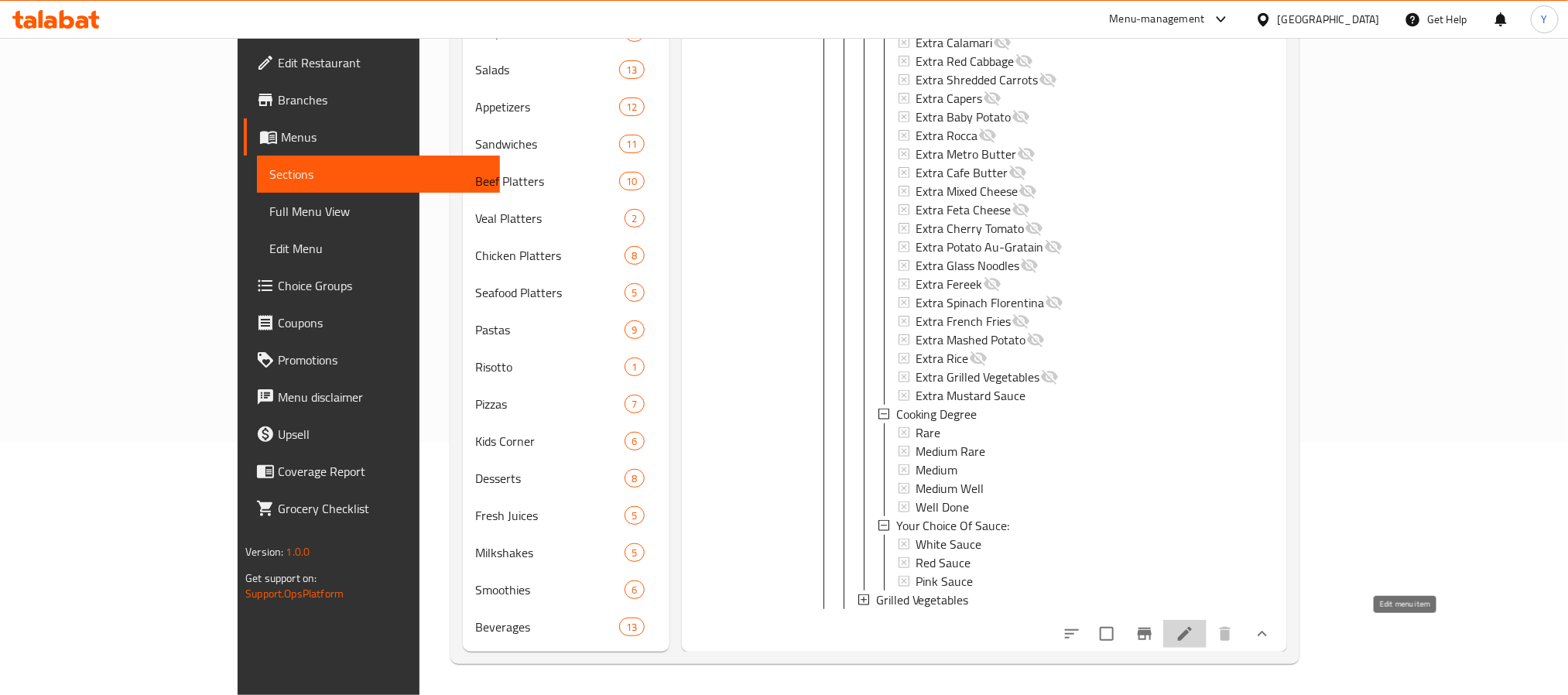
click at [1194, 632] on icon at bounding box center [1185, 633] width 18 height 18
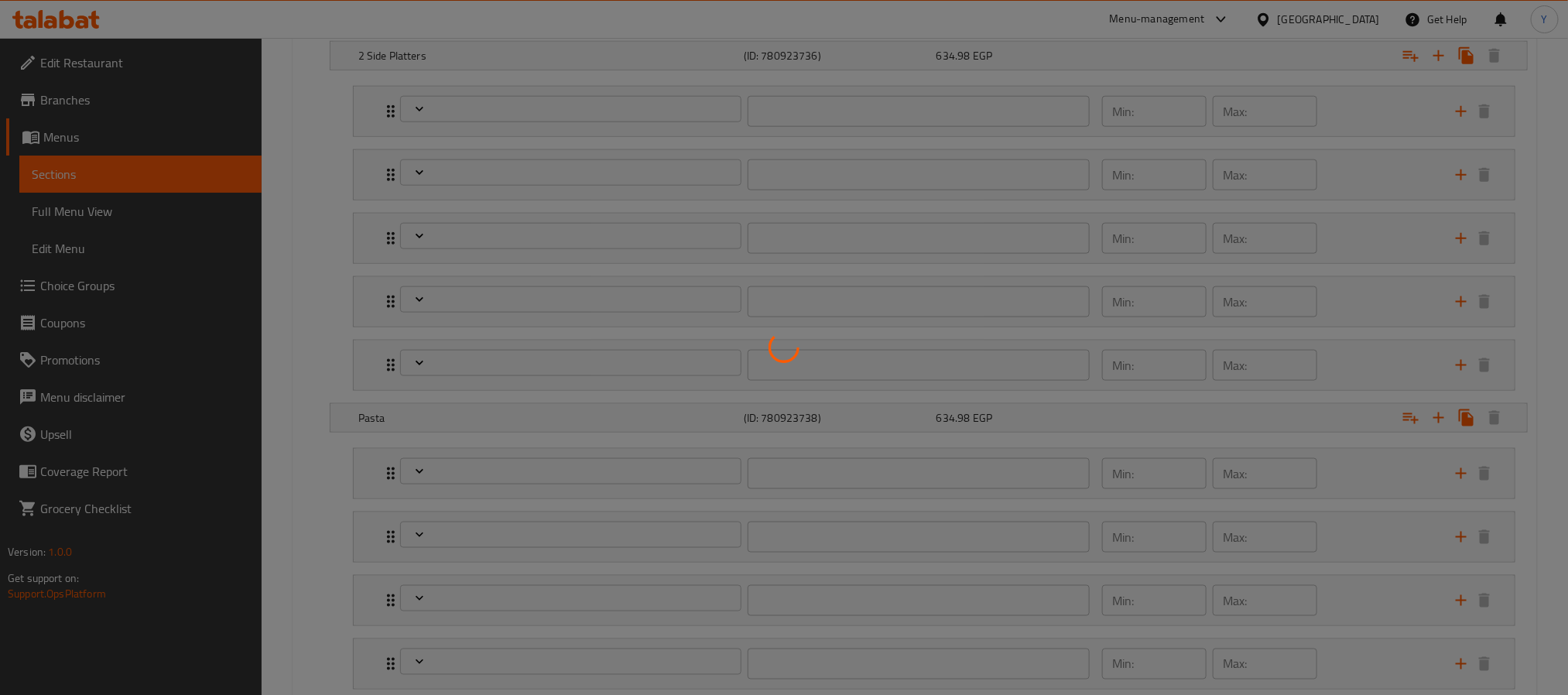
scroll to position [929, 0]
type input "إختيارك من الطبق الجانبي الأول:"
type input "1"
type input "صوصات"
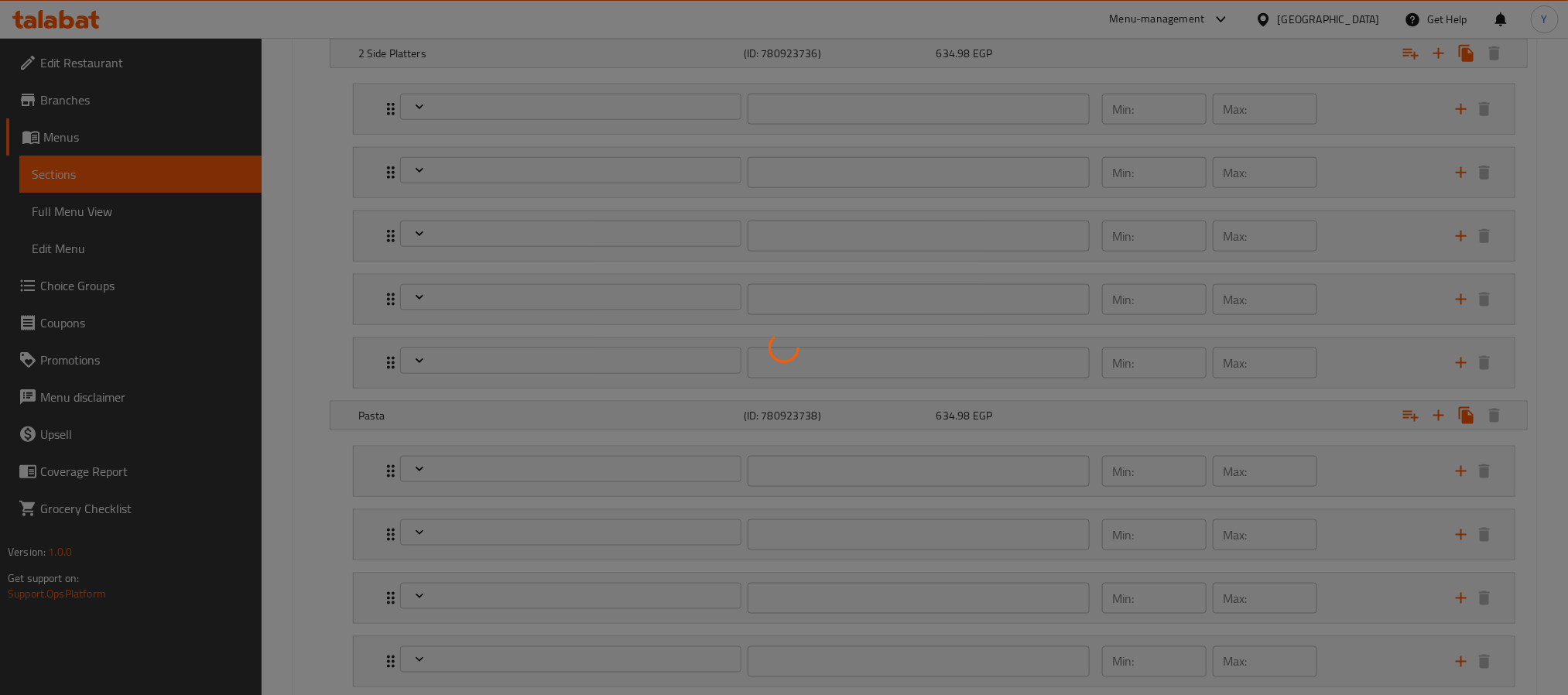
type input "0"
type input "34"
type input "إضافات طازجة:"
type input "0"
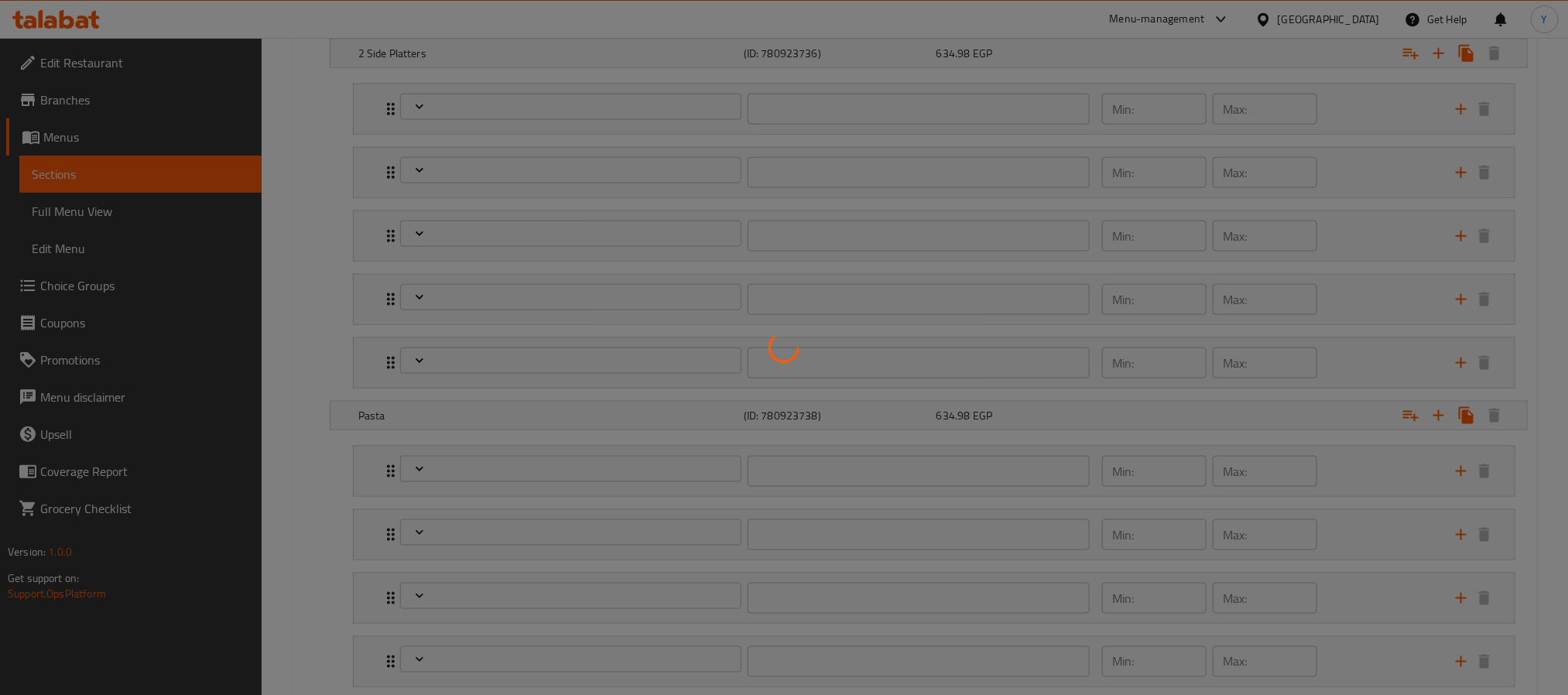
type input "درجة التسوية"
type input "1"
type input "إختيارك من الطبق الجانبي الثاني:"
type input "1"
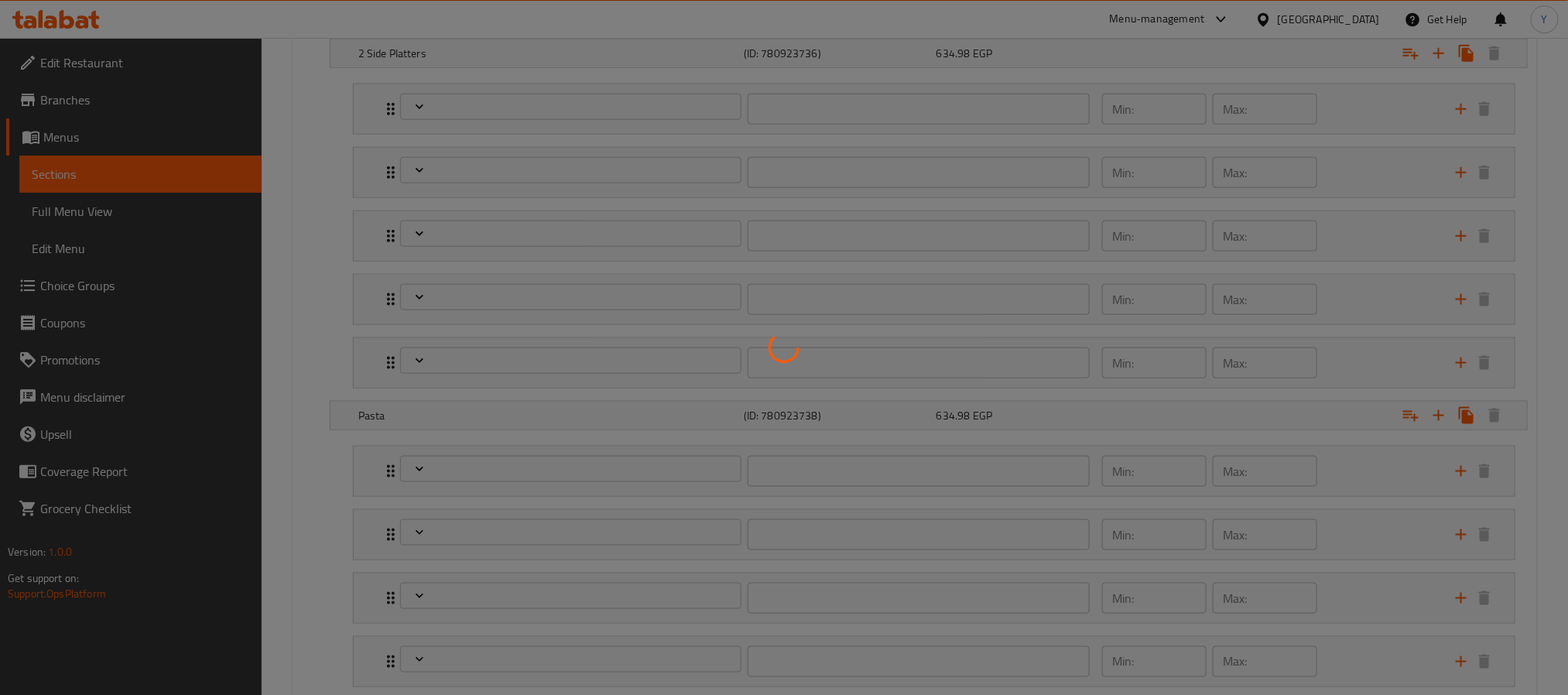
type input "1"
type input "إختيارك من المكرونة:"
type input "1"
type input "صوصات"
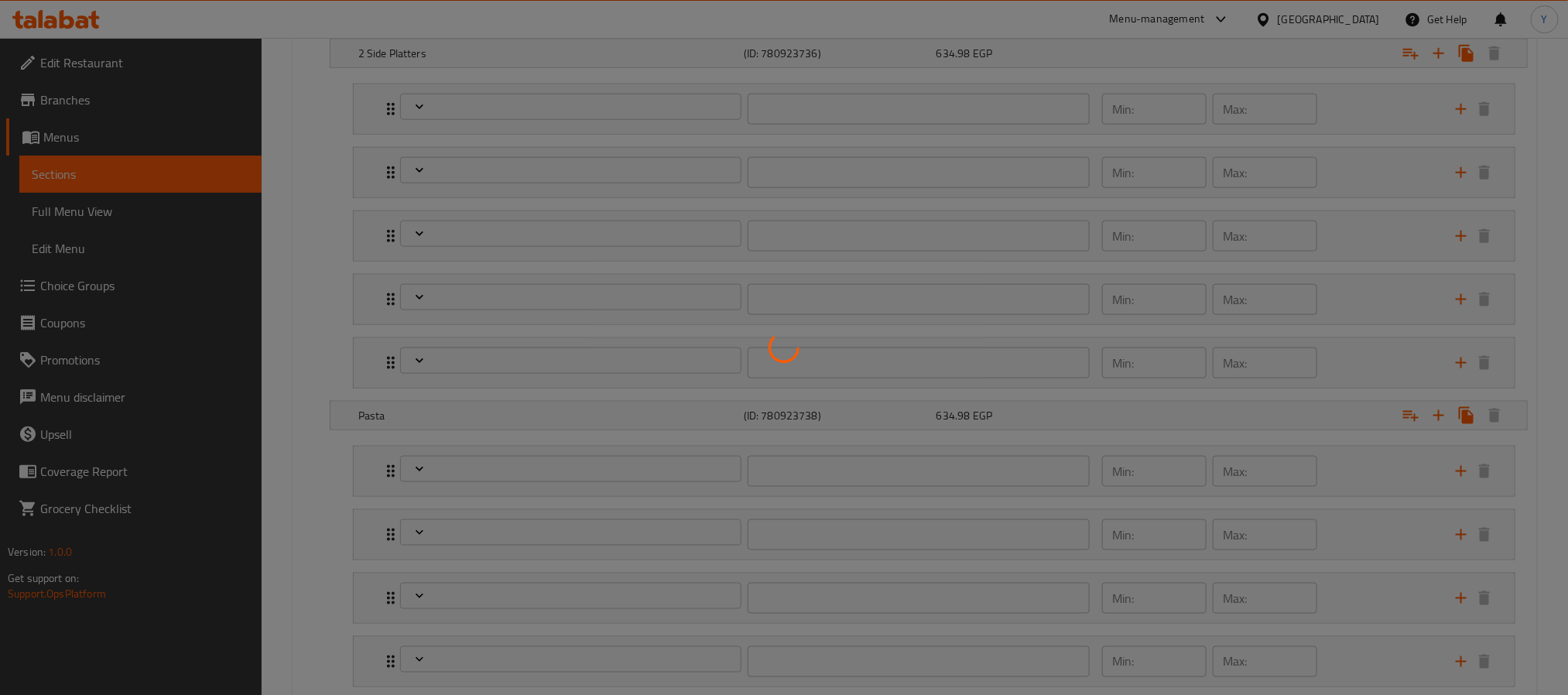
type input "0"
type input "34"
type input "إضافات طازجة:"
type input "0"
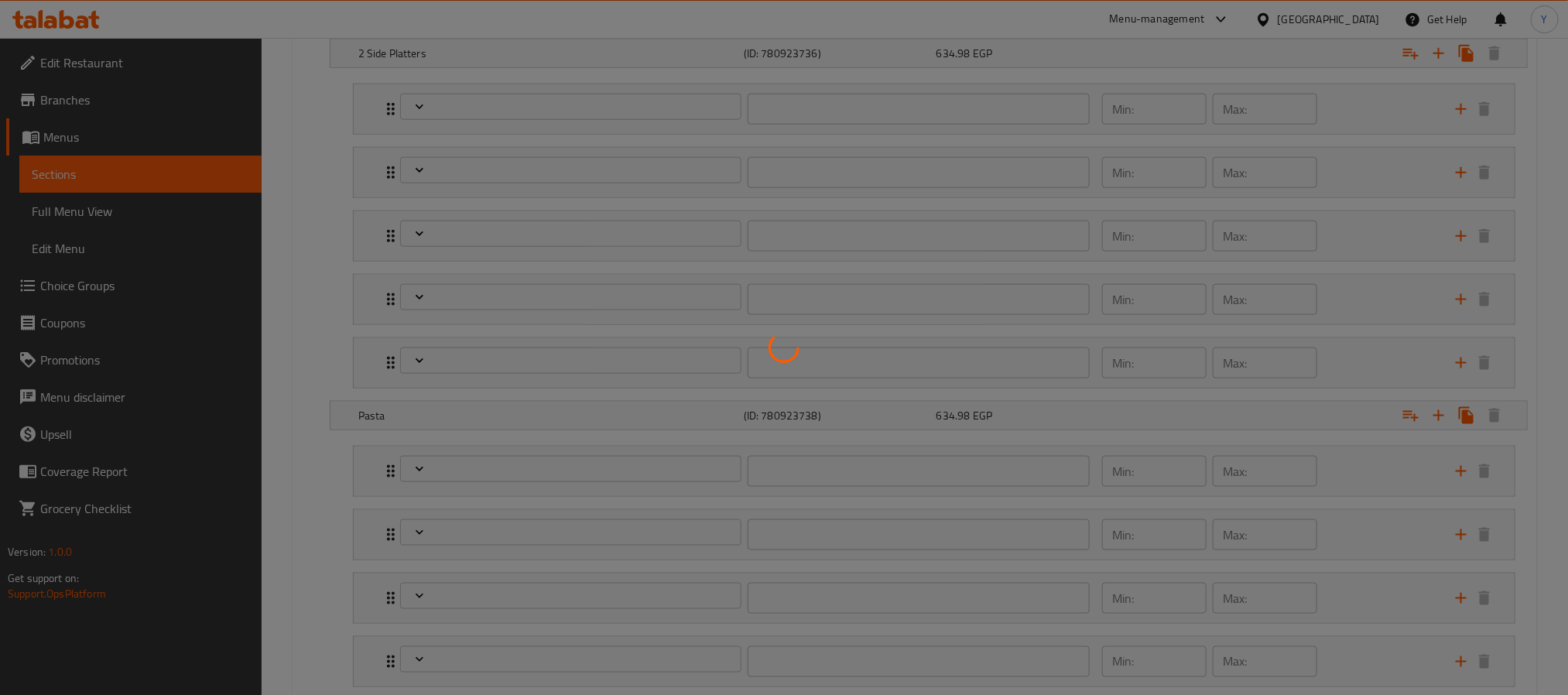
type input "درجة التسوية"
type input "1"
type input "إختيارك من الصوص:"
type input "1"
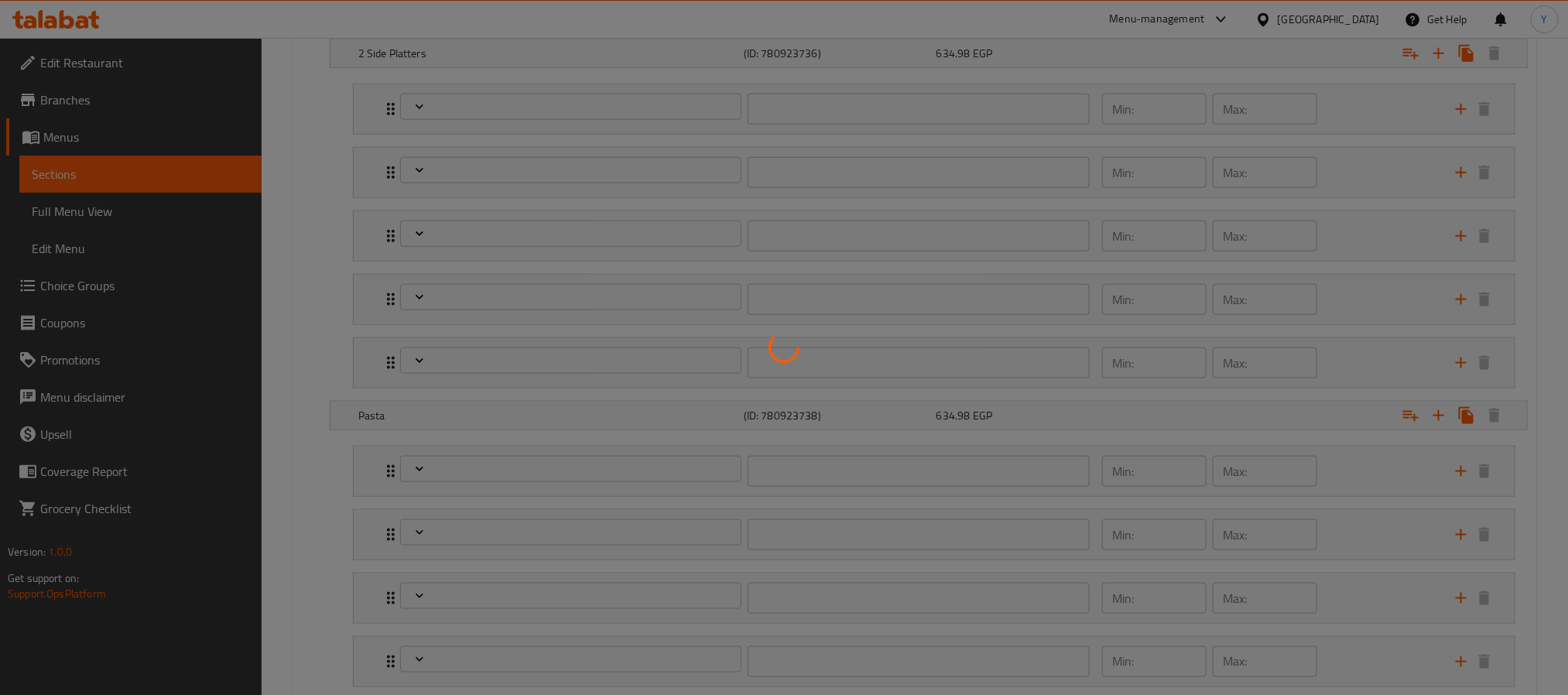
type input "1"
type input "درجة التسوية"
type input "1"
type input "صوصات"
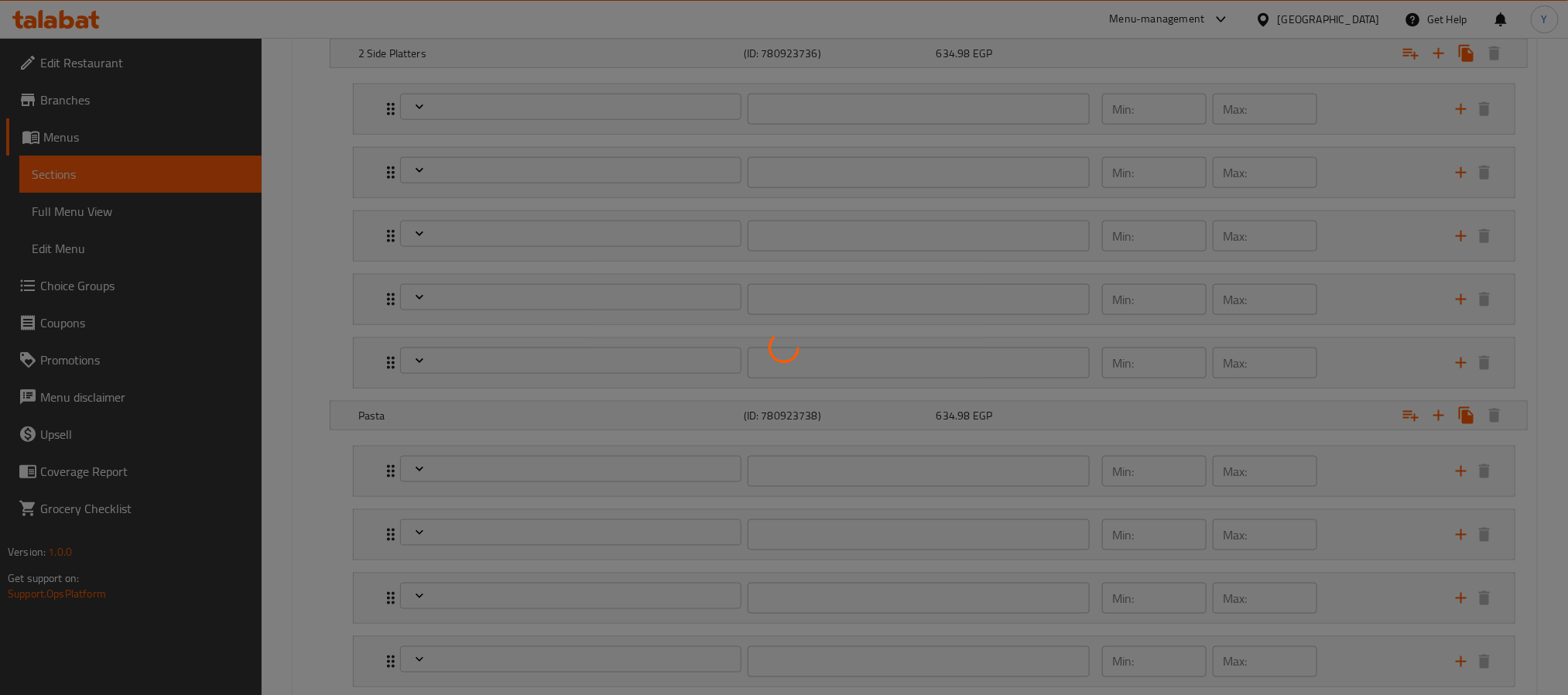
type input "0"
type input "34"
type input "إضافات طازجة:"
type input "0"
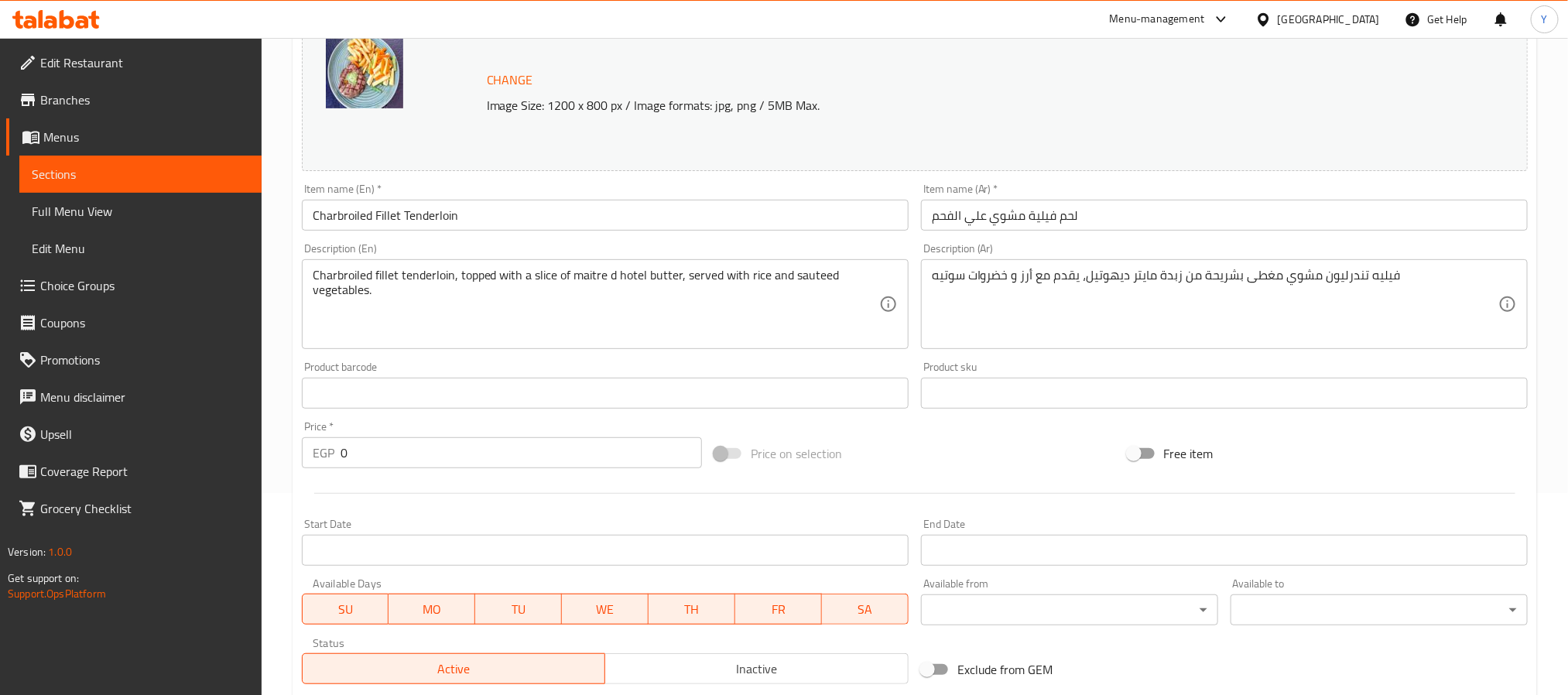
scroll to position [0, 0]
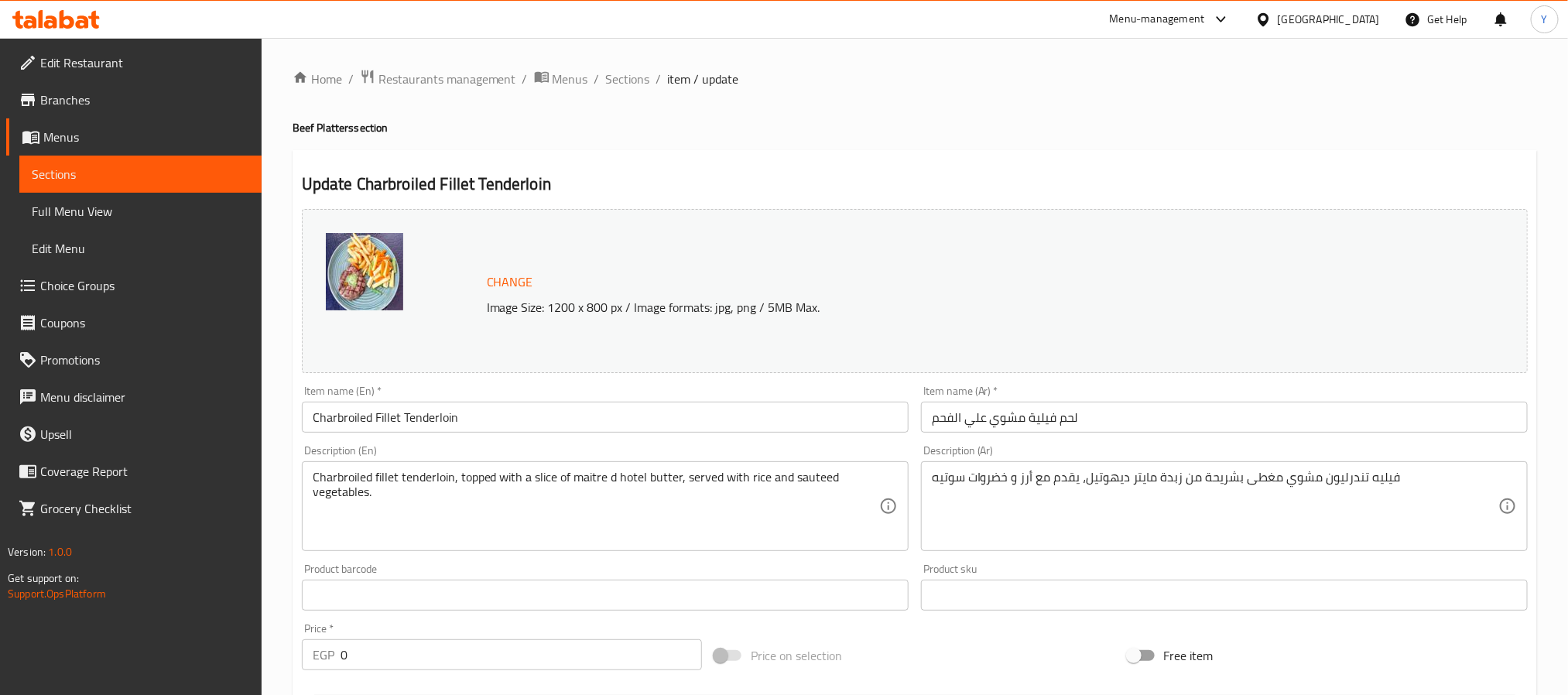
click at [656, 73] on li "/" at bounding box center [659, 79] width 6 height 18
click at [608, 73] on span "Sections" at bounding box center [628, 79] width 44 height 18
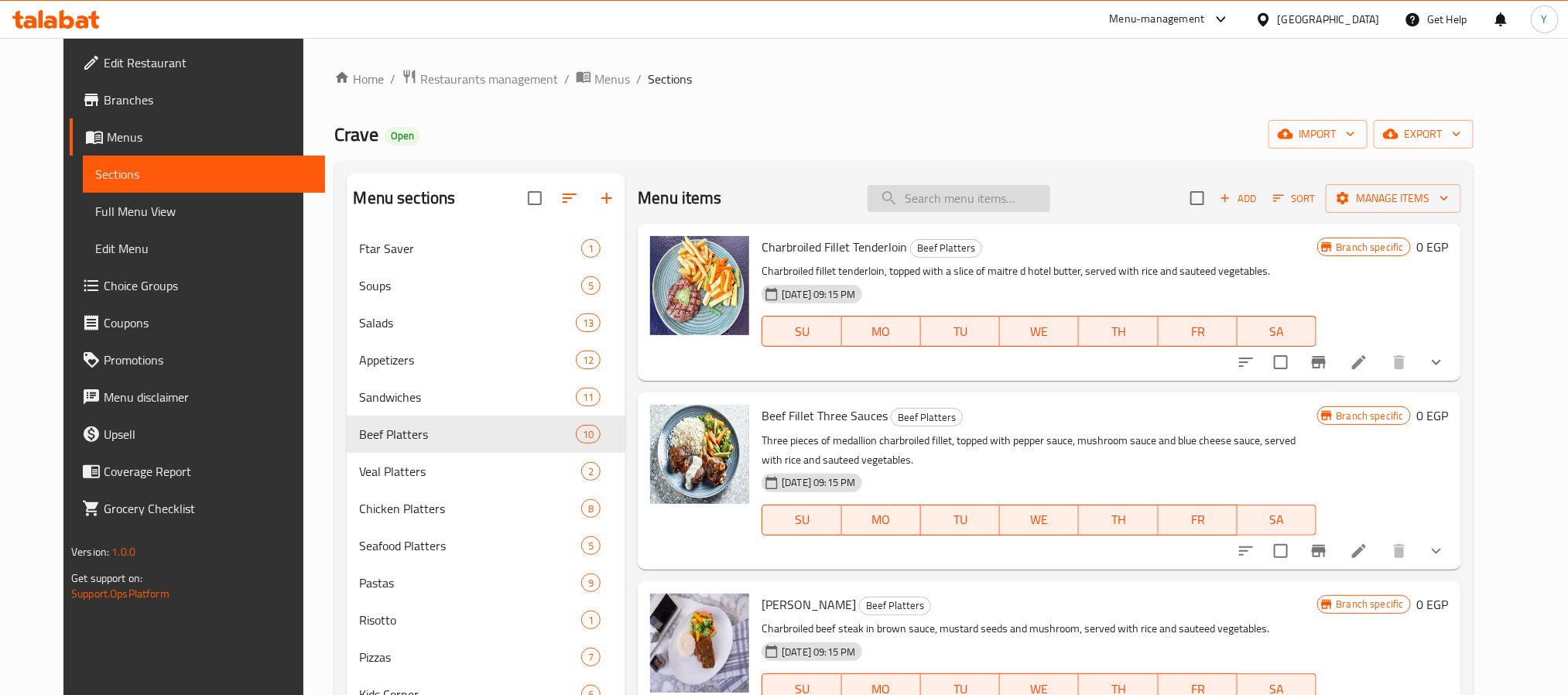
click at [927, 196] on input "search" at bounding box center [959, 198] width 183 height 27
paste input "Beef Fillet Three Sauces"
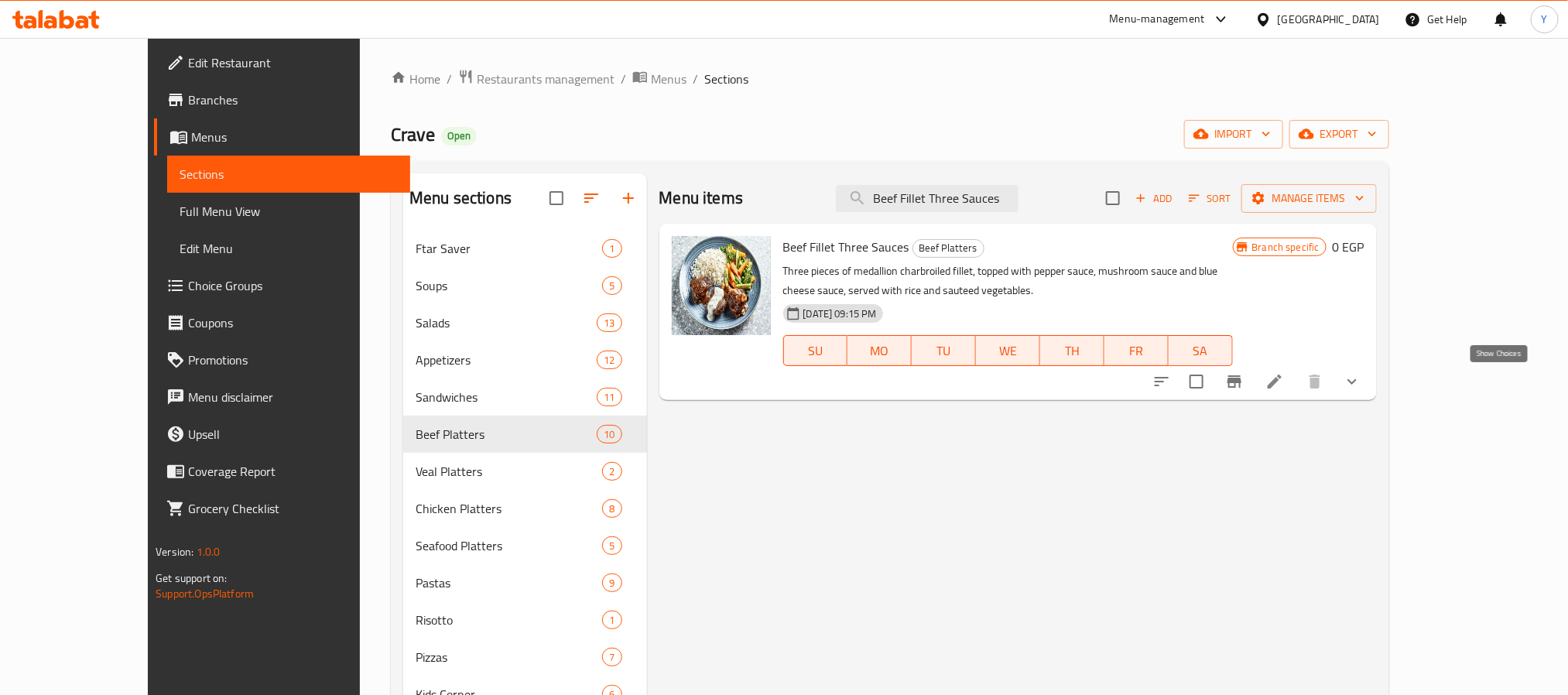
type input "Beef Fillet Three Sauces"
click at [1370, 398] on button "show more" at bounding box center [1352, 382] width 37 height 37
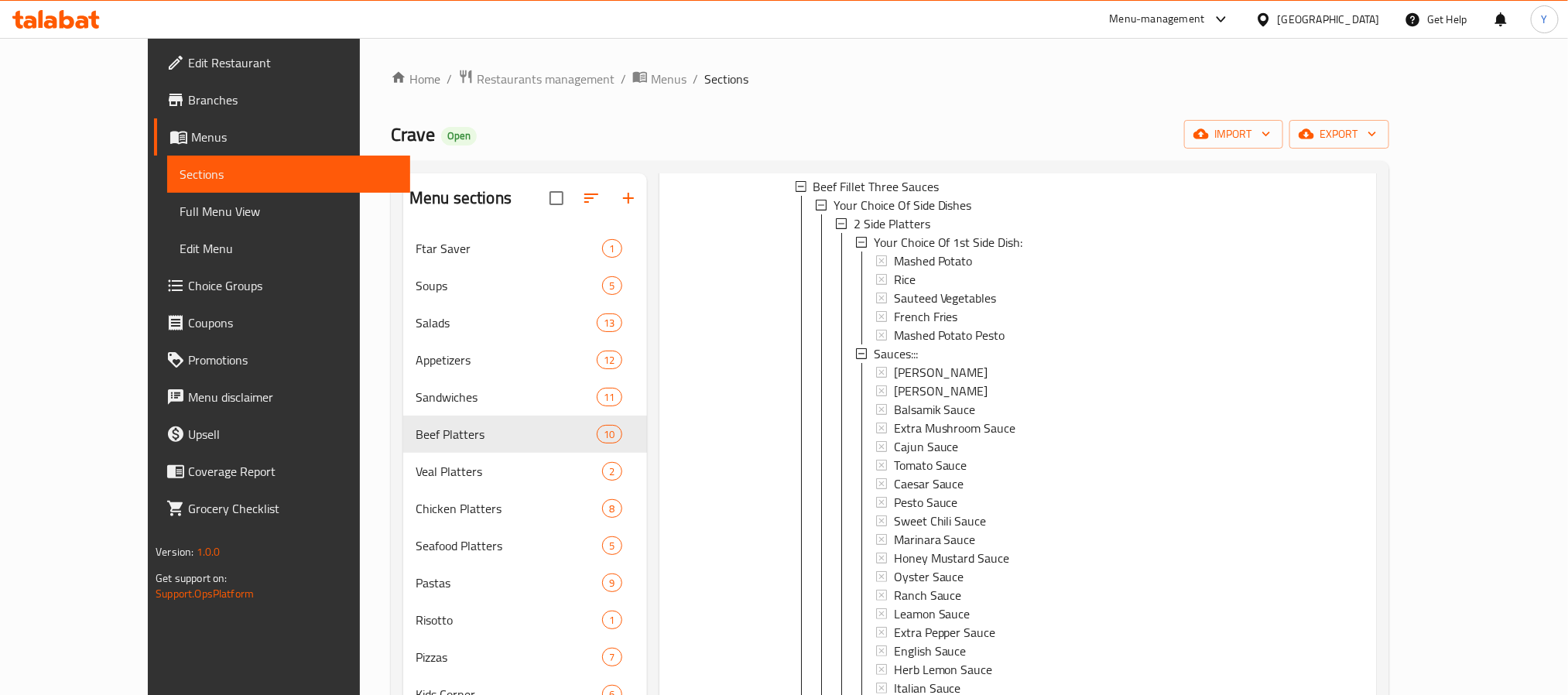
scroll to position [233, 0]
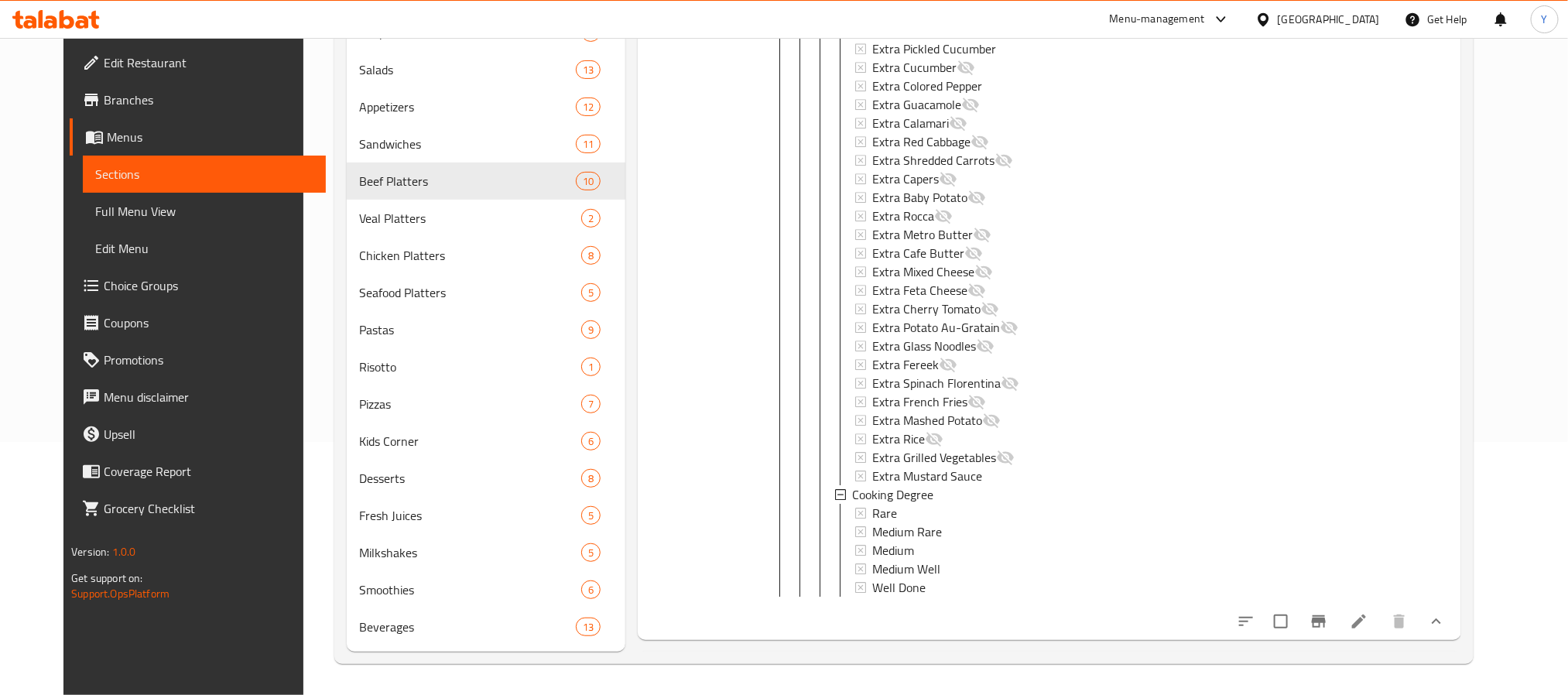
scroll to position [5873, 0]
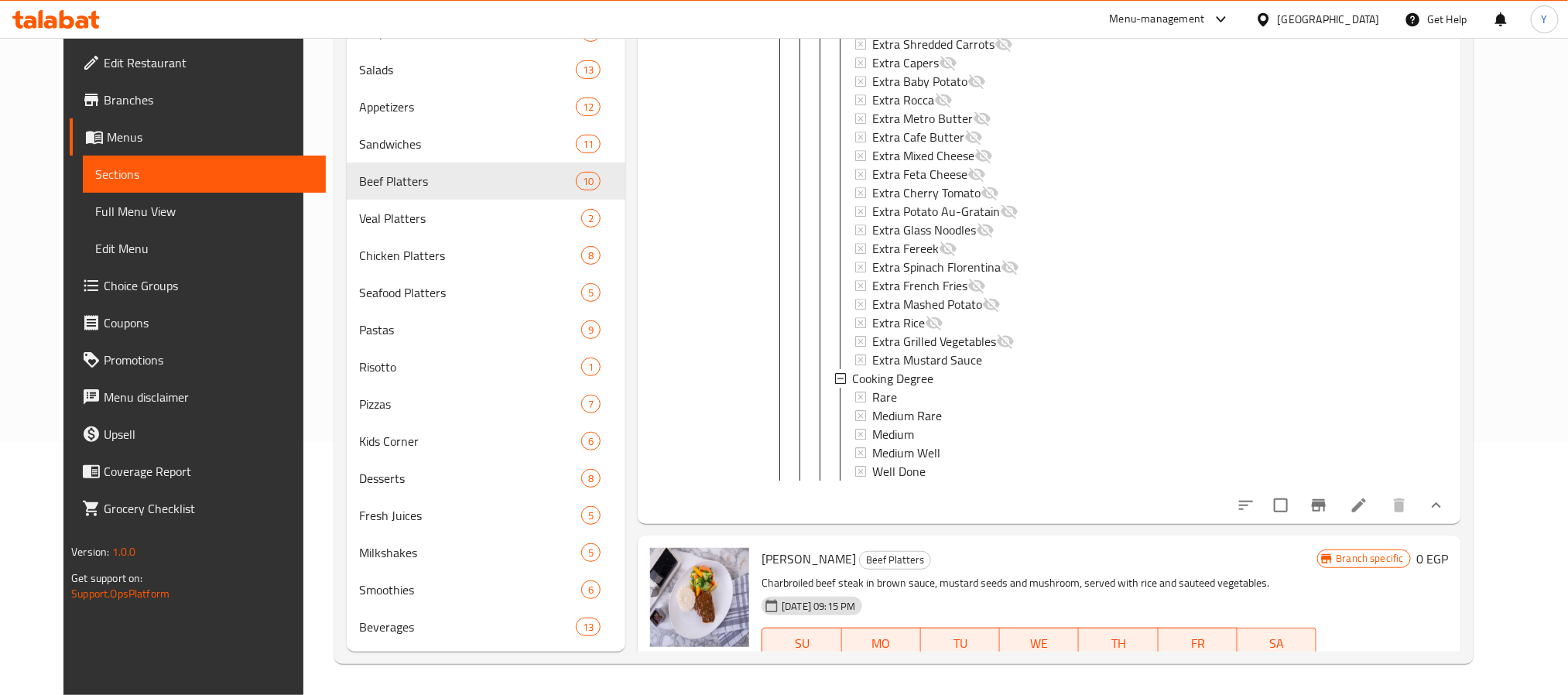
click at [1368, 515] on icon at bounding box center [1358, 506] width 18 height 18
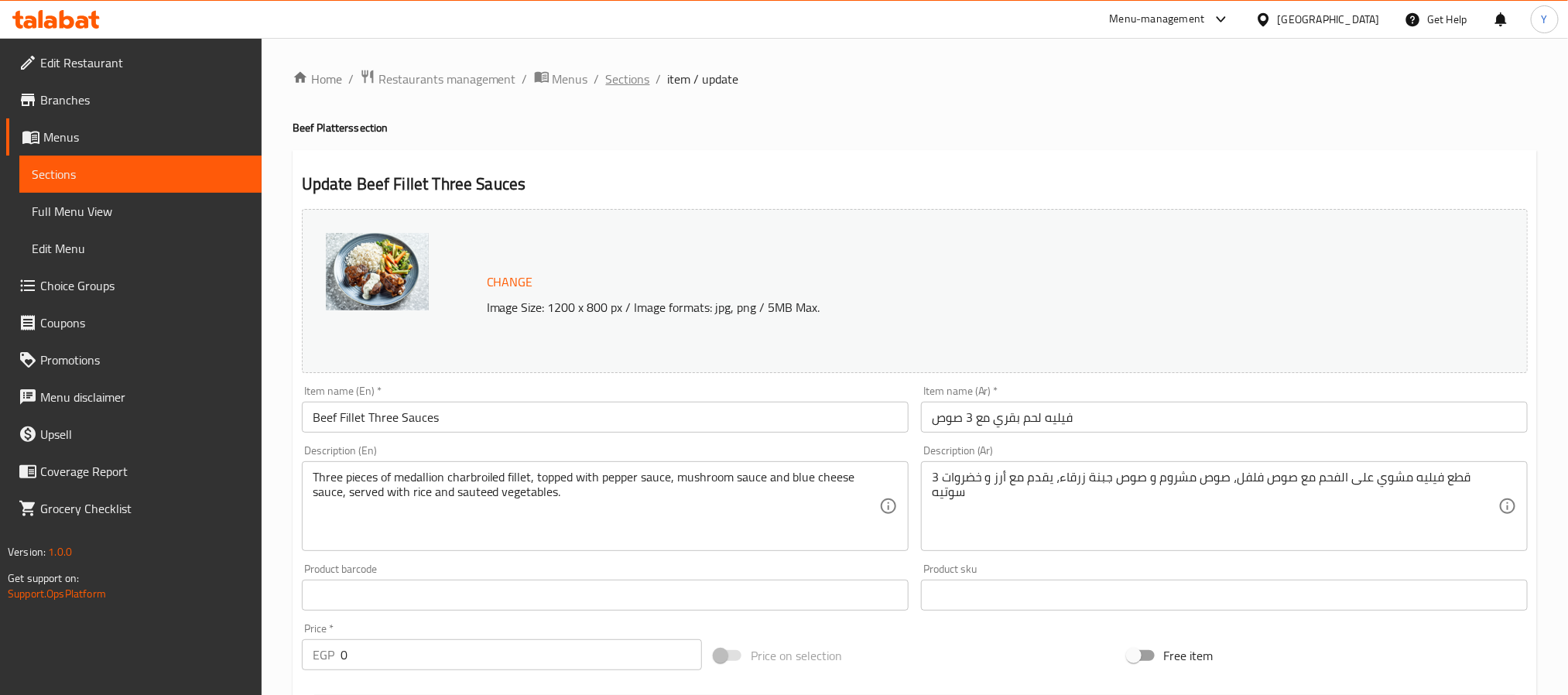
click at [619, 77] on span "Sections" at bounding box center [628, 79] width 44 height 18
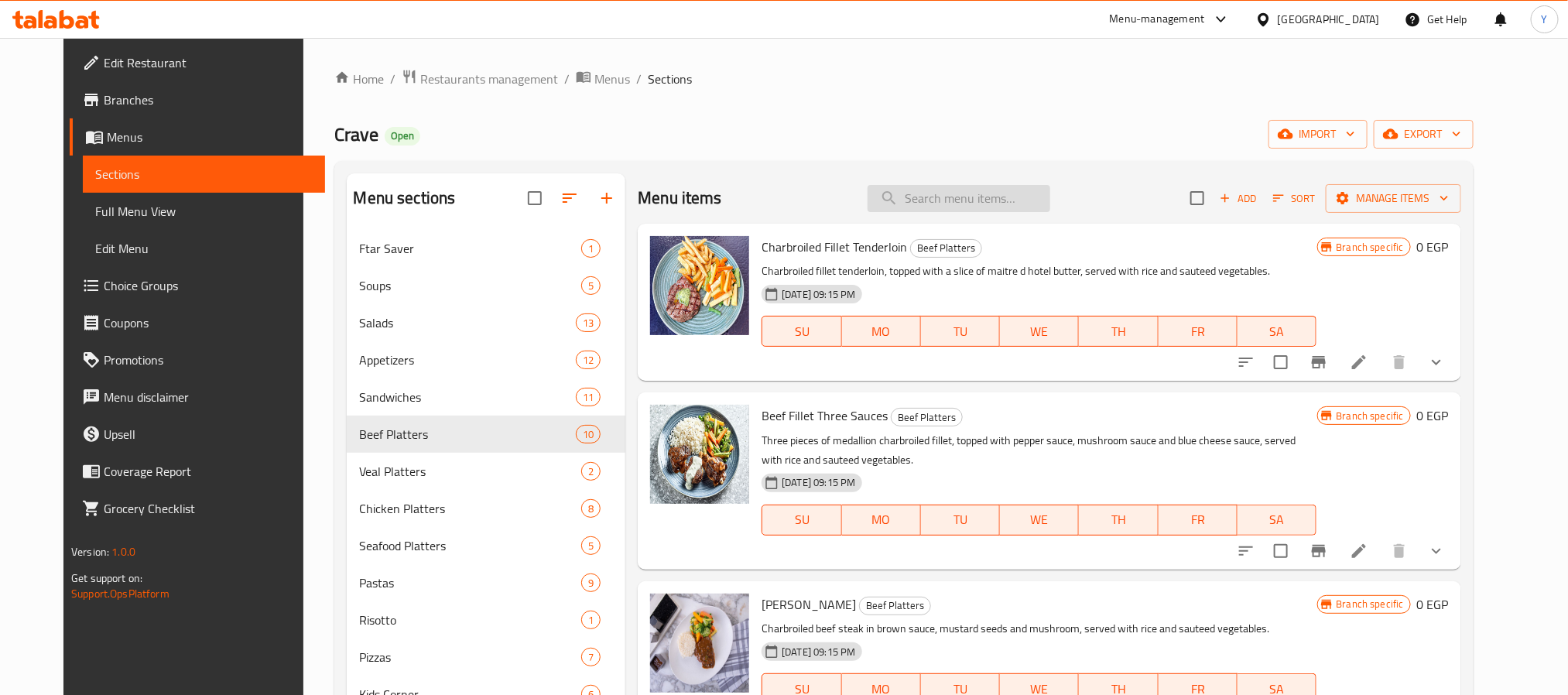
click at [989, 193] on input "search" at bounding box center [959, 198] width 183 height 27
paste input "Fillet Oyster Sauce"
type input "Fillet Oyster Sauce"
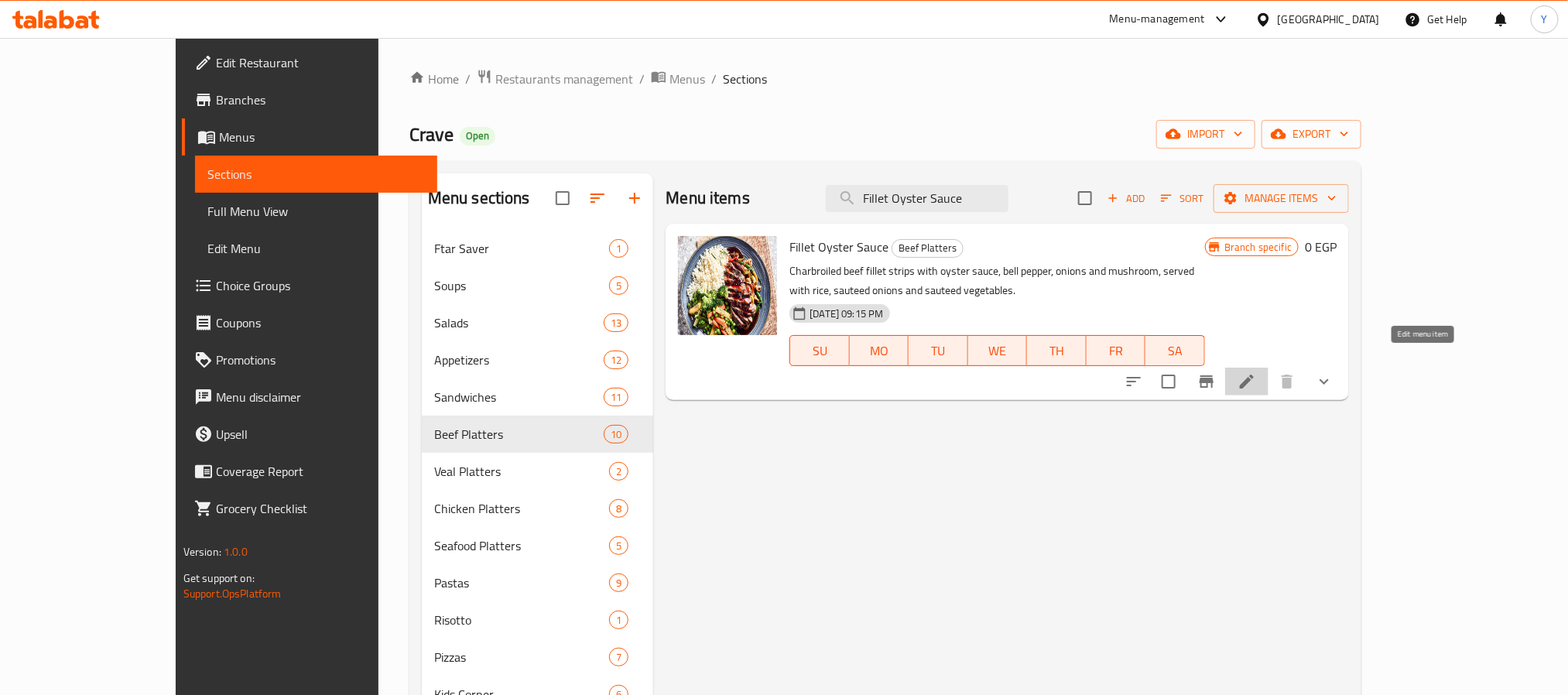
click at [1254, 374] on icon at bounding box center [1246, 381] width 14 height 14
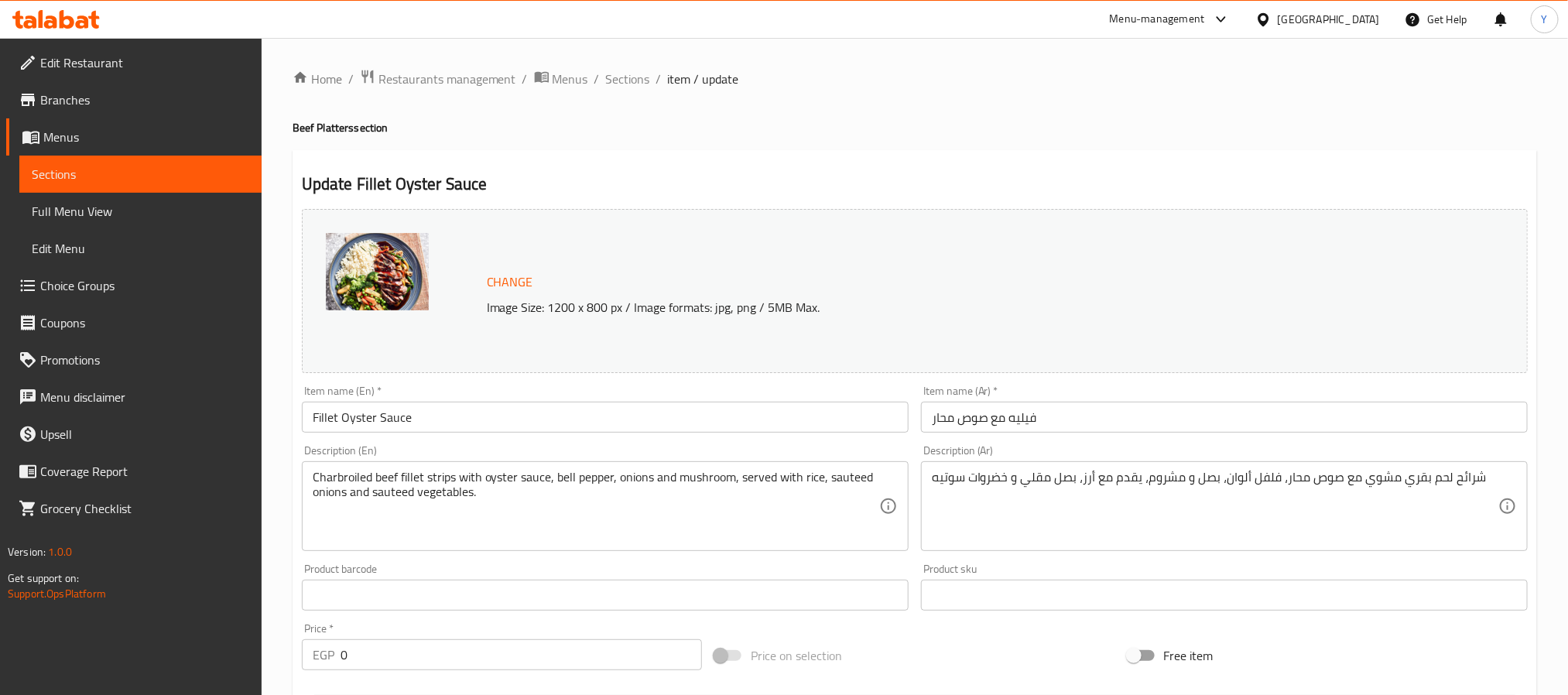
click at [1153, 385] on div "Item name (Ar)   * فيليه مع صوص محار Item name (Ar) *" at bounding box center [1224, 408] width 607 height 47
click at [636, 74] on span "Sections" at bounding box center [628, 79] width 44 height 18
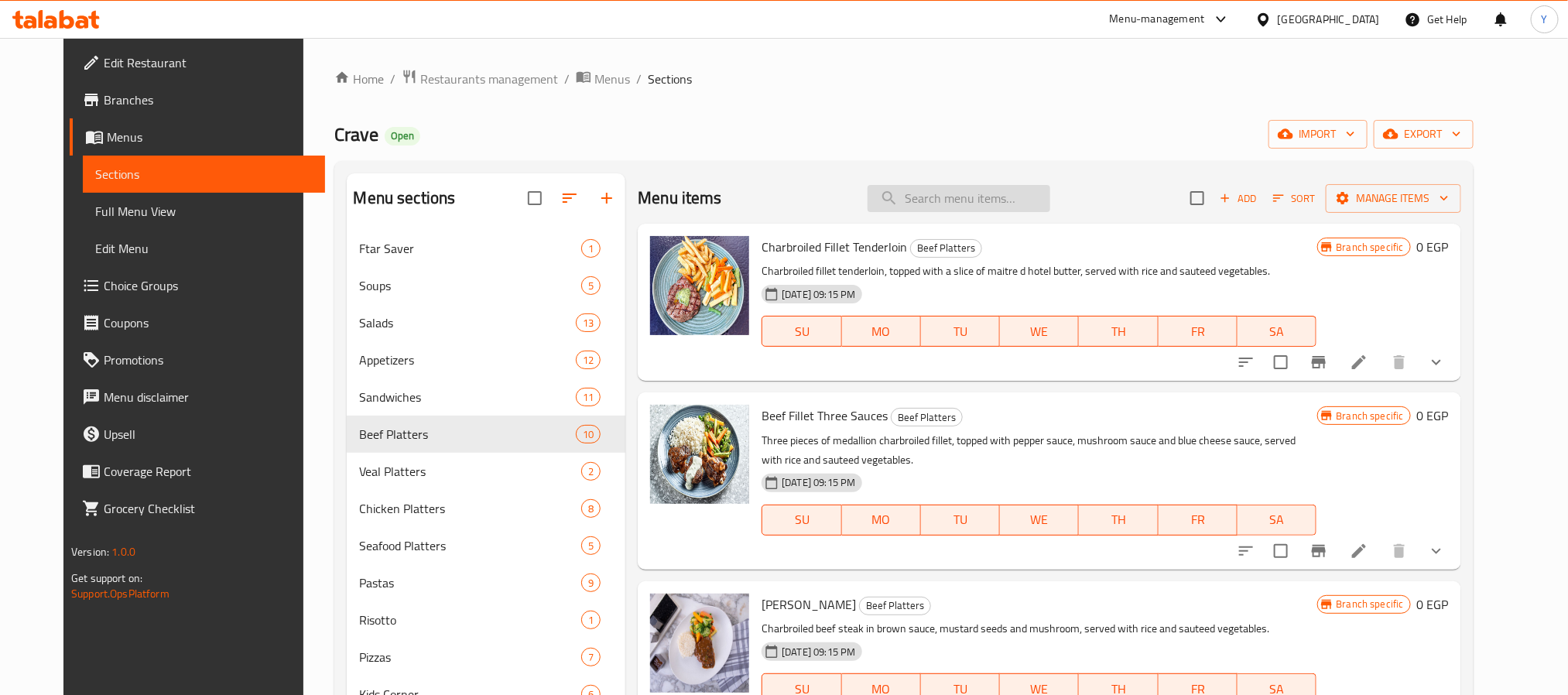
drag, startPoint x: 1017, startPoint y: 178, endPoint x: 1013, endPoint y: 191, distance: 13.6
click at [1013, 188] on div "Menu items Add Sort Manage items" at bounding box center [1049, 199] width 823 height 51
click at [1011, 193] on input "search" at bounding box center [959, 198] width 183 height 27
paste input "Fillet With Your Choice"
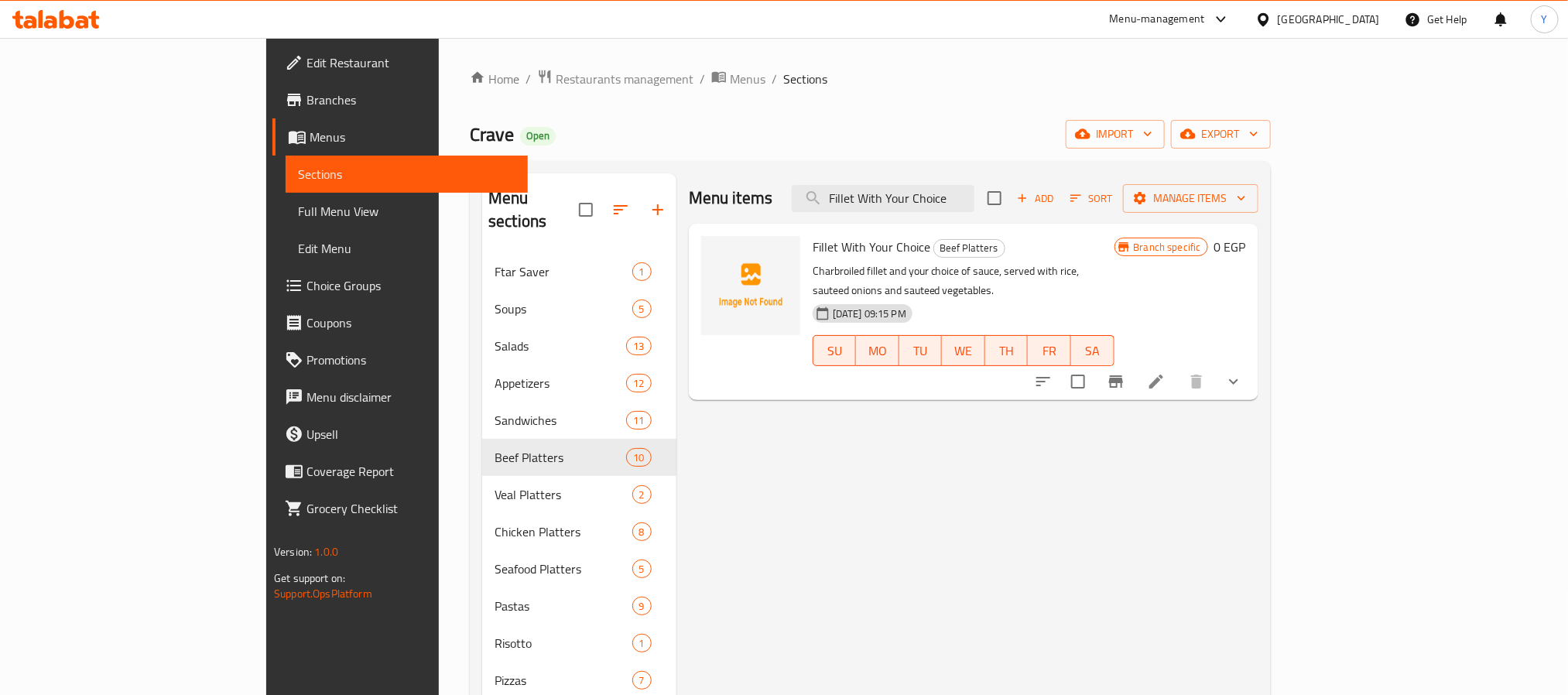
type input "Fillet With Your Choice"
click at [1177, 376] on li at bounding box center [1155, 382] width 43 height 28
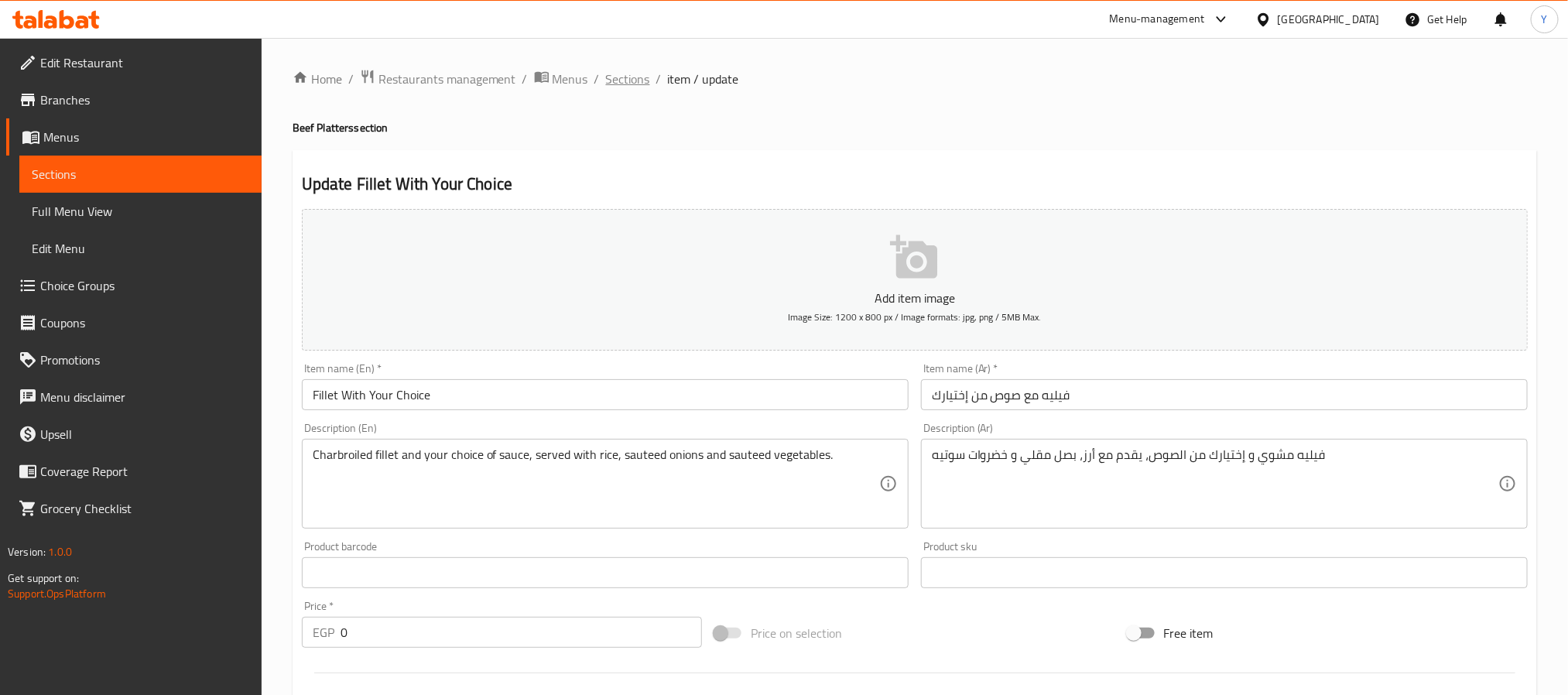
click at [616, 88] on span "Sections" at bounding box center [628, 79] width 44 height 18
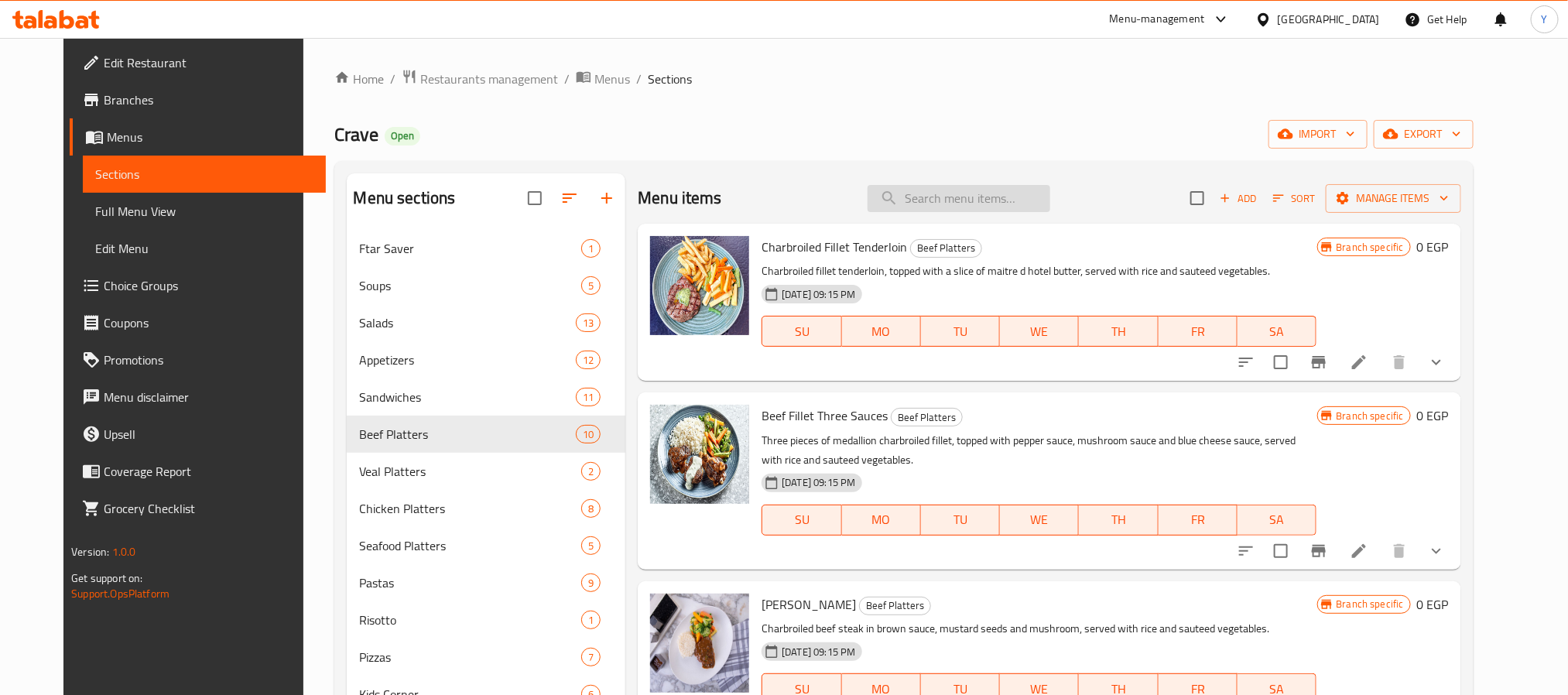
click at [1050, 202] on input "search" at bounding box center [959, 198] width 183 height 27
paste input "Fillet With Your Choice"
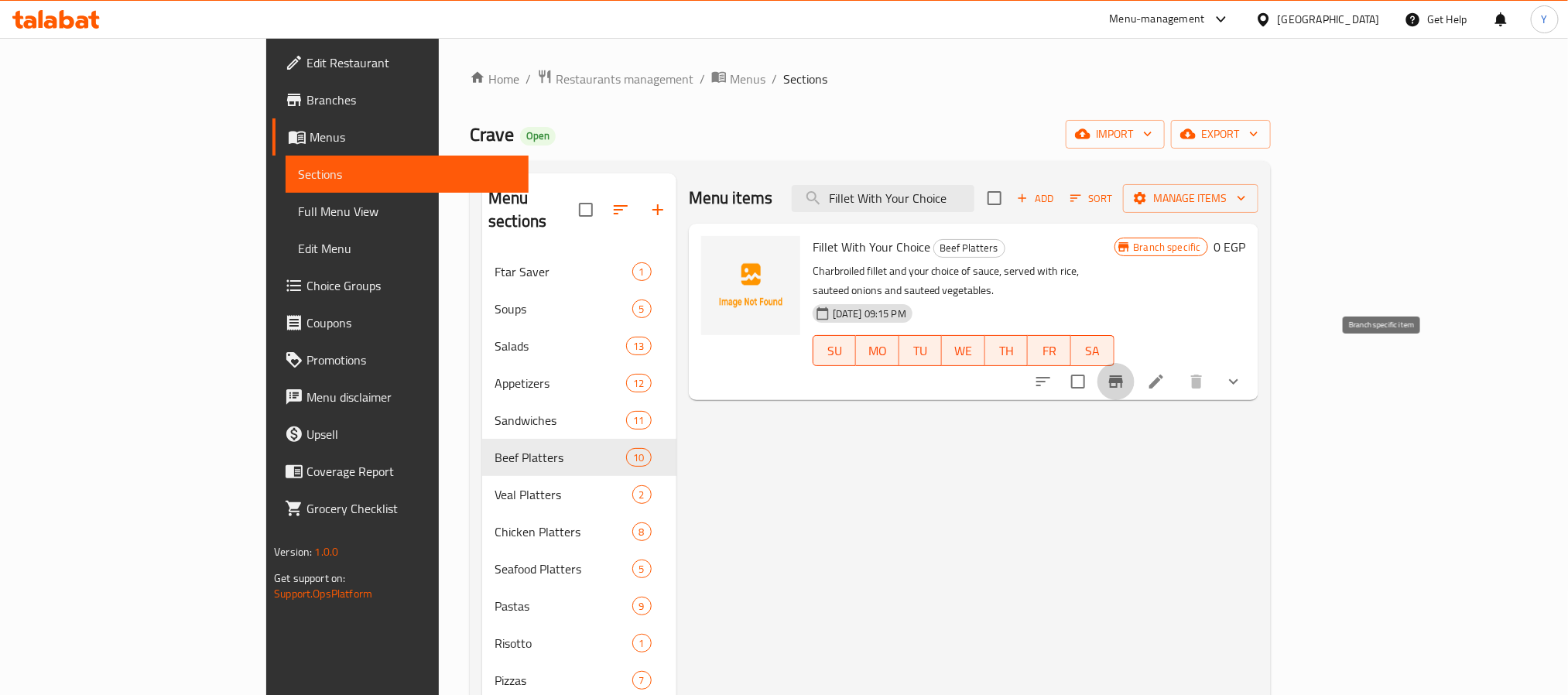
click at [1125, 372] on icon "Branch-specific-item" at bounding box center [1116, 382] width 18 height 18
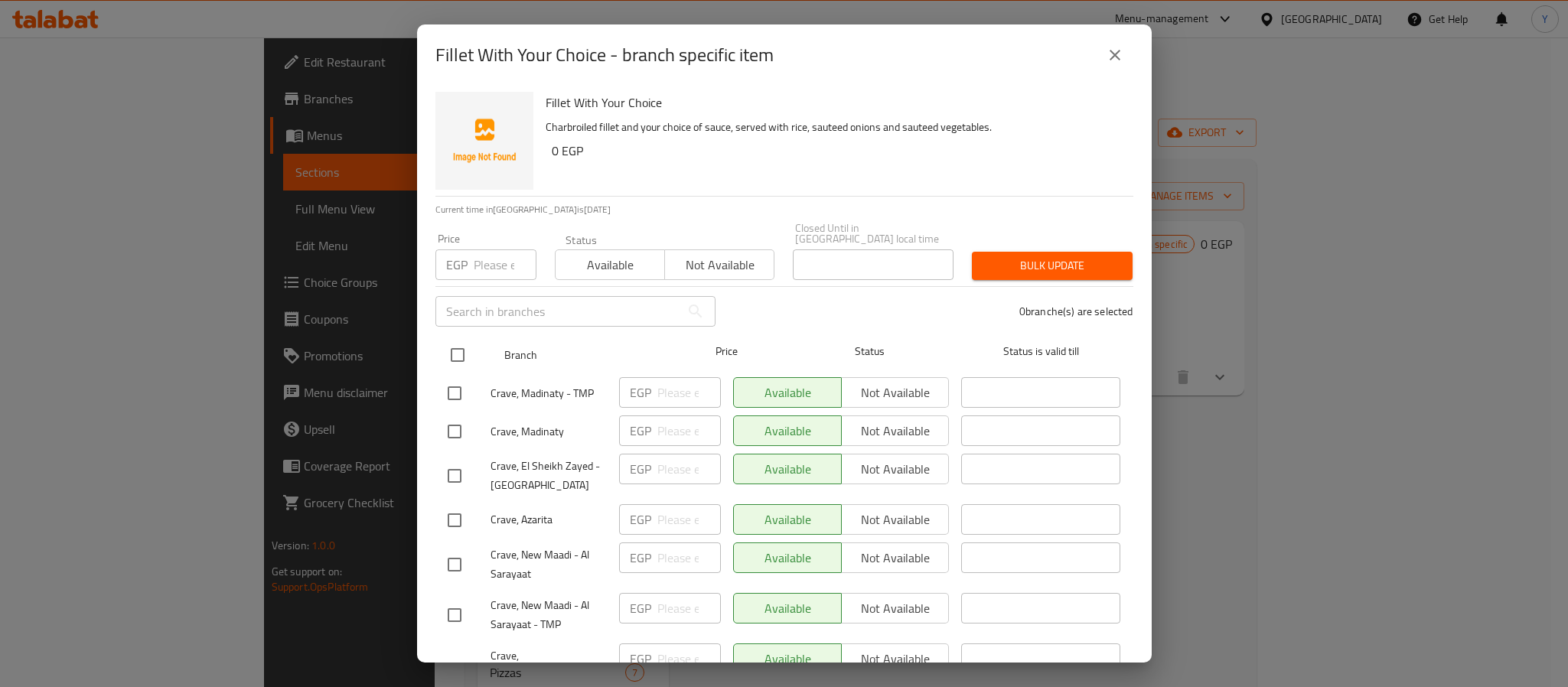
scroll to position [829, 0]
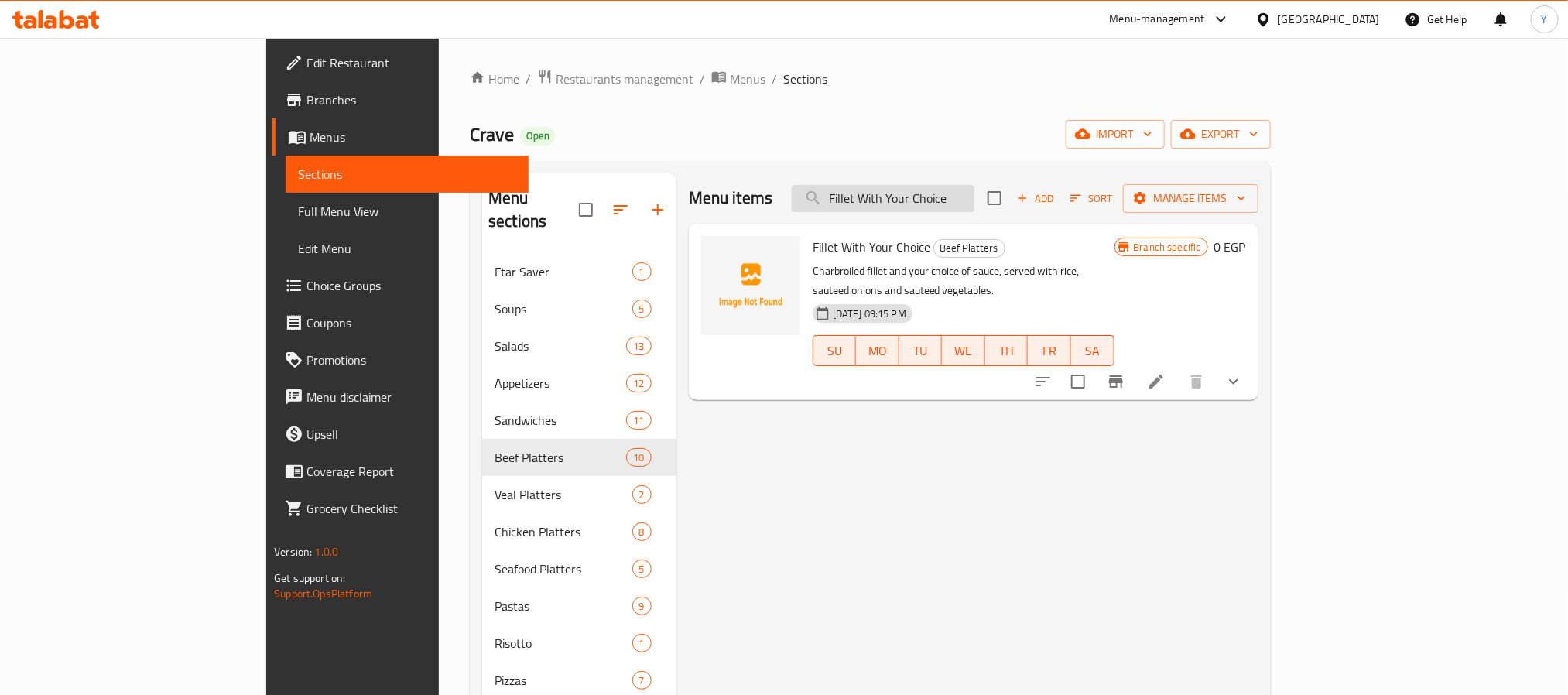
click at [974, 208] on input "Fillet With Your Choice" at bounding box center [882, 198] width 183 height 27
paste input "Veal Parmesan"
type input "Veal Parmesan"
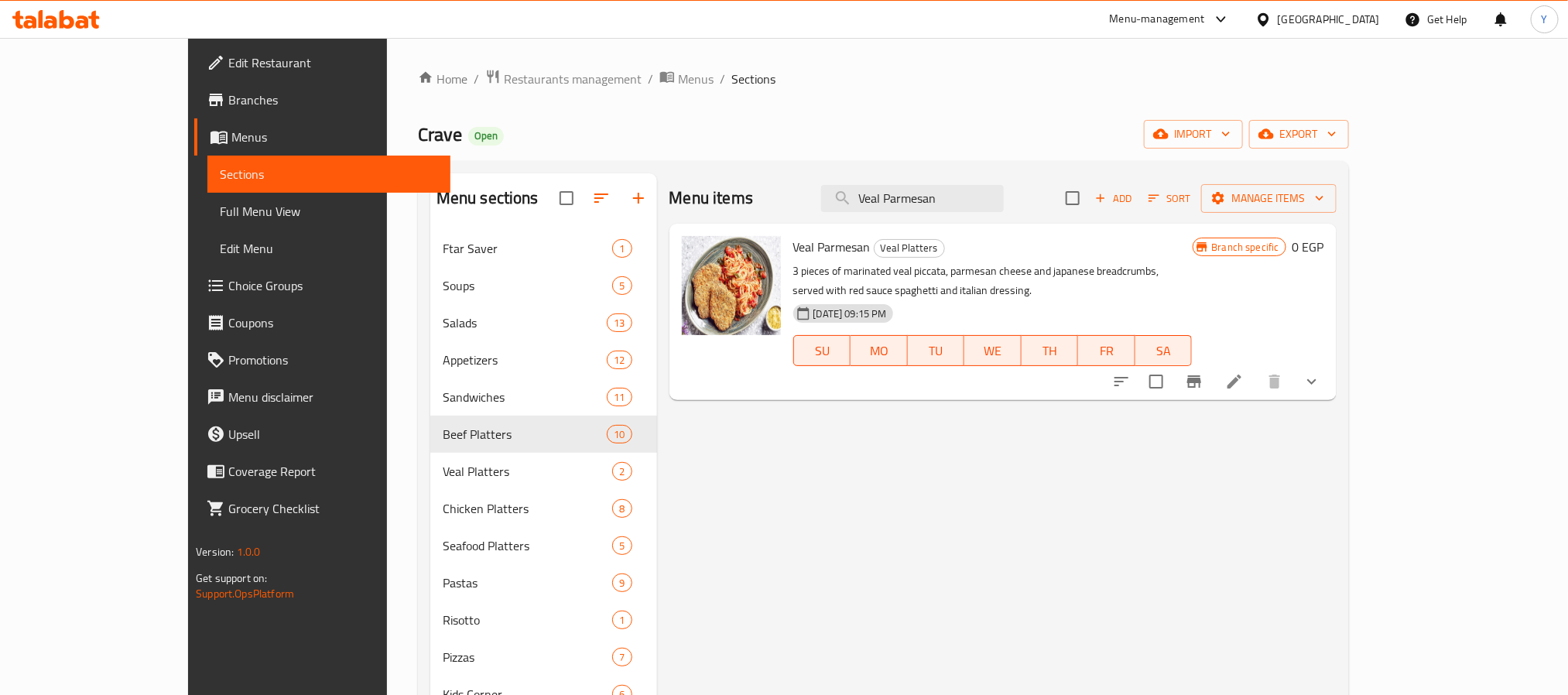
click at [1256, 370] on li at bounding box center [1233, 382] width 43 height 28
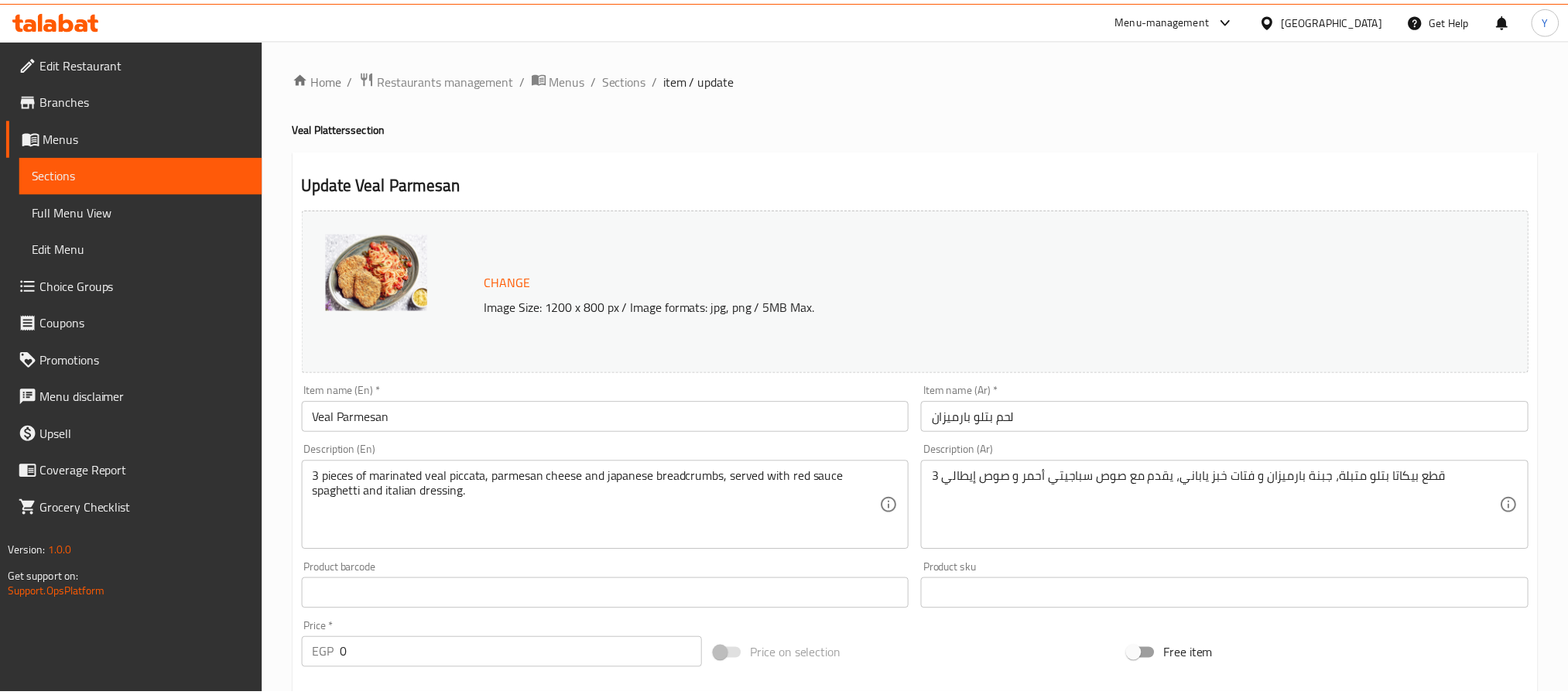
scroll to position [464, 0]
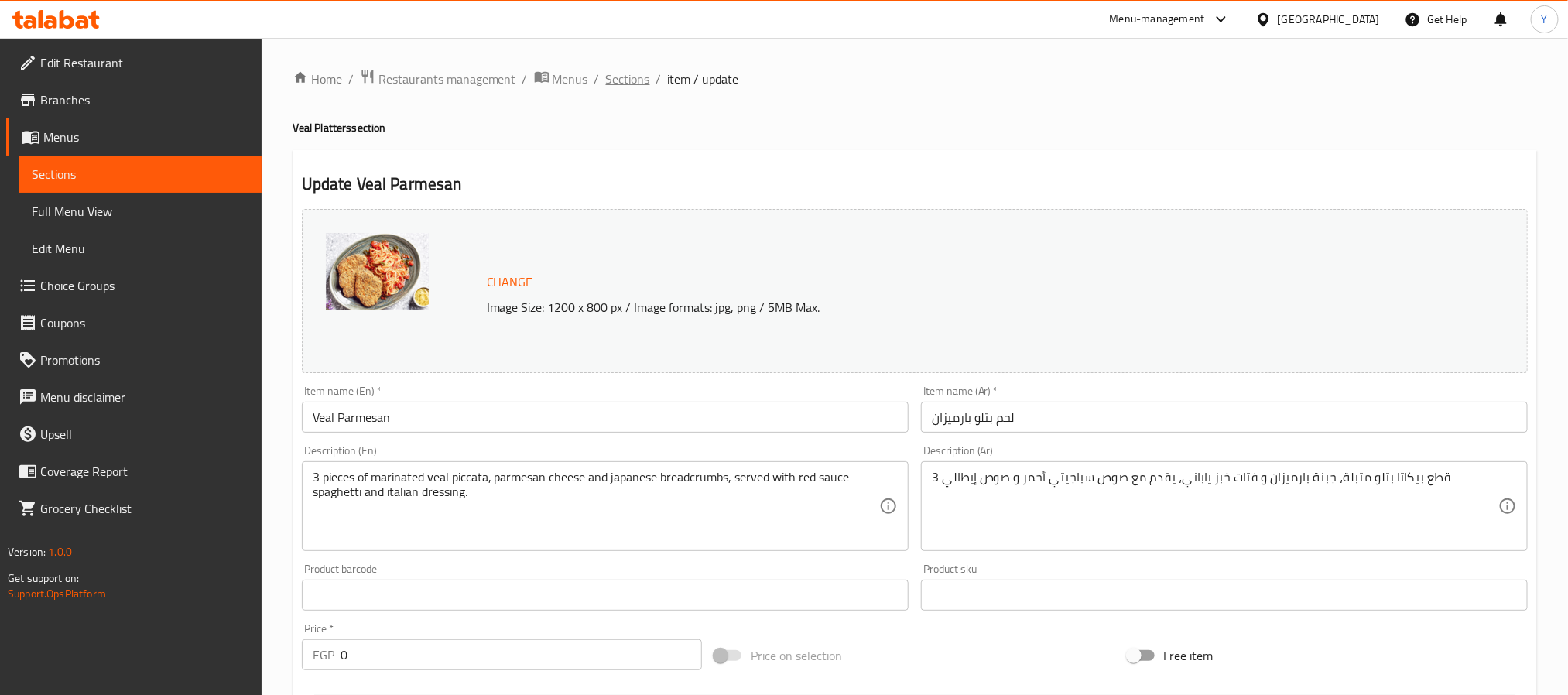
click at [642, 88] on span "Sections" at bounding box center [628, 79] width 44 height 18
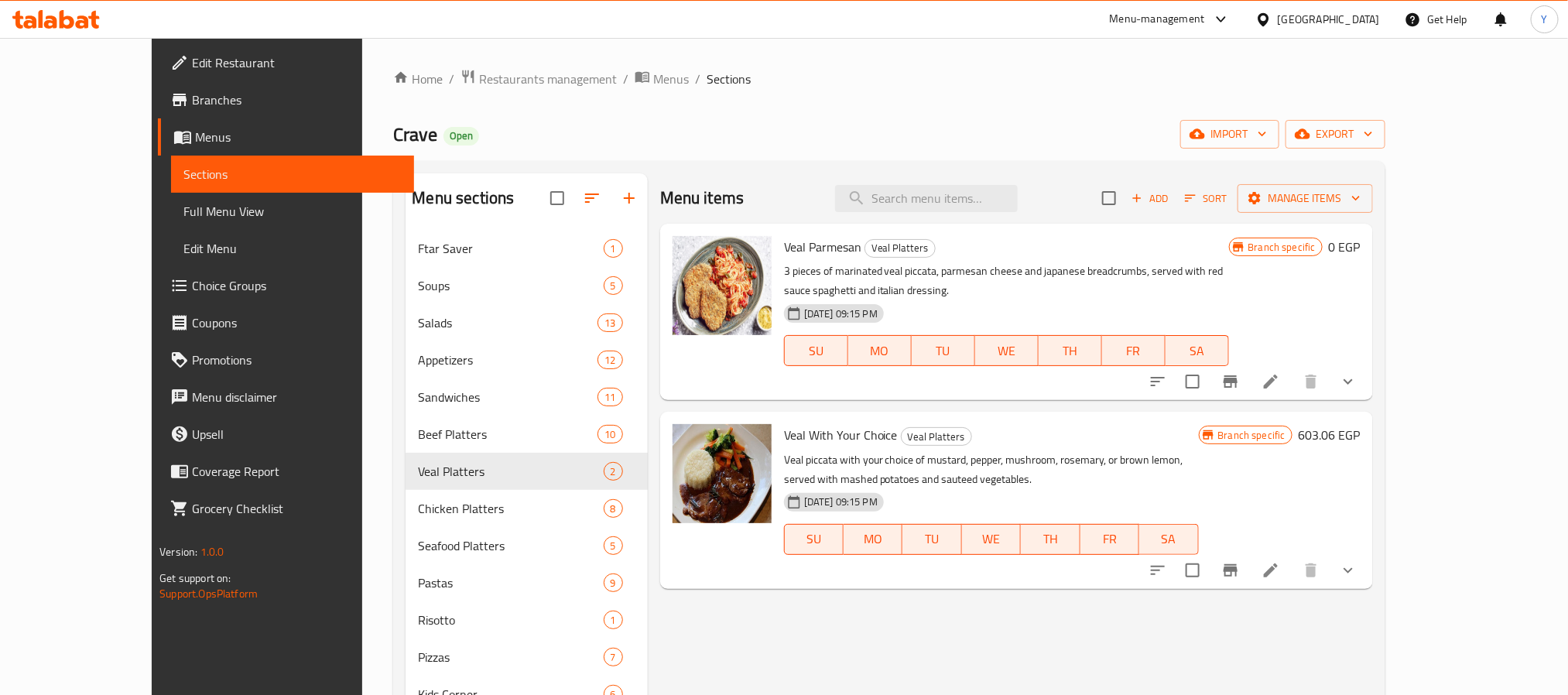
click at [941, 182] on div "Menu items Add Sort Manage items" at bounding box center [1016, 199] width 712 height 51
click at [945, 199] on input "search" at bounding box center [926, 198] width 183 height 27
paste input "Grilled Chicken"
type input "Grilled Chicken"
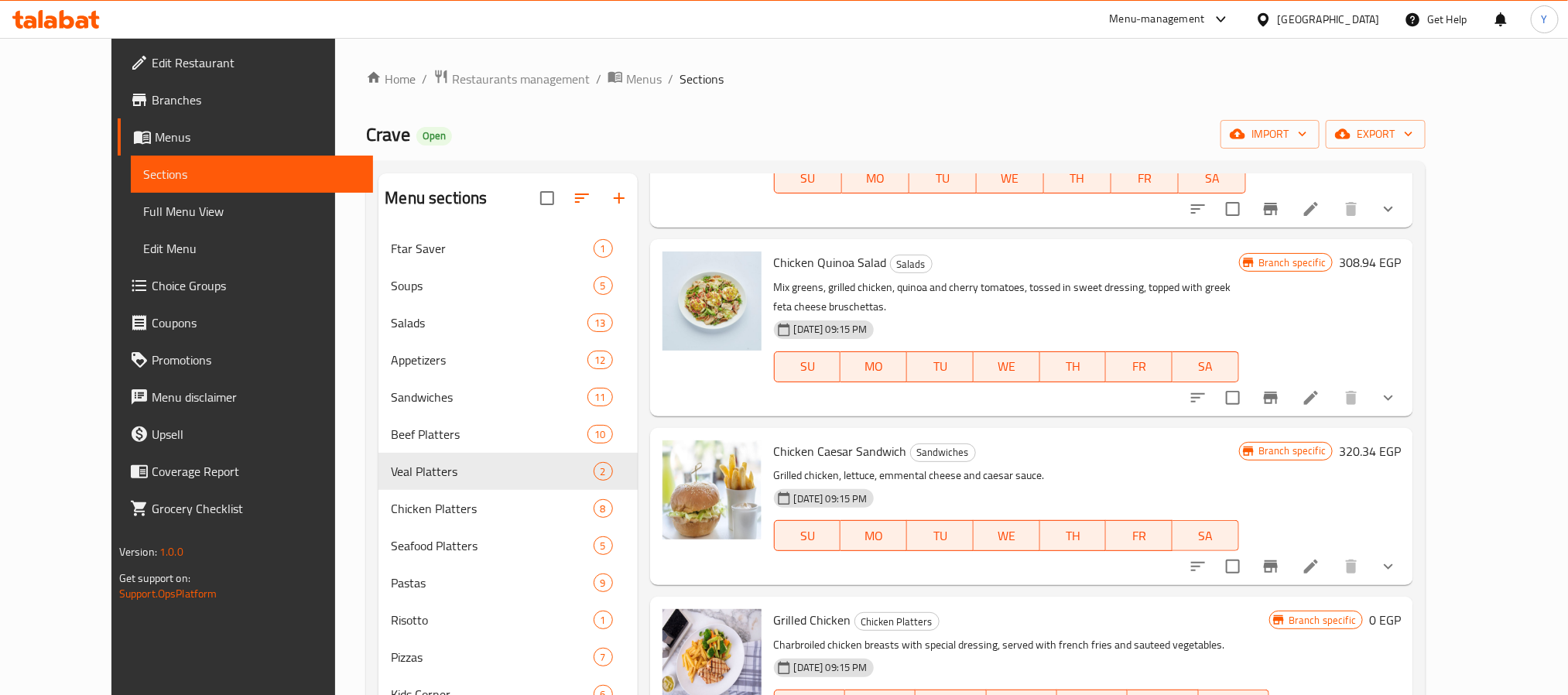
scroll to position [233, 0]
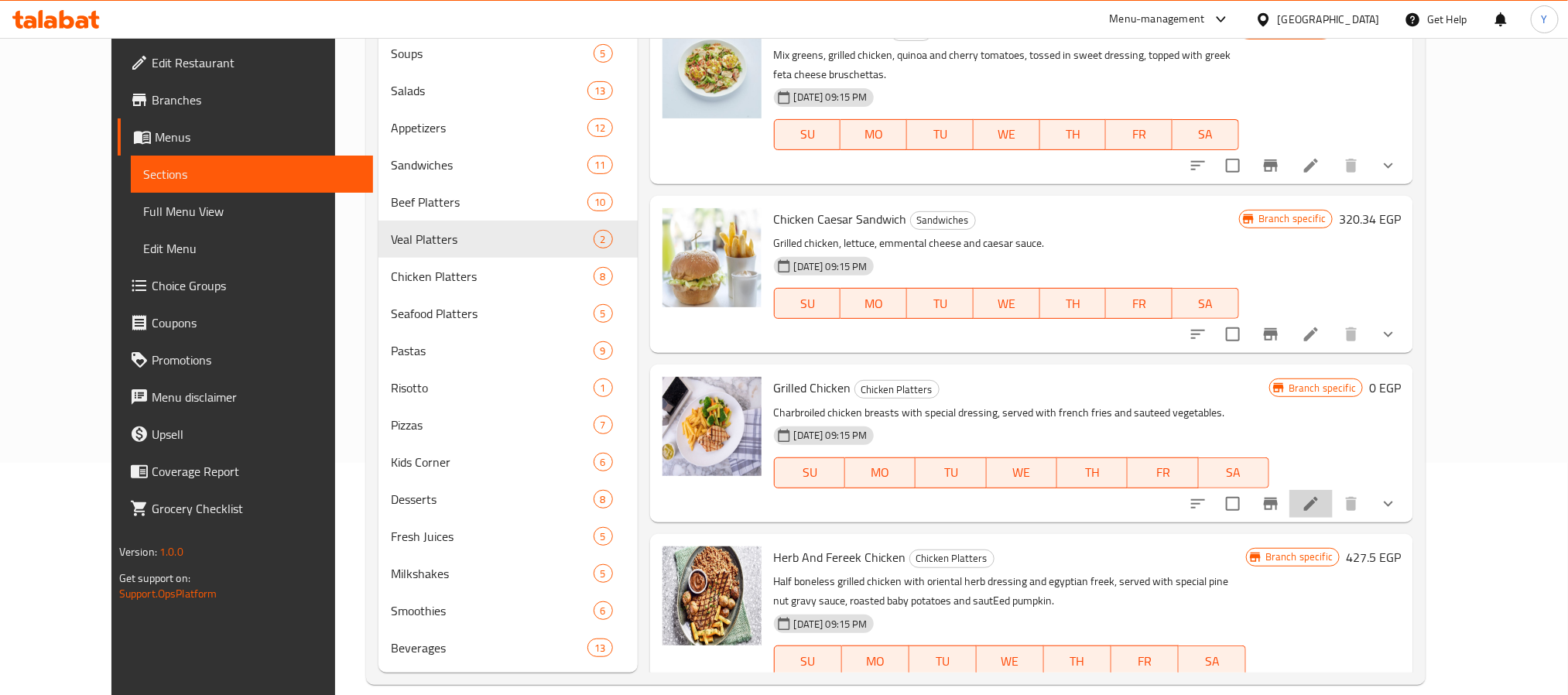
click at [1333, 490] on li at bounding box center [1311, 504] width 43 height 28
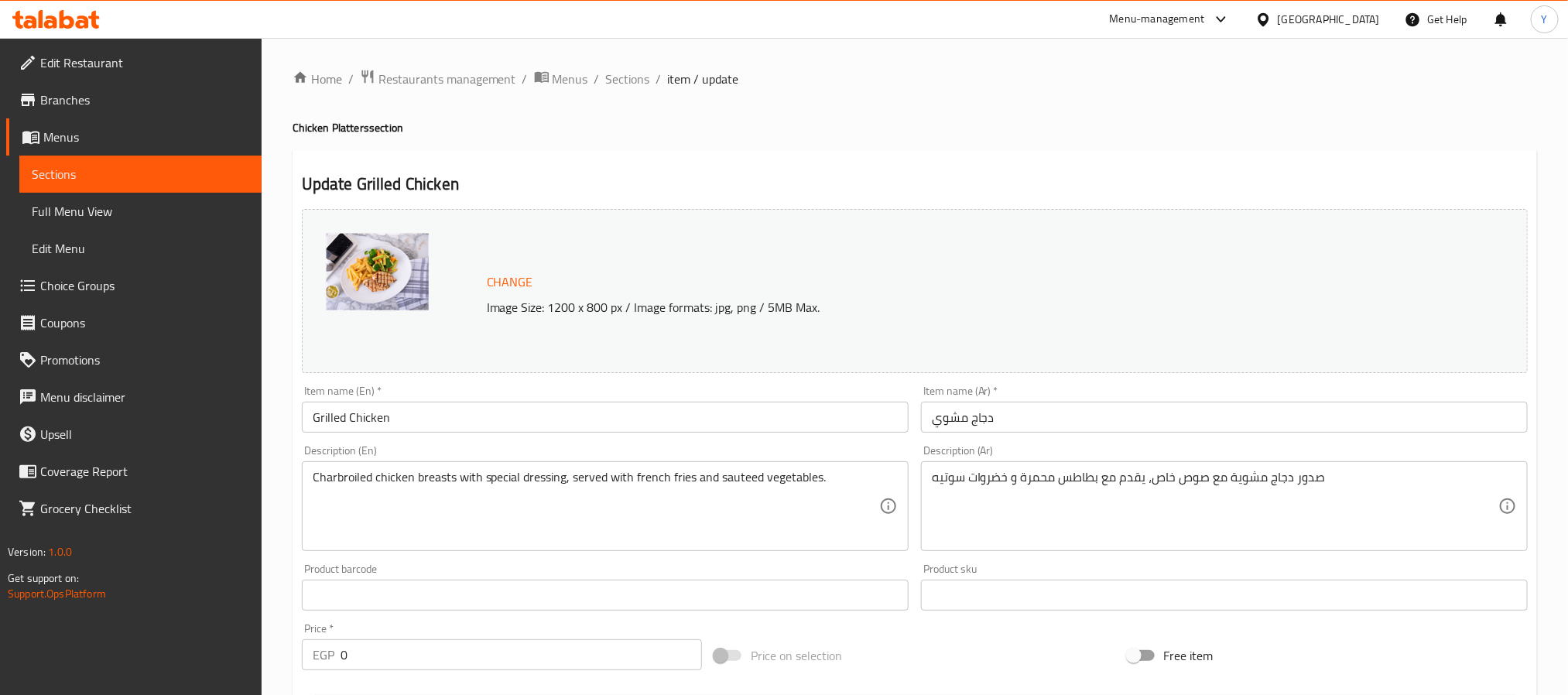
click at [595, 70] on li "/" at bounding box center [597, 79] width 6 height 18
click at [619, 84] on span "Sections" at bounding box center [628, 79] width 44 height 18
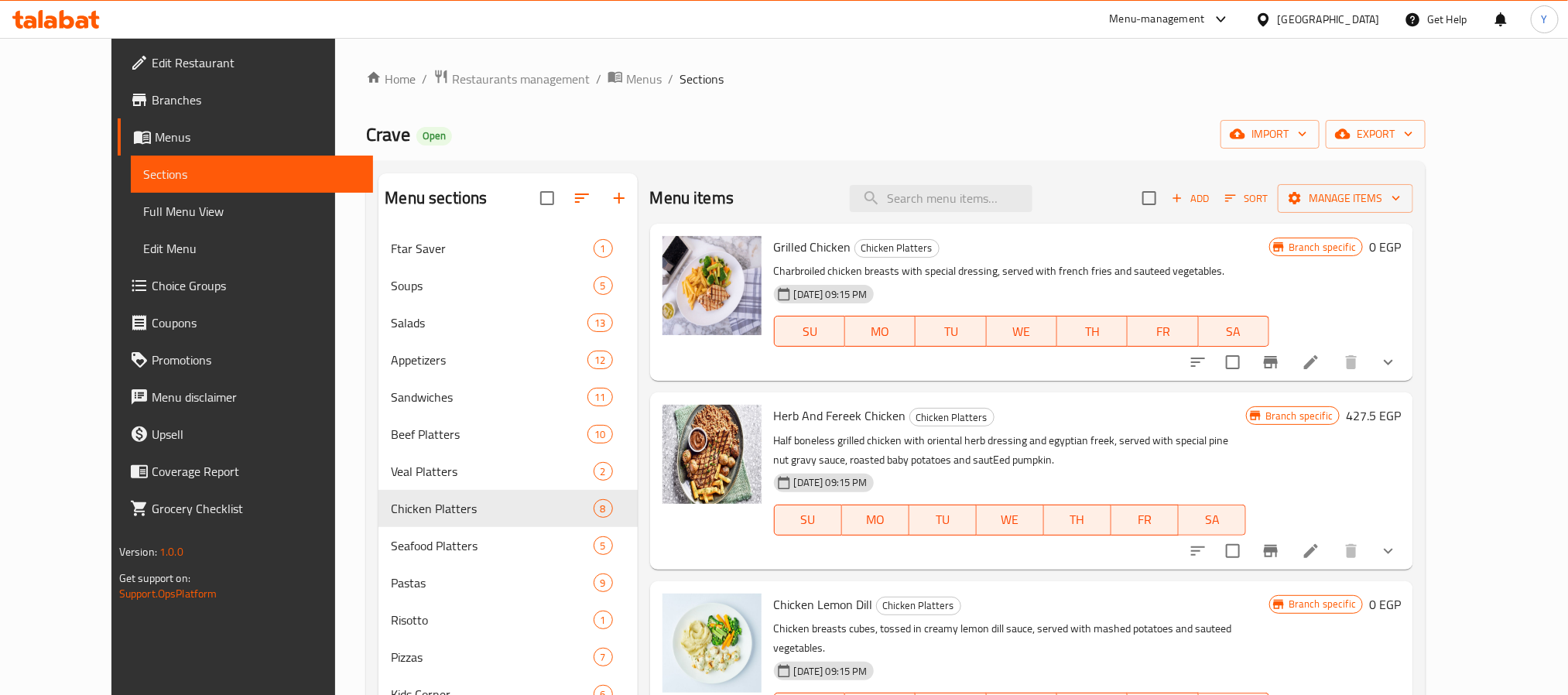
click at [937, 169] on div "Menu sections Ftar Saver 1 Soups 5 Salads 13 Appetizers 12 Sandwiches 11 Beef P…" at bounding box center [895, 539] width 1060 height 757
click at [943, 221] on div "Menu items Add Sort Manage items" at bounding box center [1031, 199] width 764 height 51
click at [947, 188] on input "search" at bounding box center [940, 198] width 183 height 27
paste input "Chicken Lemon Dill"
type input "Chicken Lemon Dill"
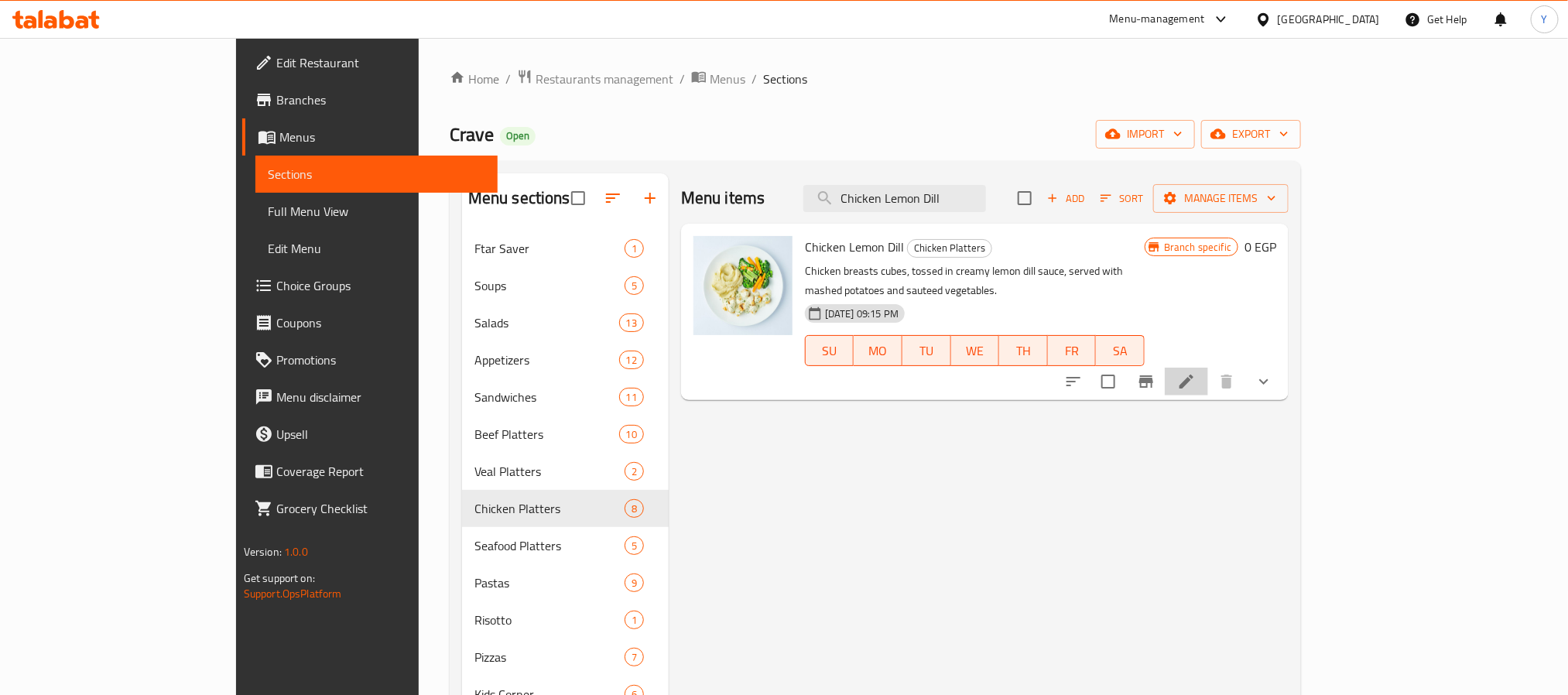
click at [1208, 368] on li at bounding box center [1186, 382] width 43 height 28
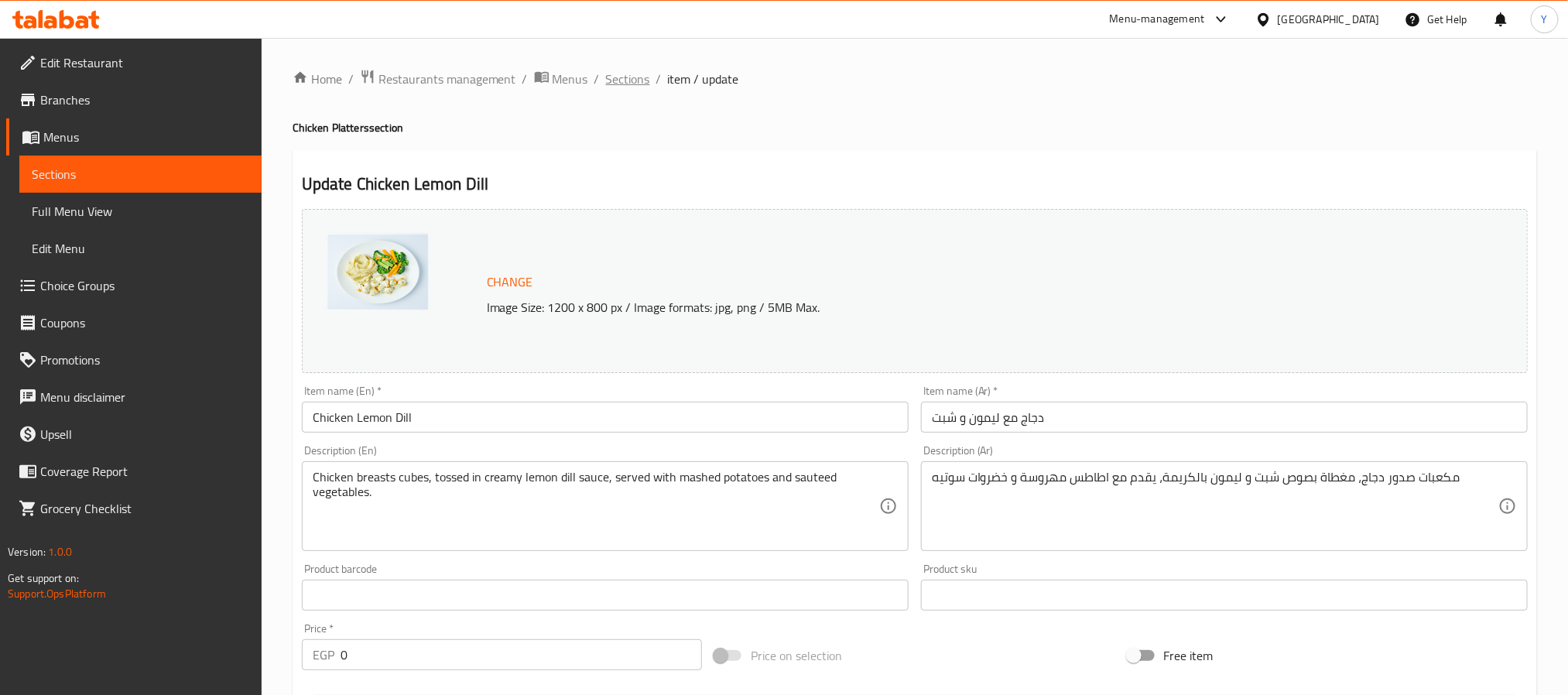
click at [619, 77] on span "Sections" at bounding box center [628, 79] width 44 height 18
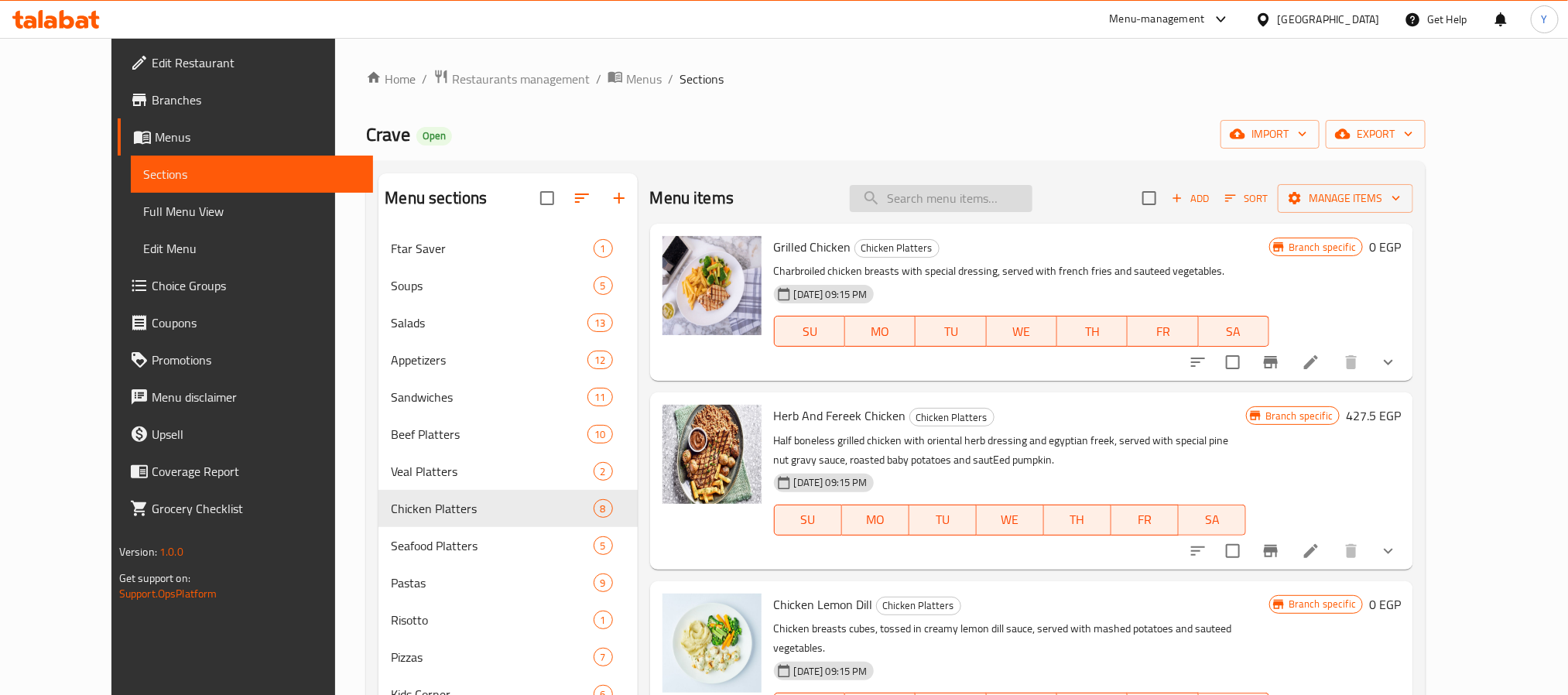
click at [986, 200] on input "search" at bounding box center [940, 198] width 183 height 27
paste input "Chicken M.C.M Dill"
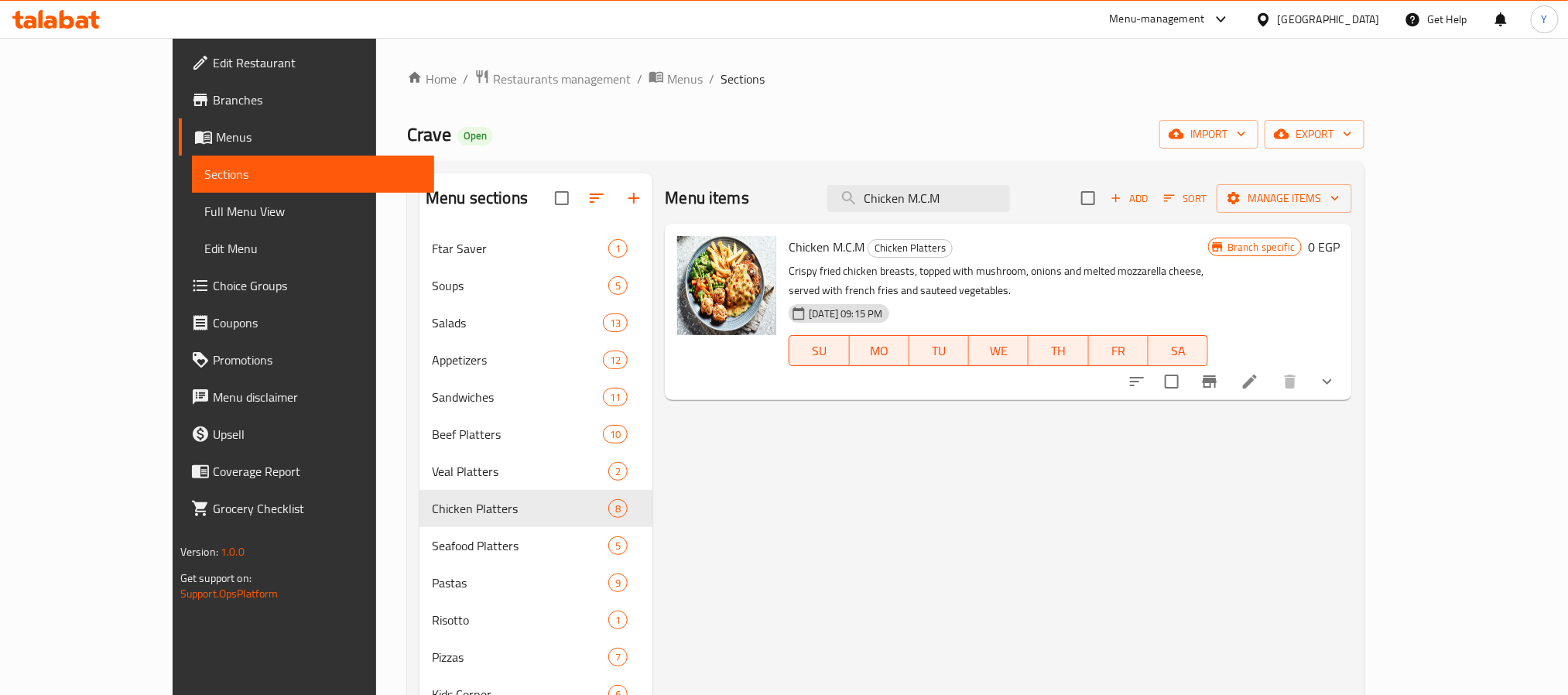
type input "Chicken M.C.M"
click at [1271, 368] on li at bounding box center [1249, 382] width 43 height 28
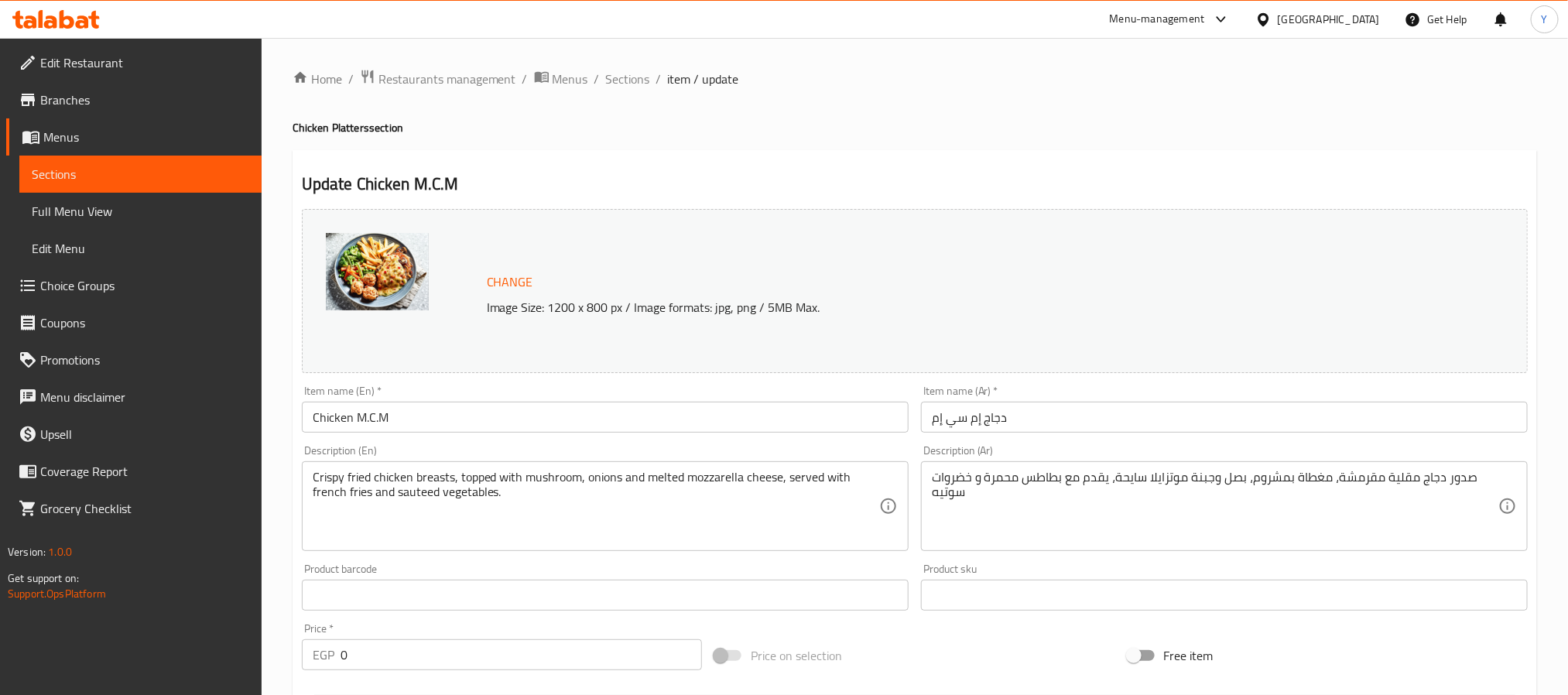
click at [646, 82] on span "Sections" at bounding box center [628, 79] width 44 height 18
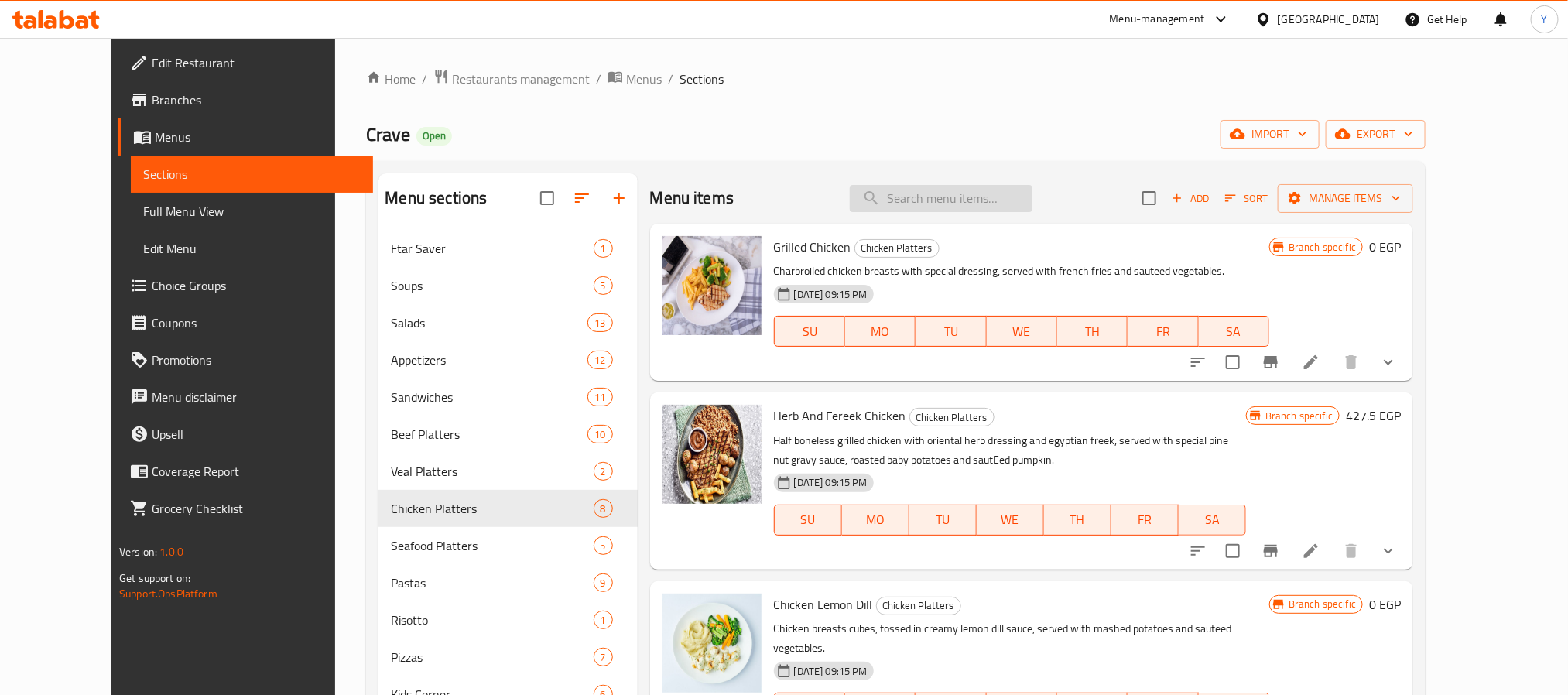
click at [968, 195] on input "search" at bounding box center [940, 198] width 183 height 27
paste input "Chicken Cordon Rose"
type input "Chicken Cordon Rose"
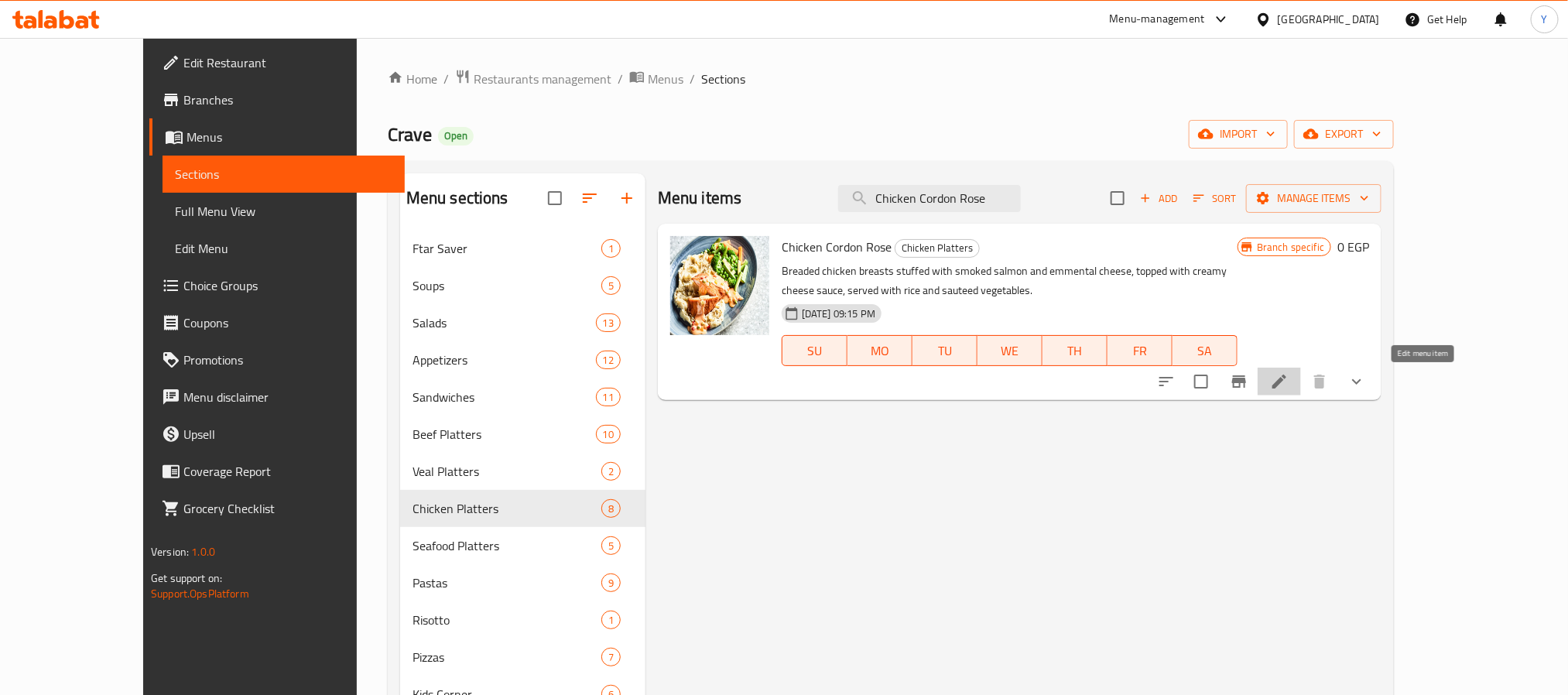
click at [1289, 388] on icon at bounding box center [1279, 382] width 18 height 18
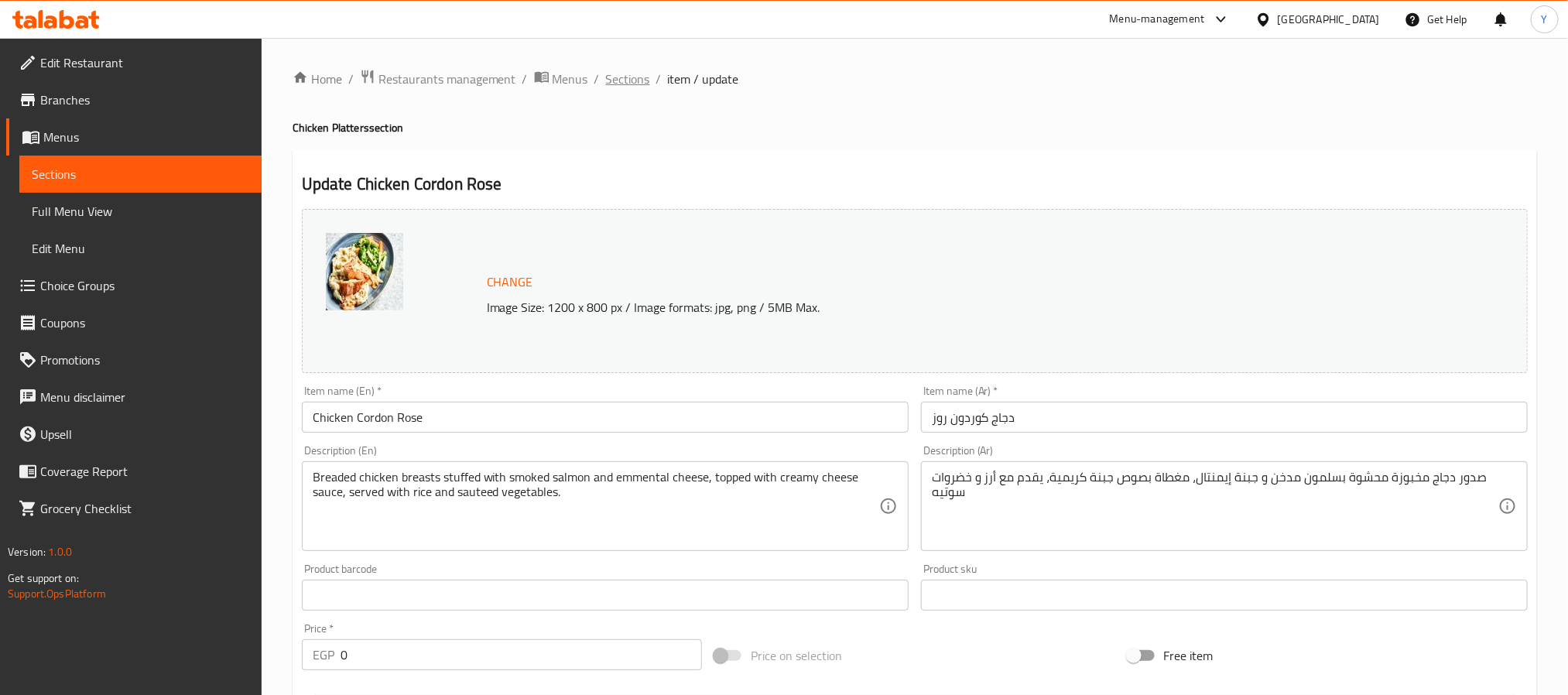
click at [634, 71] on span "Sections" at bounding box center [628, 79] width 44 height 18
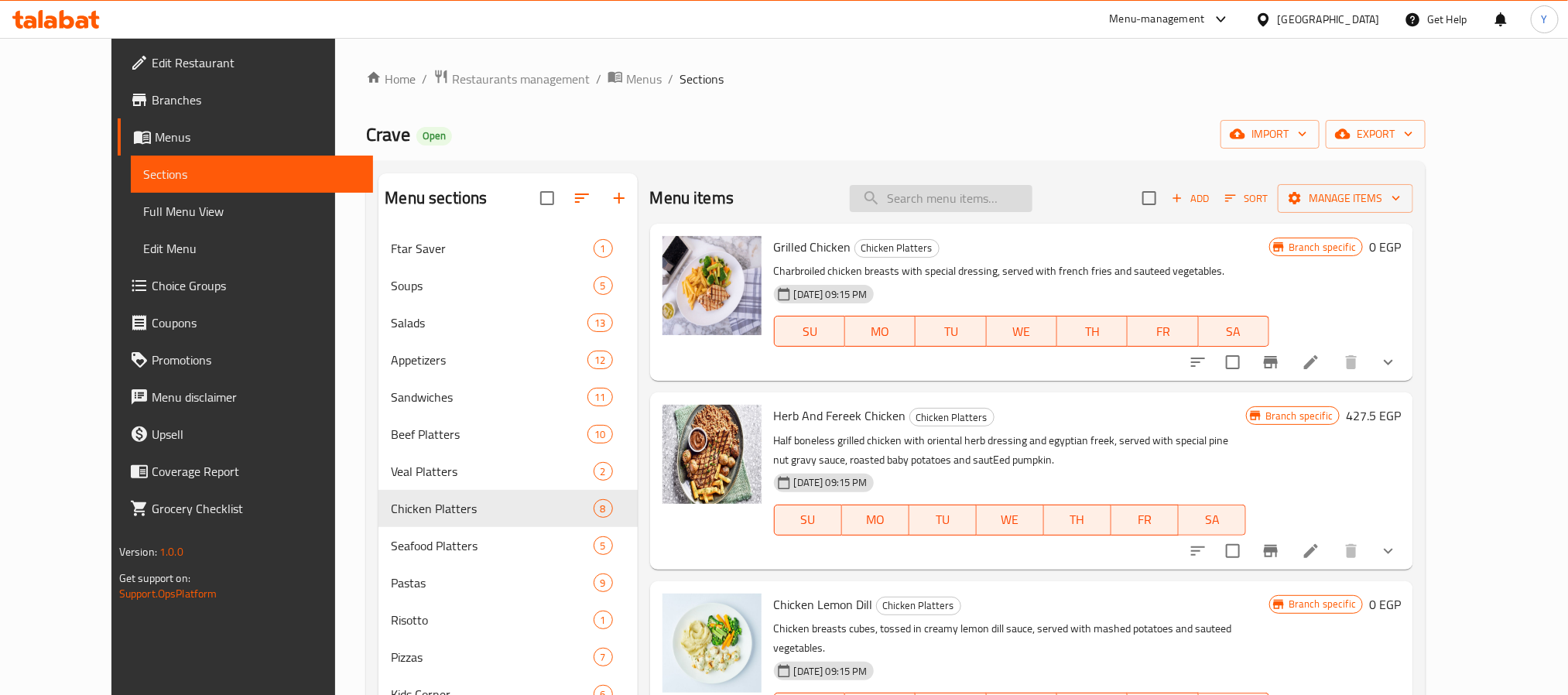
click at [917, 207] on input "search" at bounding box center [940, 198] width 183 height 27
paste input "Lemon Butter Fish"
type input "Lemon Butter Fish"
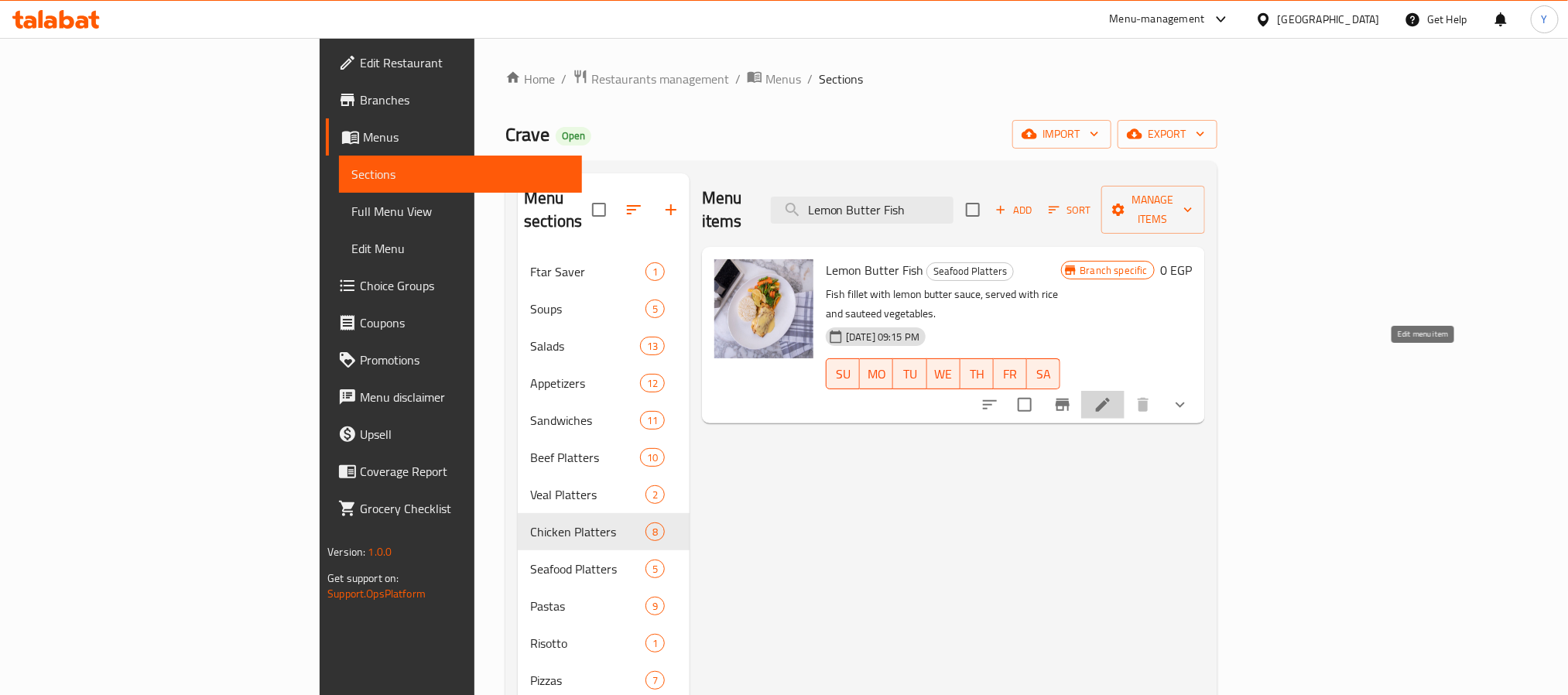
click at [1112, 395] on icon at bounding box center [1103, 404] width 18 height 18
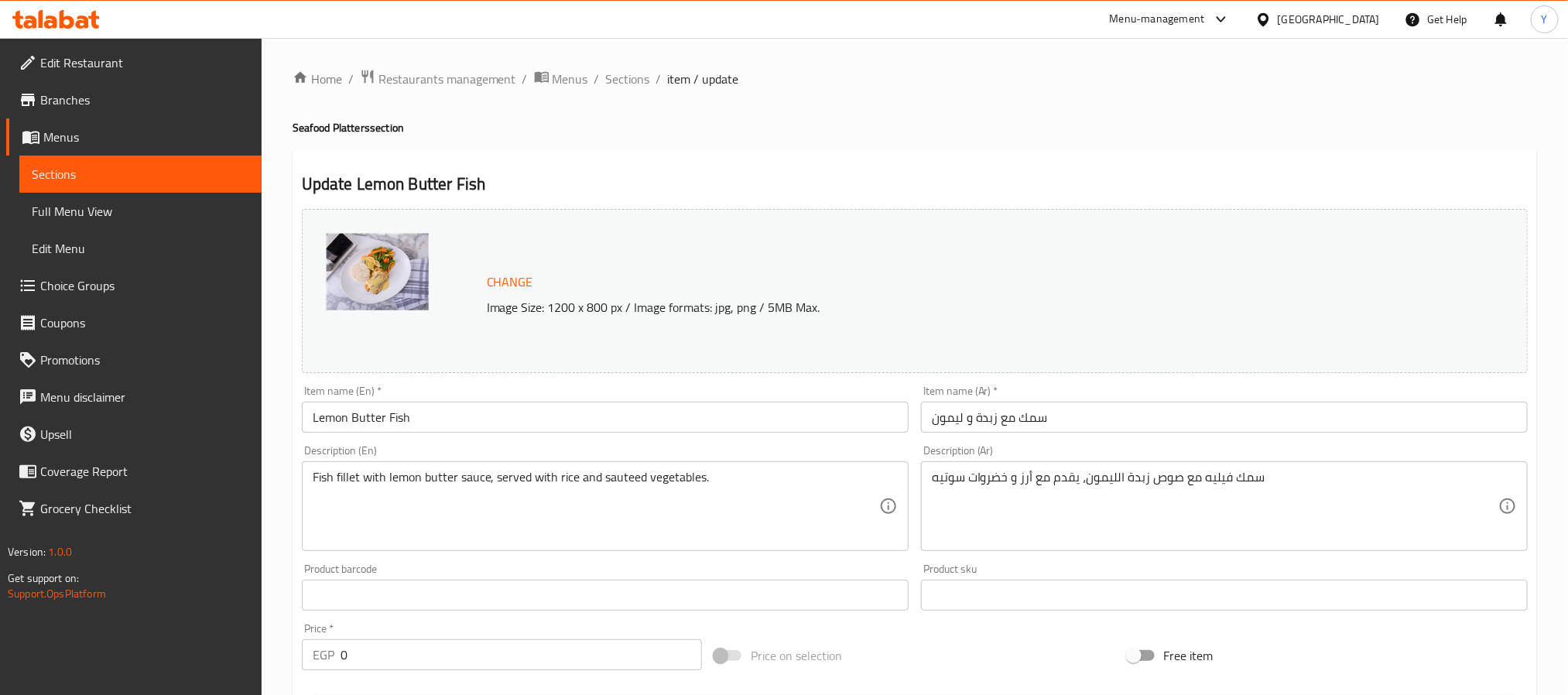
drag, startPoint x: 624, startPoint y: 81, endPoint x: 727, endPoint y: 7, distance: 126.8
click at [624, 81] on span "Sections" at bounding box center [628, 79] width 44 height 18
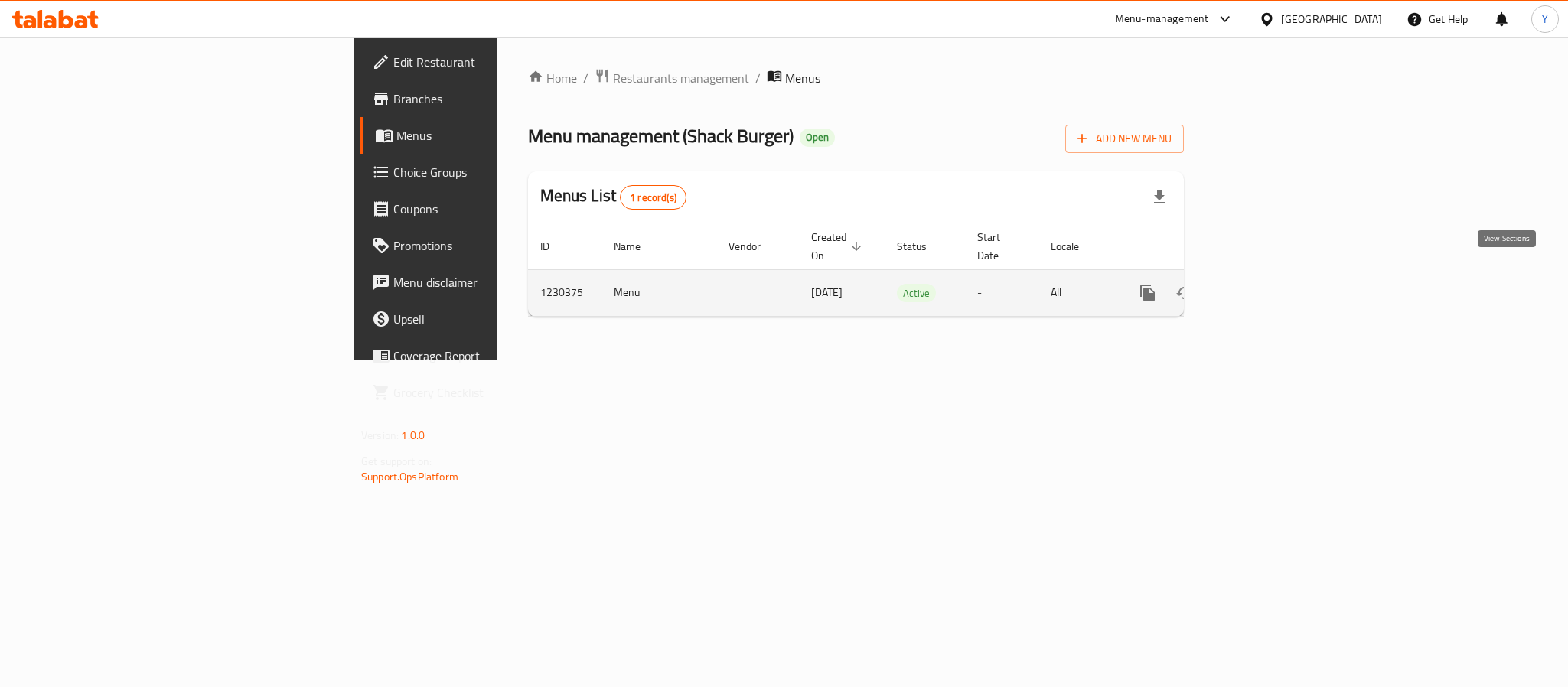
click at [1276, 275] on link "enhanced table" at bounding box center [1258, 293] width 36 height 36
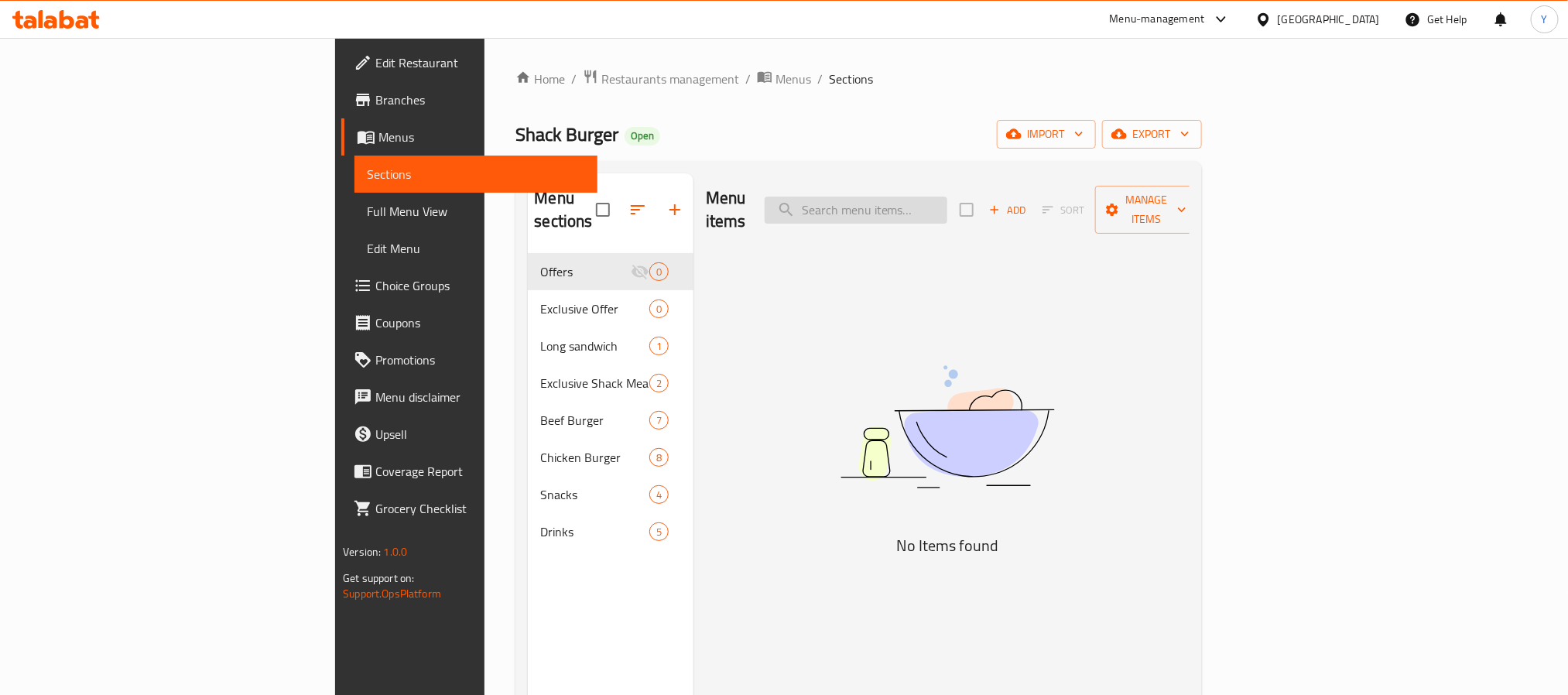
click at [947, 208] on input "search" at bounding box center [856, 210] width 183 height 27
paste input "ريتش"
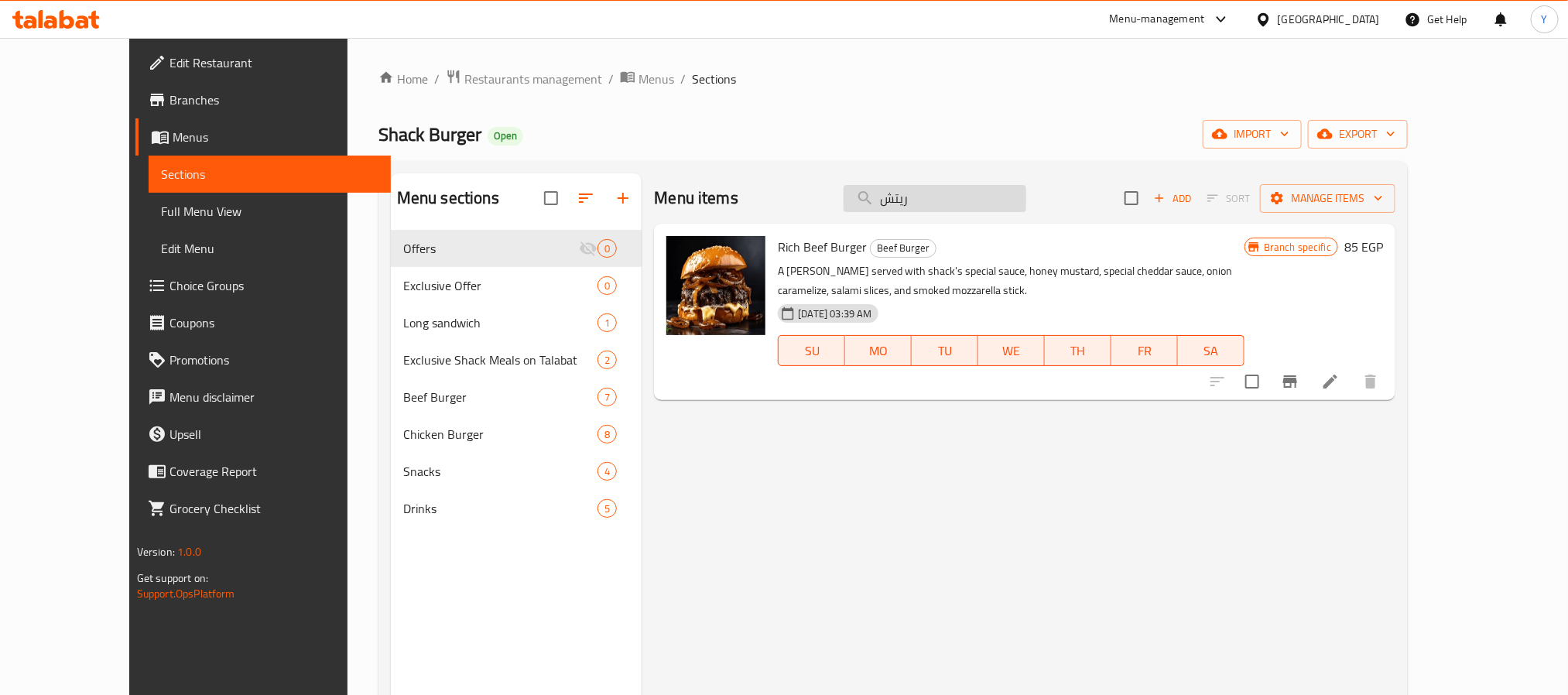
click at [1024, 200] on input "ريتش" at bounding box center [935, 198] width 183 height 27
click at [1024, 199] on input "ريتش" at bounding box center [935, 198] width 183 height 27
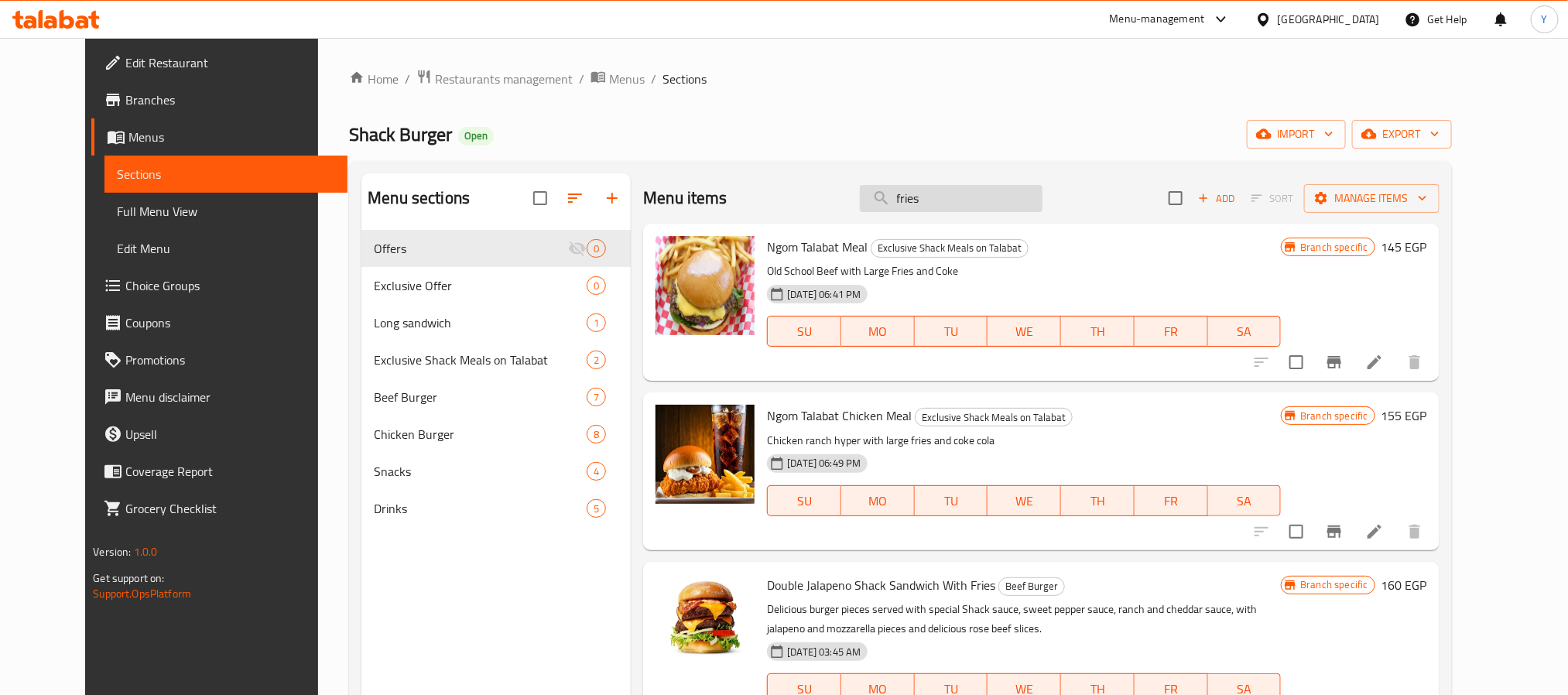
click at [992, 202] on input "fries" at bounding box center [950, 198] width 183 height 27
paste input "جوستافو"
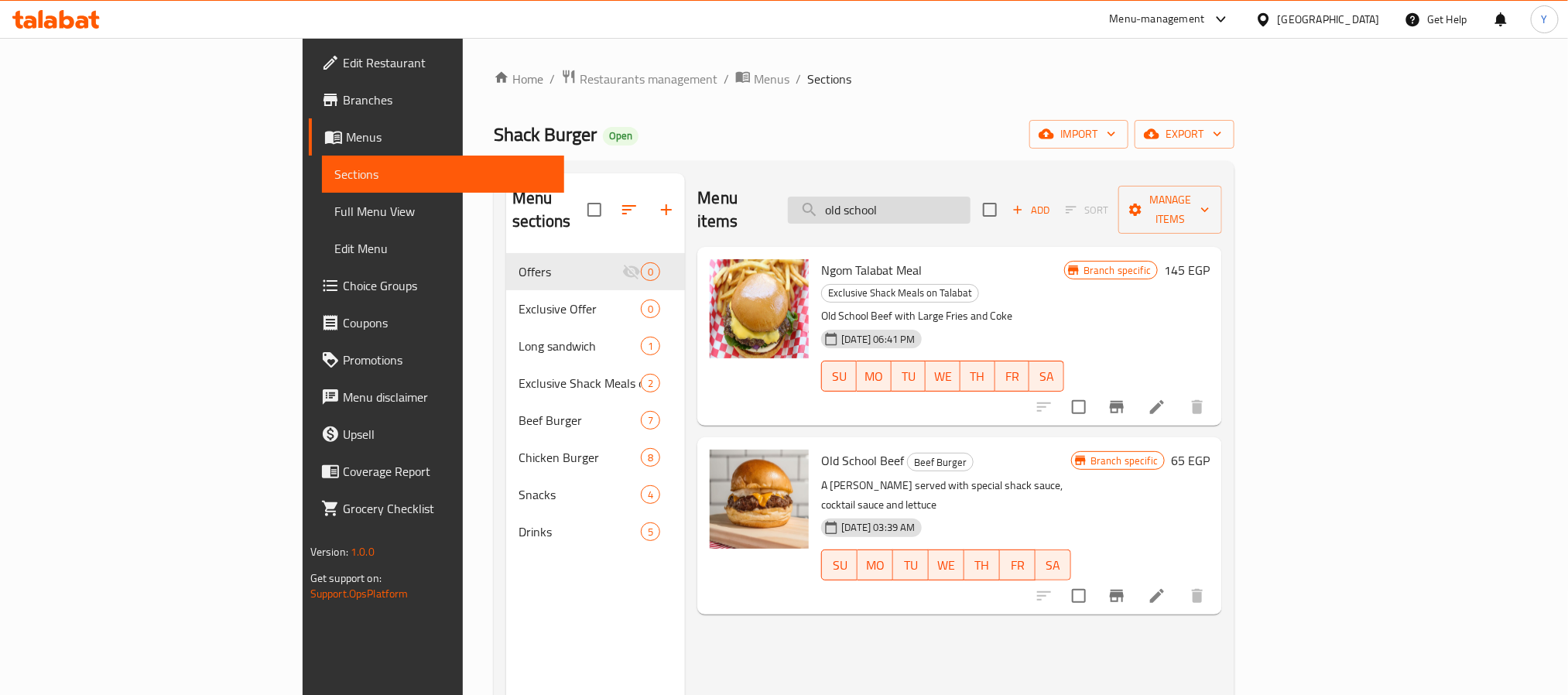
type input "old school"
click at [343, 107] on span "Branches" at bounding box center [447, 100] width 209 height 18
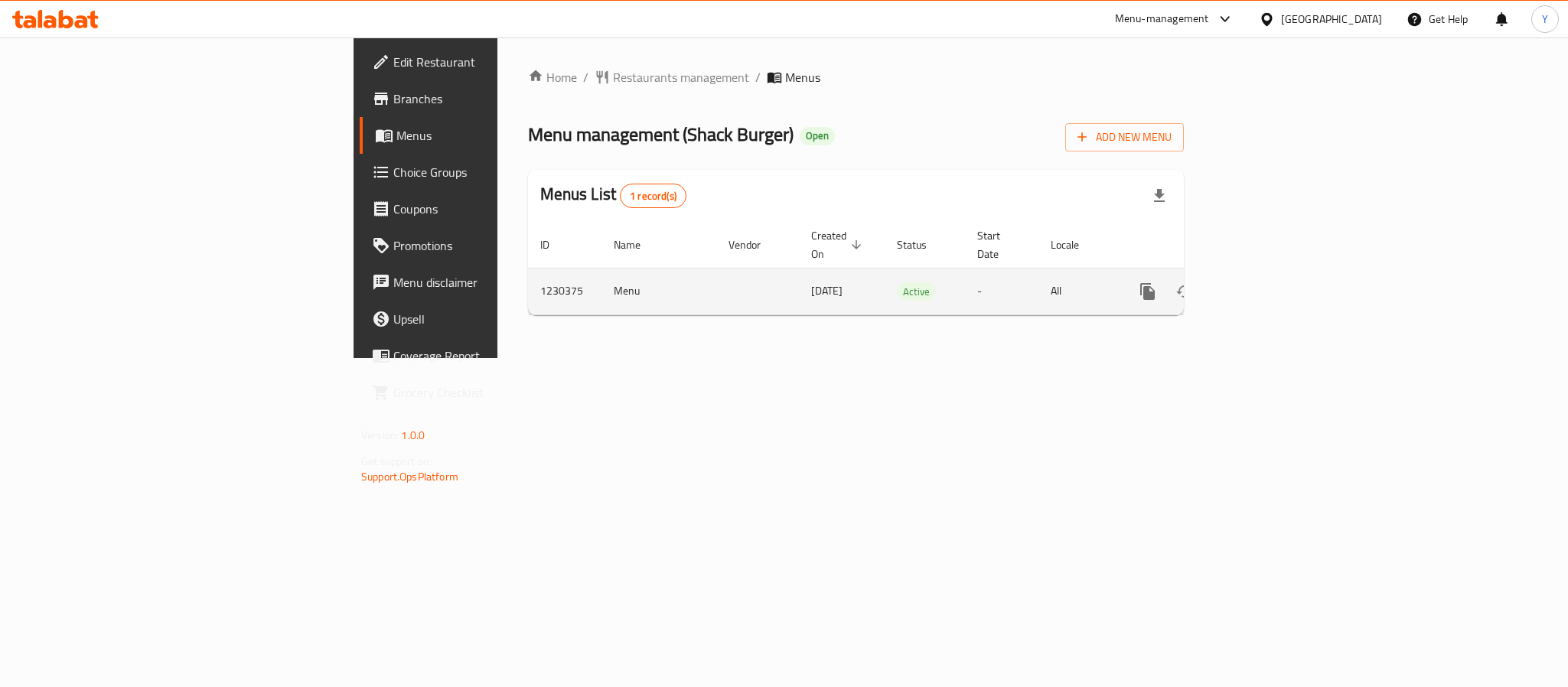
click at [1276, 274] on link "enhanced table" at bounding box center [1258, 292] width 36 height 36
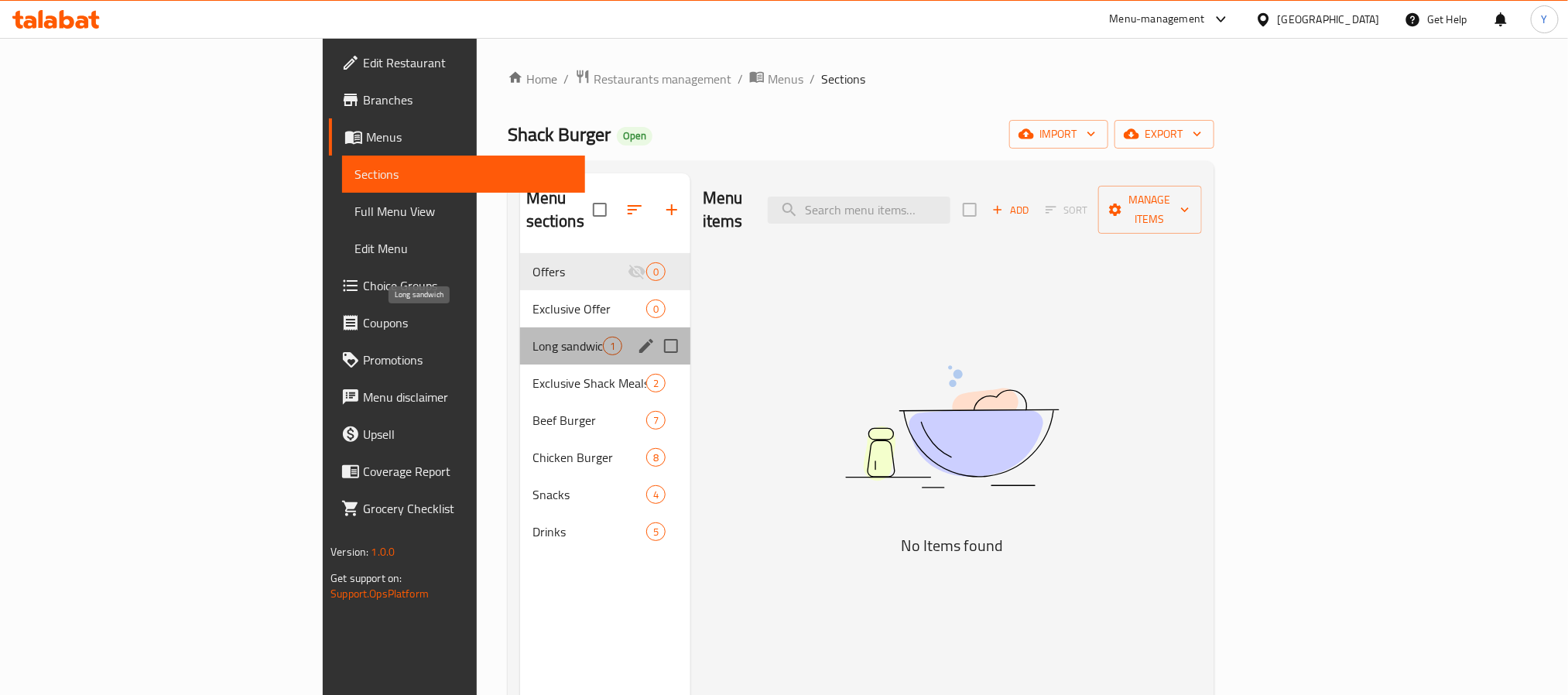
click at [532, 336] on span "Long sandwich" at bounding box center [567, 346] width 71 height 18
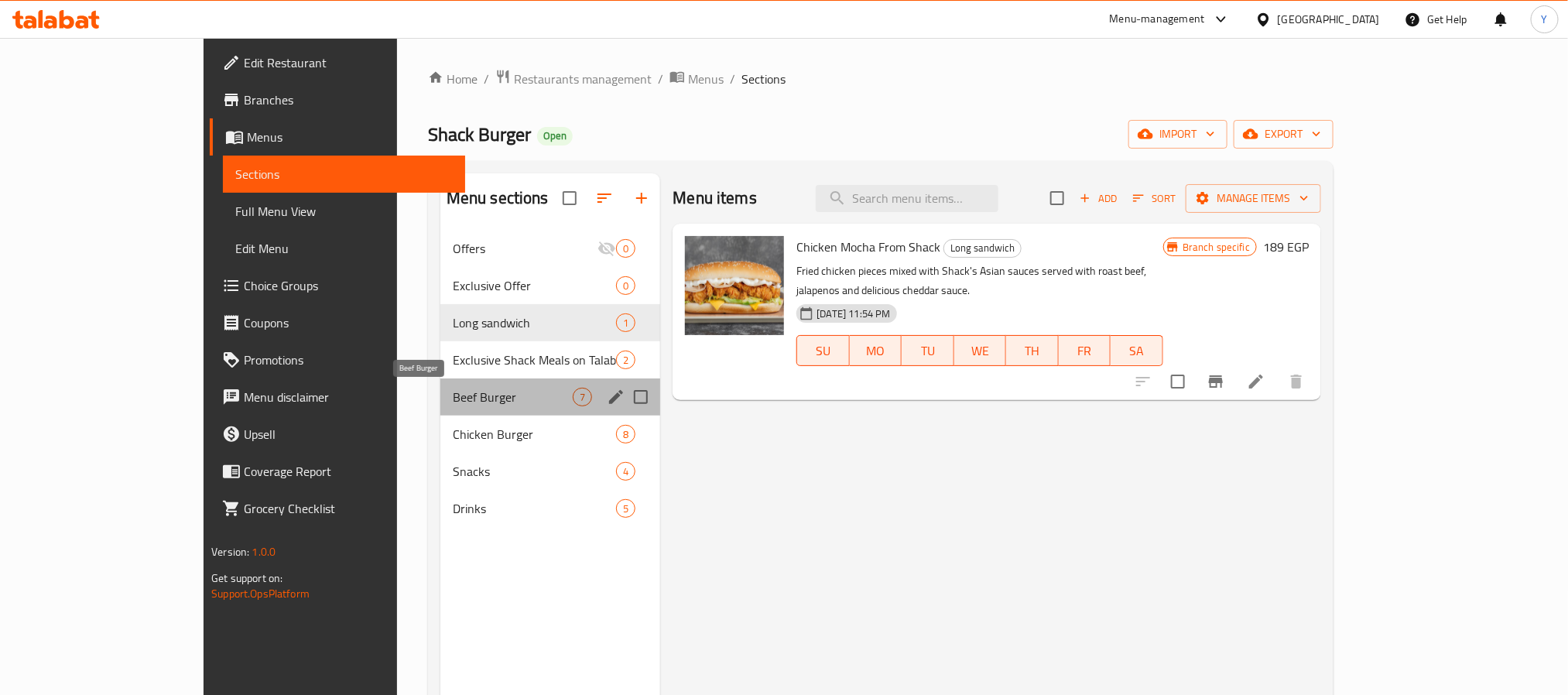
click at [453, 394] on span "Beef Burger" at bounding box center [513, 397] width 119 height 18
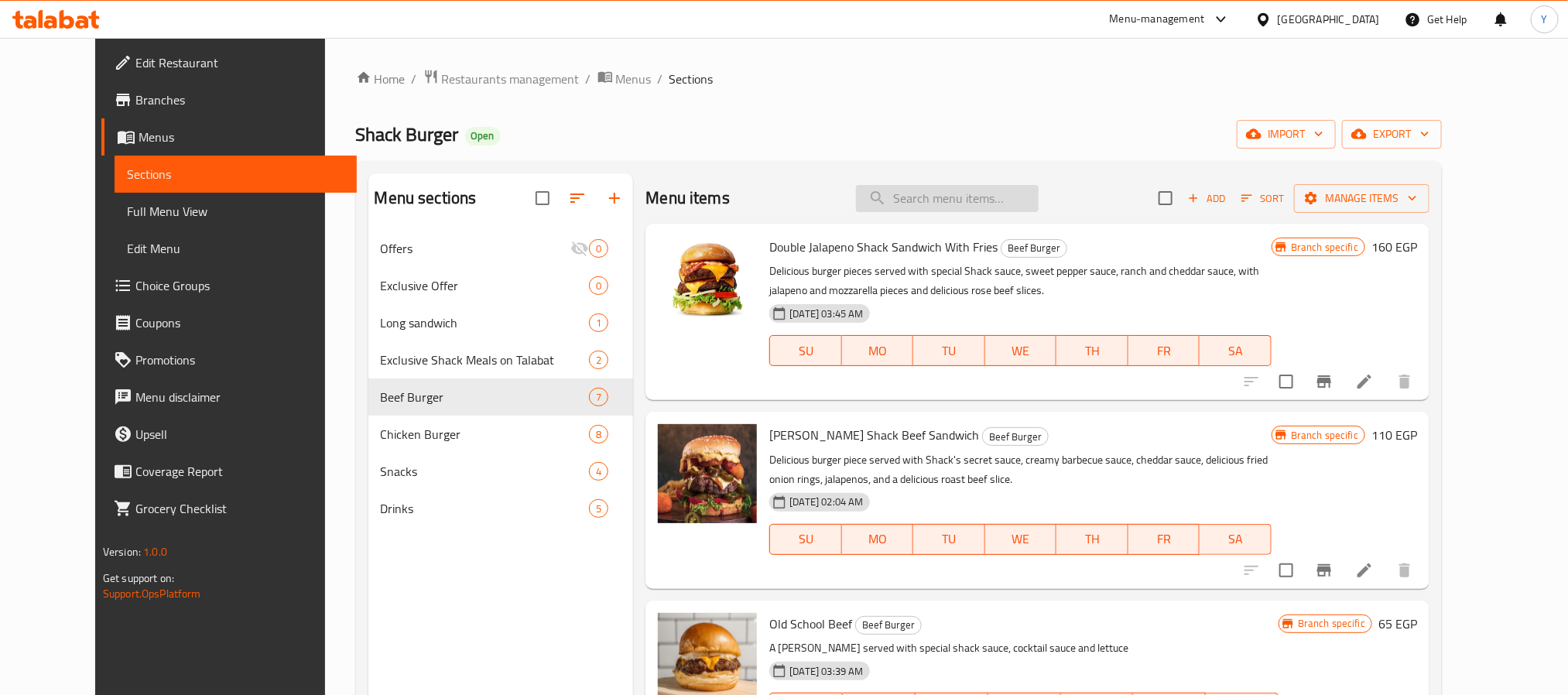
click at [990, 196] on input "search" at bounding box center [947, 198] width 183 height 27
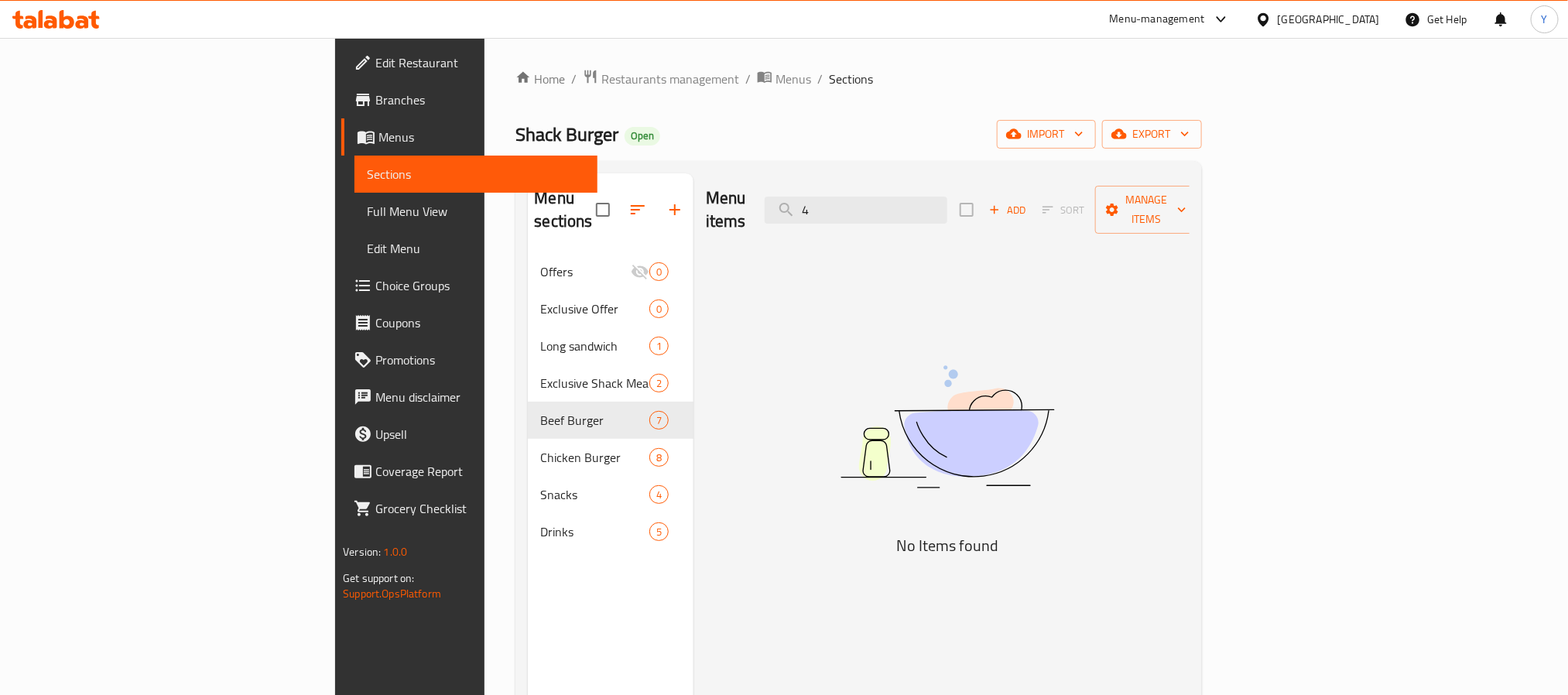
click at [1012, 214] on div "Menu items 4 Add Sort Manage items" at bounding box center [948, 211] width 483 height 74
click at [947, 200] on input "4" at bounding box center [856, 210] width 183 height 27
paste input "ريتش برجر لحم"
paste input "search"
click at [937, 203] on input "ريتش برجر لحم" at bounding box center [856, 210] width 183 height 27
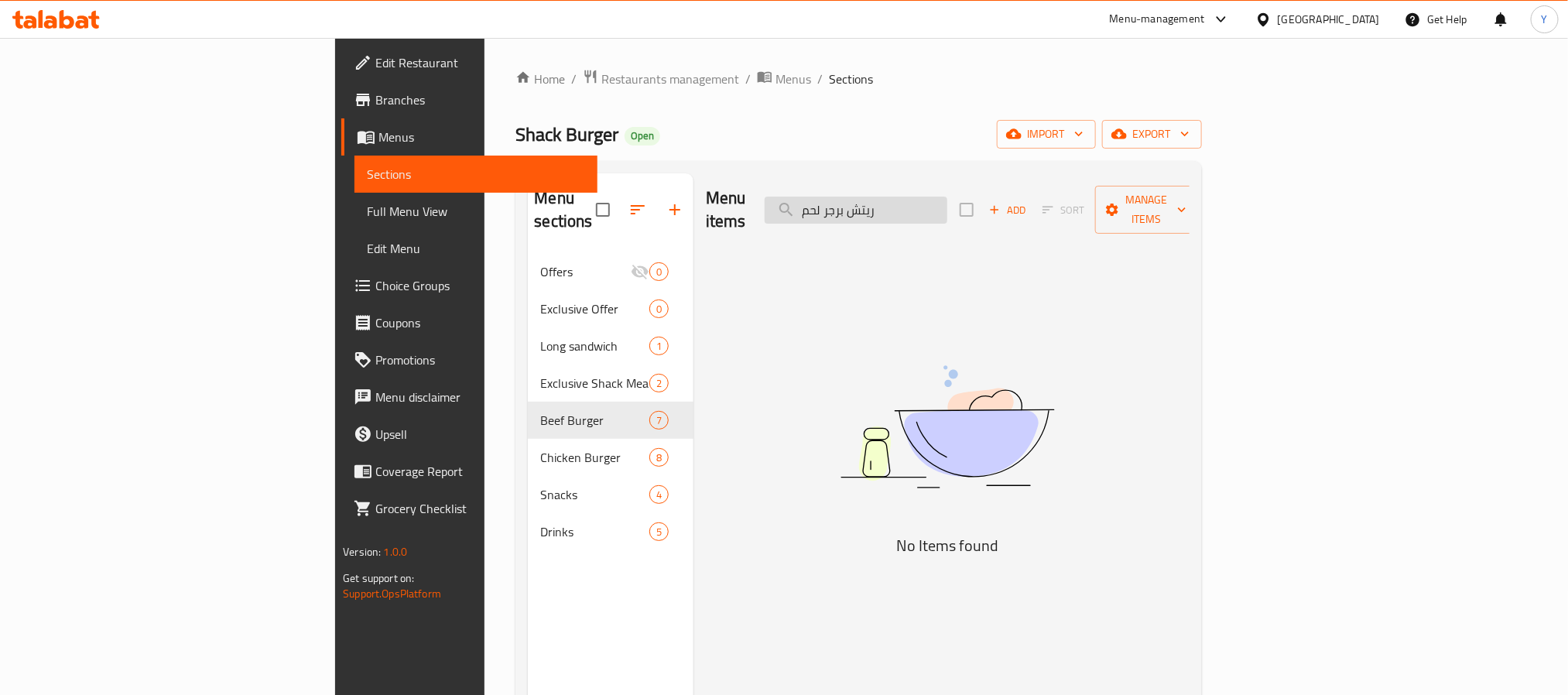
click at [937, 203] on input "ريتش برجر لحم" at bounding box center [856, 210] width 183 height 27
click at [947, 204] on input "ريتش برجر" at bounding box center [856, 210] width 183 height 27
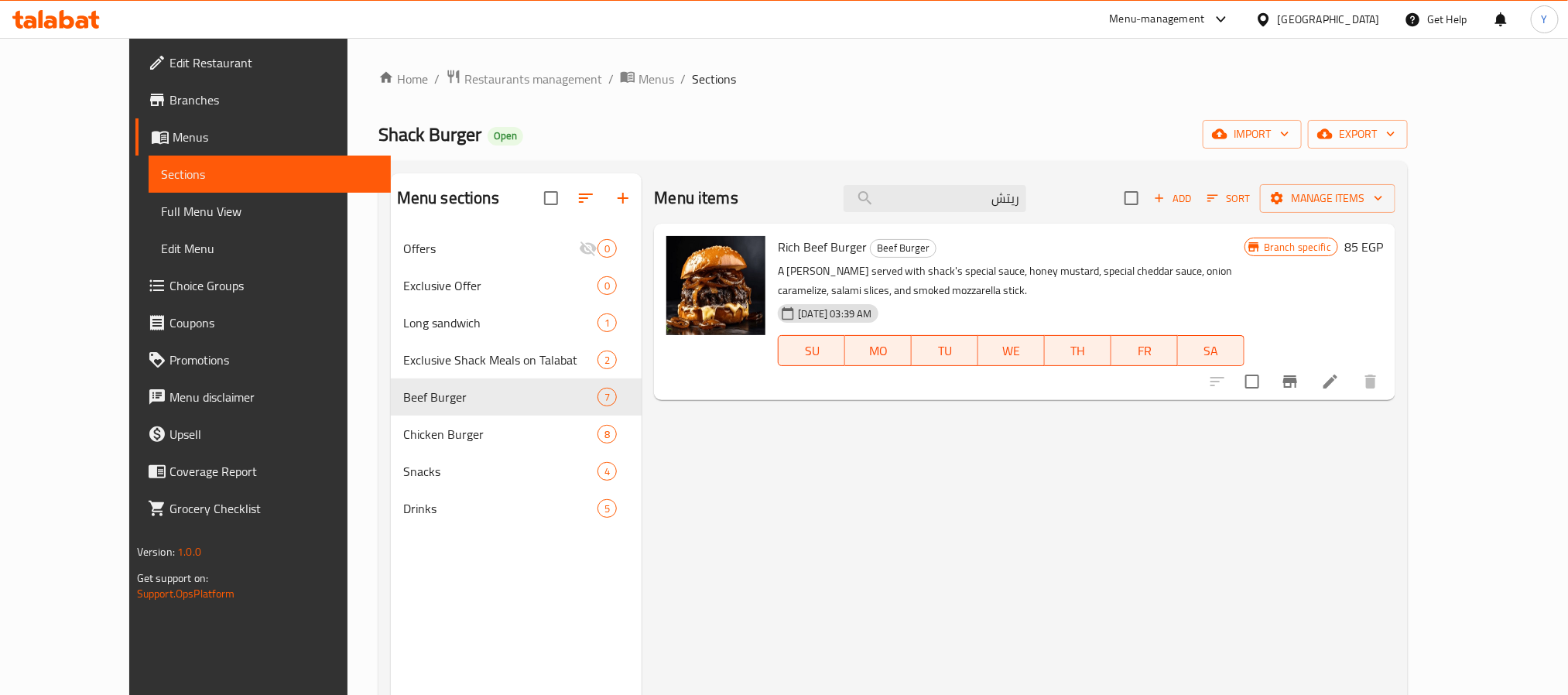
click at [778, 245] on span "Rich Beef Burger" at bounding box center [822, 246] width 89 height 23
drag, startPoint x: 762, startPoint y: 245, endPoint x: 776, endPoint y: 245, distance: 14.0
click at [778, 245] on span "Rich Beef Burger" at bounding box center [822, 246] width 89 height 23
copy span "Rich Beef"
click at [1062, 214] on div "Menu items ريتش Add Sort Manage items" at bounding box center [1024, 199] width 742 height 51
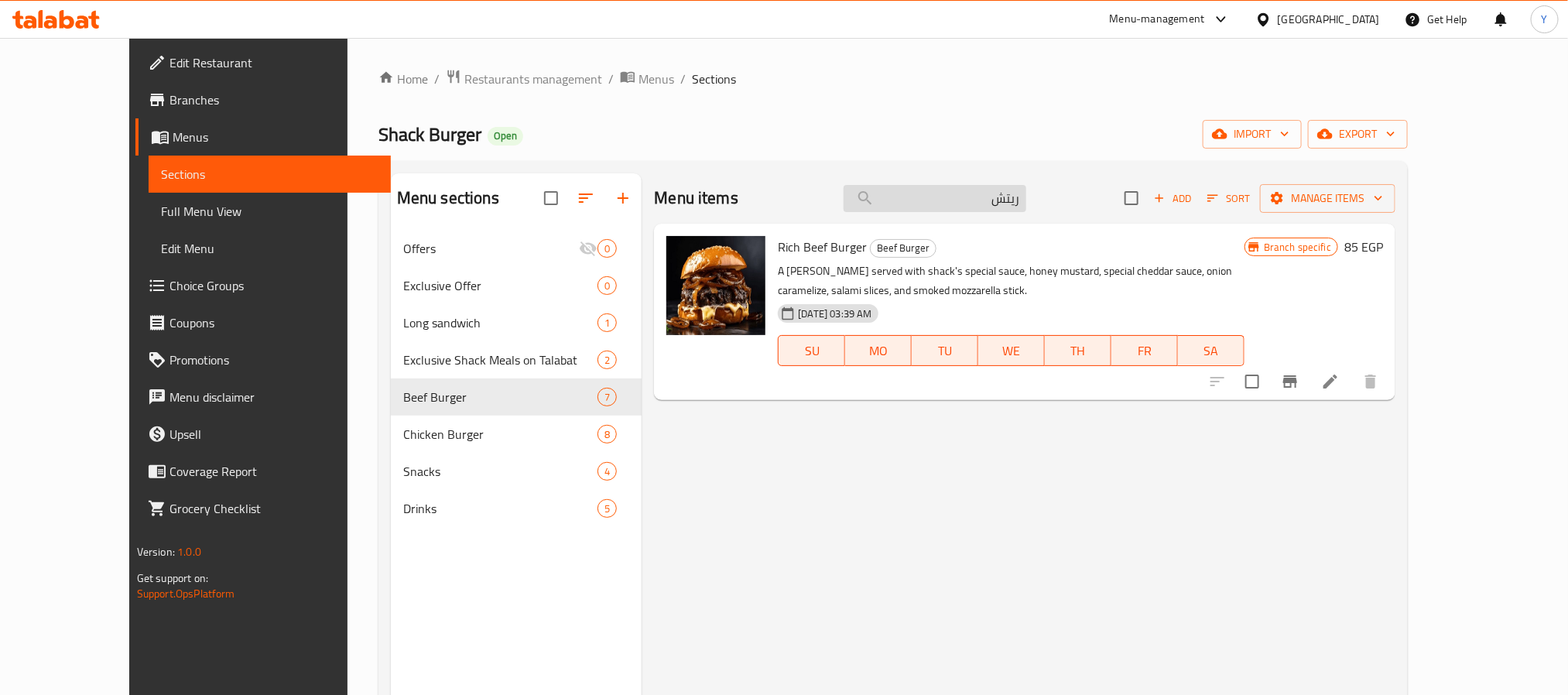
click at [1026, 205] on input "ريتش" at bounding box center [935, 198] width 183 height 27
paste input "Rich Beef"
type input "Rich Beef"
